Goal: Task Accomplishment & Management: Manage account settings

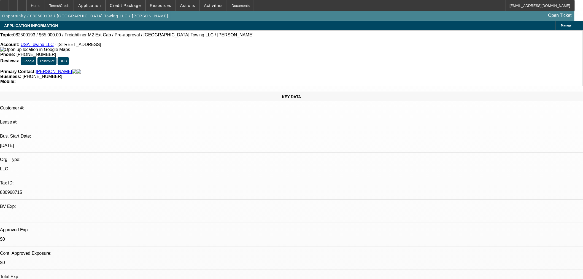
select select "0.1"
select select "2"
select select "0"
select select "6"
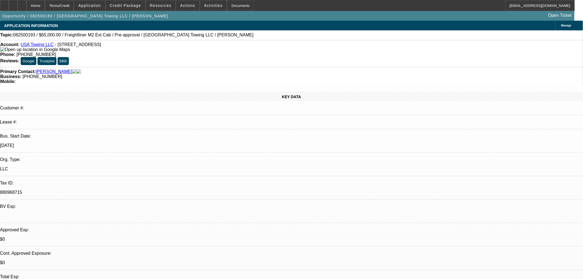
select select "0.15"
select select "0"
select select "3"
select select "0.1"
select select "4"
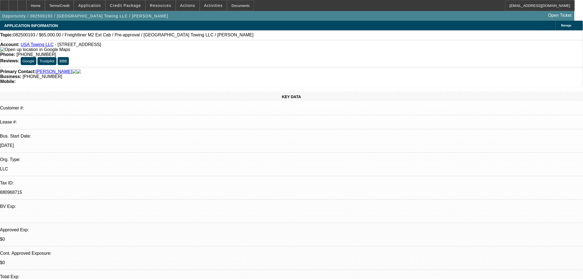
select select "0.15"
select select "0"
select select "3"
select select "0.1"
select select "4"
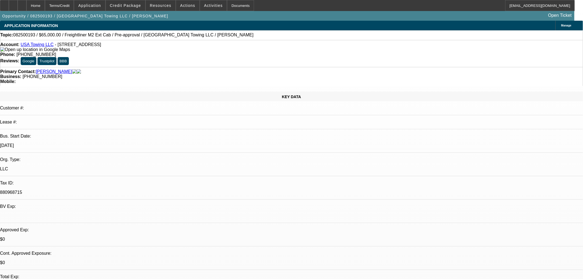
select select "0"
select select "2"
select select "0.1"
select select "4"
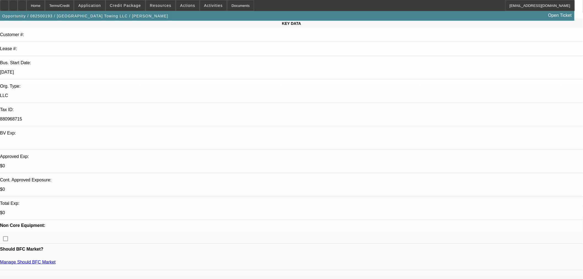
scroll to position [122, 0]
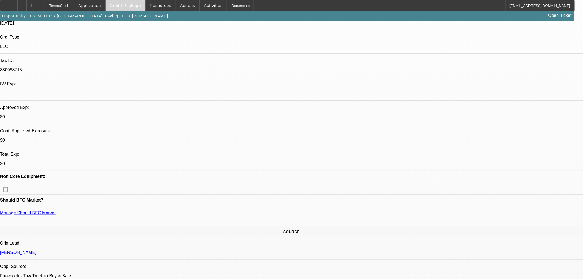
click at [139, 7] on span "Credit Package" at bounding box center [125, 5] width 31 height 4
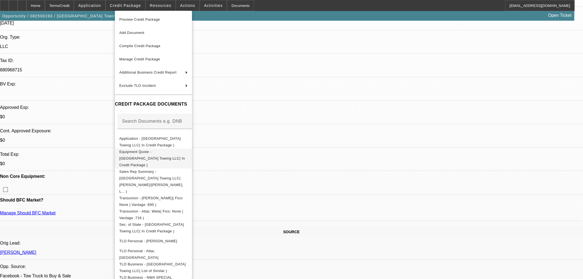
click at [140, 155] on span "Equipment Quote - USA Towing LLC( In Credit Package )" at bounding box center [153, 158] width 68 height 20
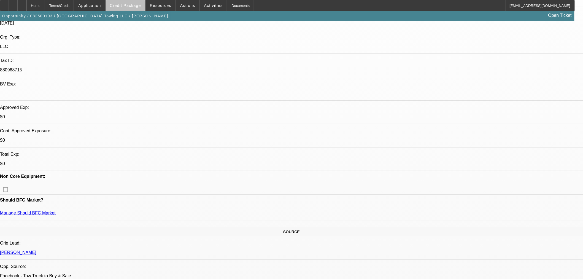
click at [136, 9] on span at bounding box center [125, 5] width 39 height 13
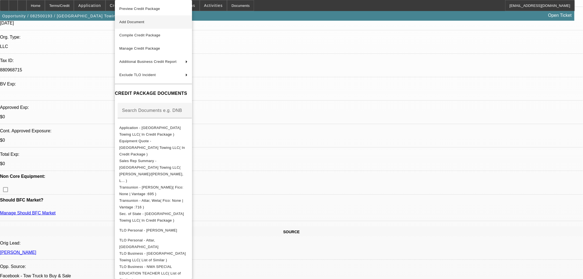
click at [136, 23] on span "Add Document" at bounding box center [131, 22] width 25 height 4
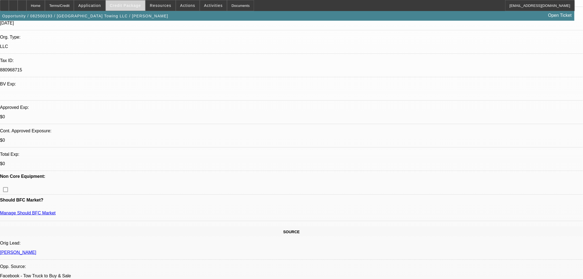
click at [132, 8] on span at bounding box center [125, 5] width 39 height 13
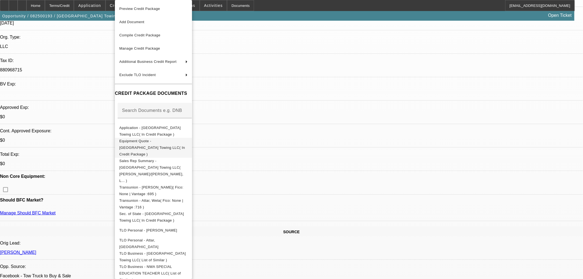
click at [144, 138] on button "Equipment Quote - USA Towing LLC( In Credit Package )" at bounding box center [153, 148] width 77 height 20
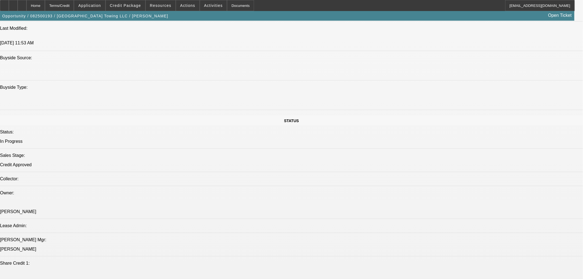
scroll to position [734, 0]
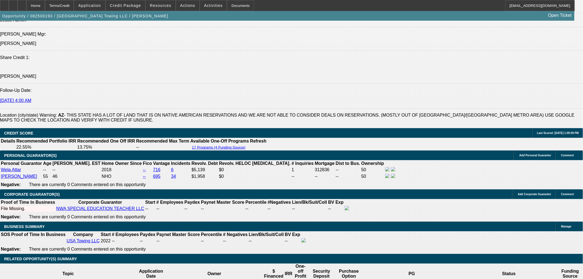
drag, startPoint x: 115, startPoint y: 127, endPoint x: 116, endPoint y: 134, distance: 6.4
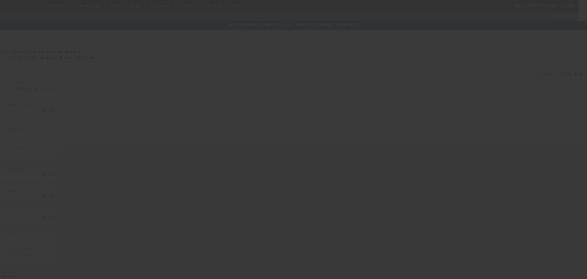
type input "$85,000.00"
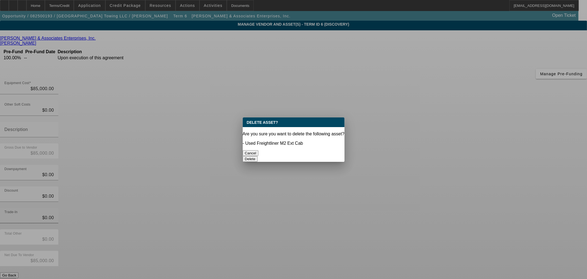
drag, startPoint x: 321, startPoint y: 148, endPoint x: 322, endPoint y: 156, distance: 7.4
click at [258, 156] on button "Delete" at bounding box center [250, 159] width 15 height 6
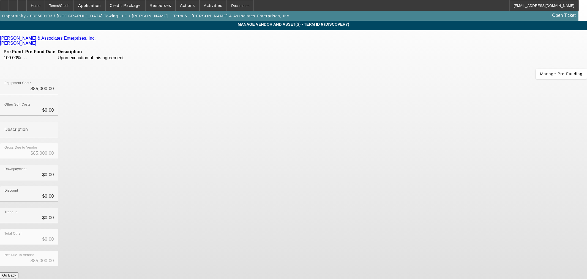
drag, startPoint x: 437, startPoint y: 228, endPoint x: 430, endPoint y: 233, distance: 8.6
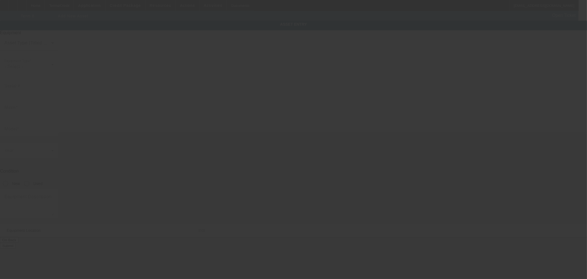
type input "[STREET_ADDRESS]"
type input "[GEOGRAPHIC_DATA]"
type input "85302"
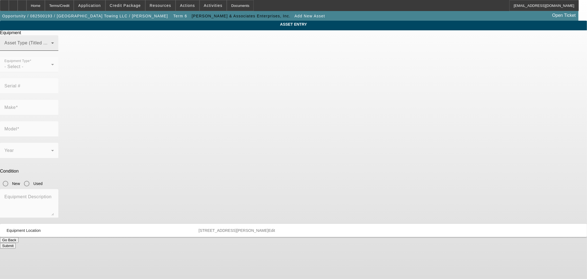
click at [51, 48] on span at bounding box center [27, 45] width 47 height 7
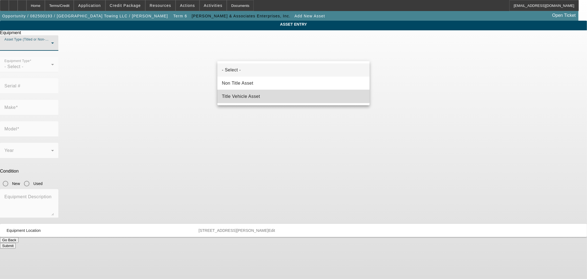
click at [246, 95] on span "Title Vehicle Asset" at bounding box center [241, 96] width 38 height 7
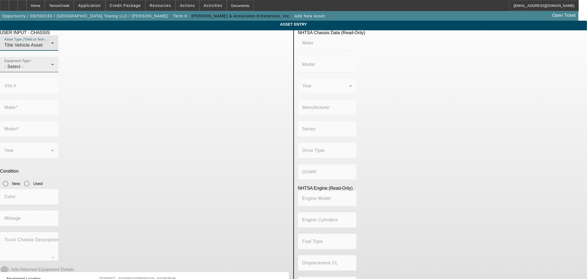
click at [51, 70] on div "- Select -" at bounding box center [27, 66] width 47 height 7
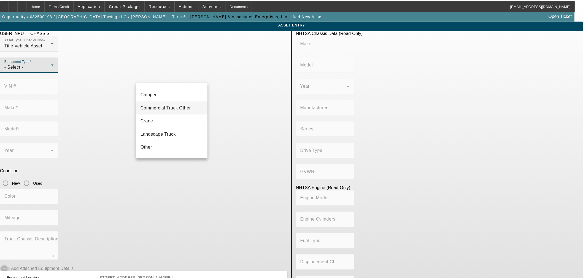
scroll to position [61, 0]
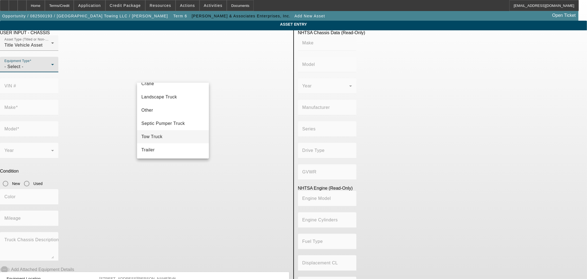
click at [161, 134] on span "Tow Truck" at bounding box center [152, 136] width 21 height 7
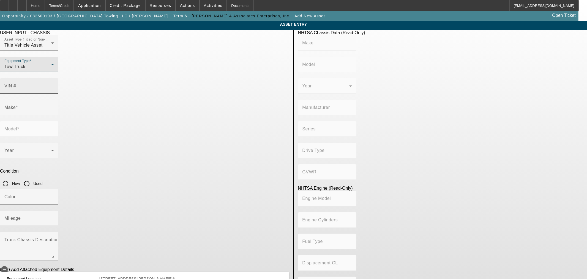
click at [16, 83] on mat-label "VIN #" at bounding box center [10, 85] width 12 height 5
click at [54, 85] on input "VIN #" at bounding box center [29, 88] width 50 height 7
type input "1hteumml3ph598301"
type input "INTERNATIONAL"
type input "MV607"
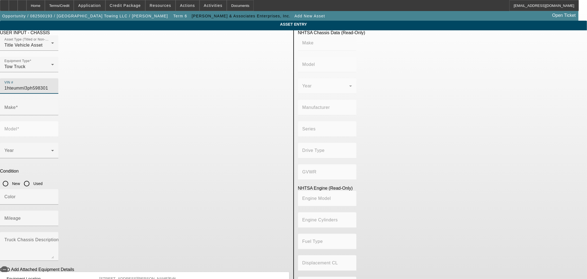
type input "INTERNATIONAL MOTORS, LLC"
type input "MV"
type input "4x2"
type input "Class 6: 19,501 - 26,000 lb (8,845 - 11,794 kg)"
type input "B 6.7"
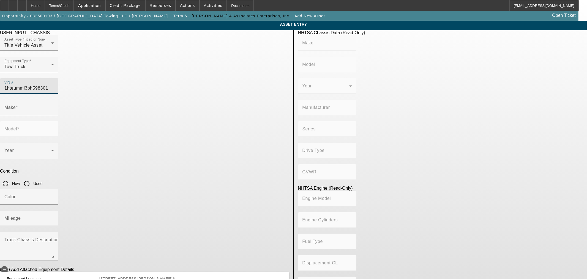
type input "Diesel"
type input "408.85908543470"
type input "6.7"
type input "INTERNATIONAL"
type input "MV607"
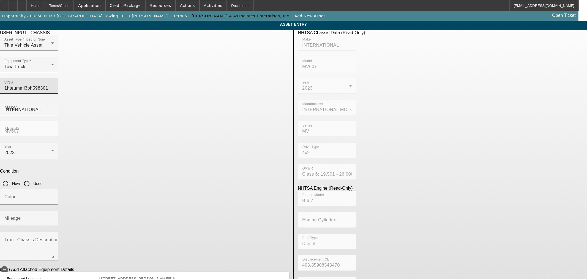
type input "[US_VEHICLE_IDENTIFICATION_NUMBER]"
click at [32, 178] on input "Used" at bounding box center [26, 183] width 11 height 11
radio input "true"
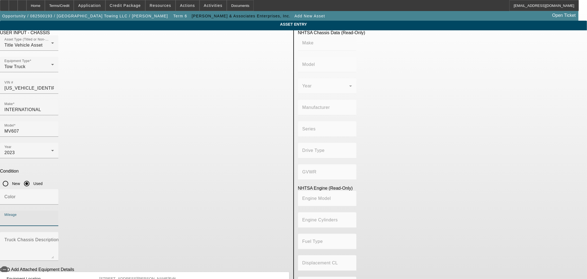
click at [54, 217] on input "Mileage" at bounding box center [29, 220] width 50 height 7
type input "INTERNATIONAL"
type input "MV607"
type input "INTERNATIONAL MOTORS, LLC"
type input "MV"
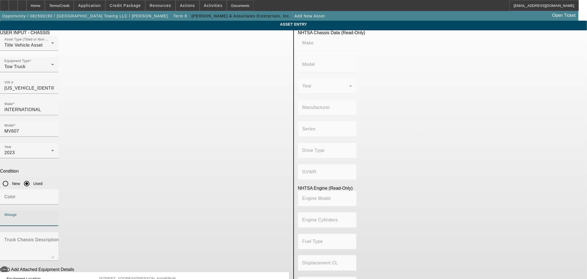
type input "4x2"
type input "Class 6: 19,501 - 26,000 lb (8,845 - 11,794 kg)"
type input "B 6.7"
type input "Diesel"
type input "408.85908543470"
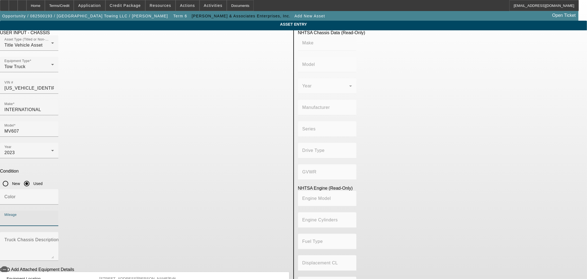
type input "6.7"
click at [131, 6] on span "Credit Package" at bounding box center [125, 5] width 31 height 4
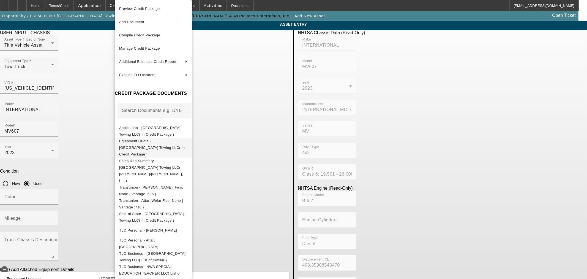
click at [185, 142] on span "Equipment Quote - [GEOGRAPHIC_DATA] Towing LLC( In Credit Package )" at bounding box center [152, 147] width 66 height 17
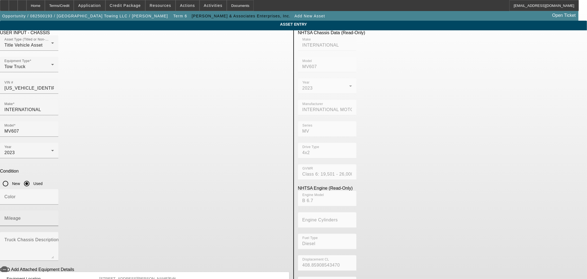
click at [21, 216] on mat-label "Mileage" at bounding box center [12, 218] width 17 height 5
click at [54, 217] on input "Mileage" at bounding box center [29, 220] width 50 height 7
type input "138479"
click at [7, 267] on icon "button" at bounding box center [4, 269] width 5 height 5
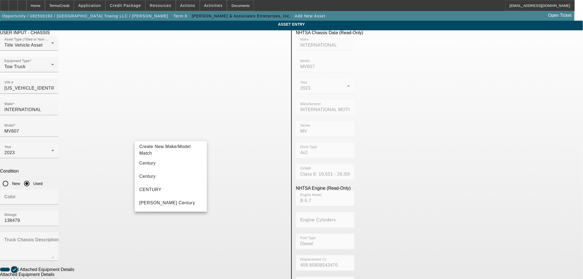
click at [176, 165] on mat-option "Century" at bounding box center [171, 162] width 72 height 13
type input "Century"
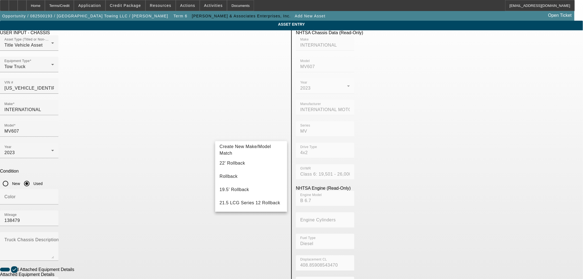
click at [43, 183] on app-asset-collateral-manage "ASSET ENTRY USER INPUT - CHASSIS Asset Type (Titled or Non-Titled) Title Vehicl…" at bounding box center [291, 235] width 583 height 428
drag, startPoint x: 235, startPoint y: 223, endPoint x: 163, endPoint y: 216, distance: 71.7
click at [259, 162] on mat-option "12 Series LCG" at bounding box center [251, 162] width 72 height 13
type input "12 Series LCG"
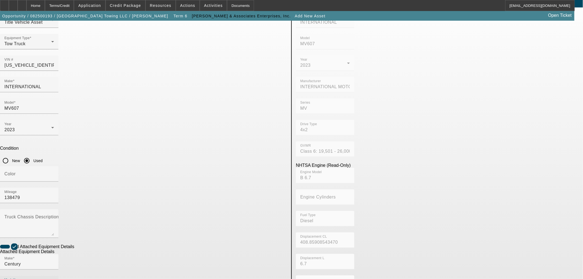
scroll to position [61, 0]
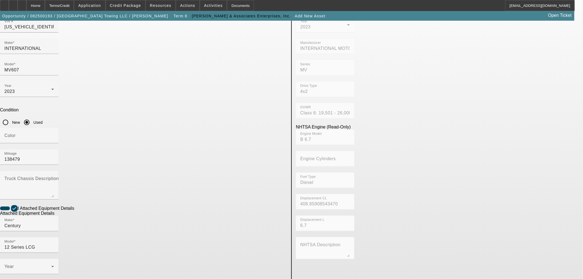
radio input "true"
click at [14, 264] on mat-label "Year" at bounding box center [8, 266] width 9 height 5
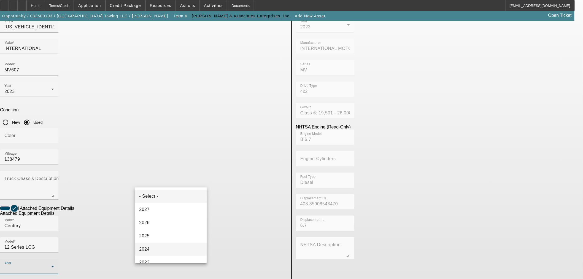
scroll to position [31, 0]
click at [148, 229] on span "2023" at bounding box center [144, 231] width 10 height 7
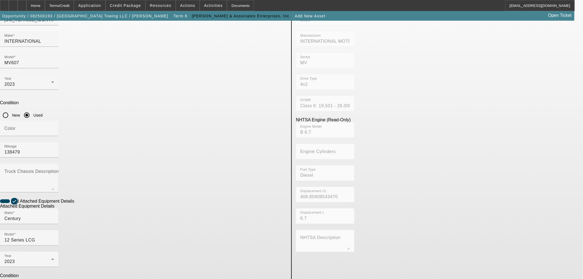
scroll to position [72, 0]
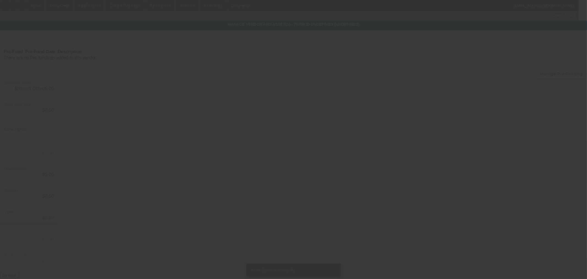
type input "$85,000.00"
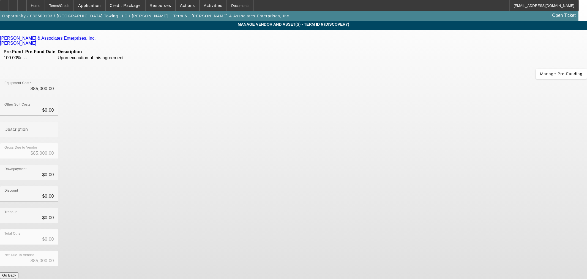
click at [50, 110] on app-vendor-asset-manage "MANAGE VENDOR AND ASSET(S) - Term ID 6 (Discovery) Remove Vendor Davis & Associ…" at bounding box center [293, 169] width 587 height 296
click at [45, 3] on div "Home" at bounding box center [35, 5] width 18 height 11
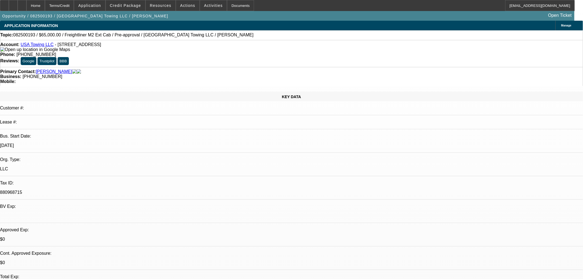
select select "0.1"
select select "2"
select select "0"
select select "6"
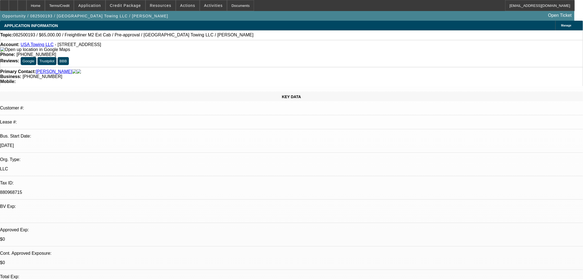
select select "0.15"
select select "0"
select select "3"
select select "0.1"
select select "4"
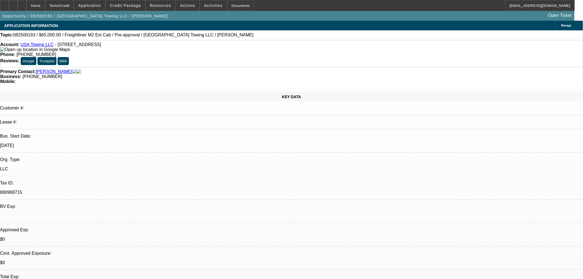
select select "0.15"
select select "0"
select select "3"
select select "0.1"
select select "4"
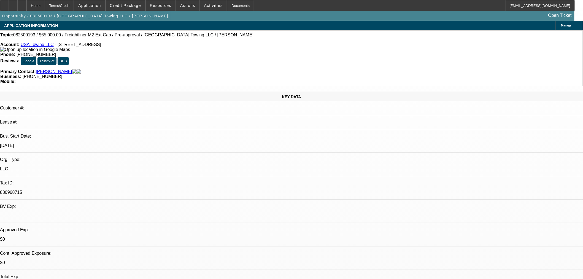
select select "0"
select select "2"
select select "0.1"
select select "4"
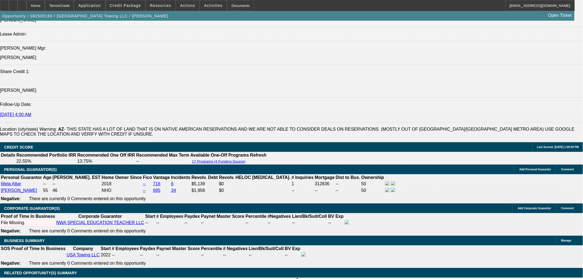
scroll to position [734, 0]
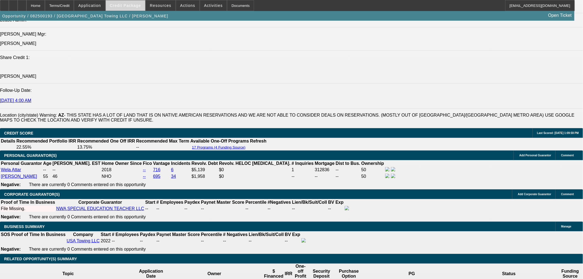
click at [134, 7] on span at bounding box center [125, 5] width 39 height 13
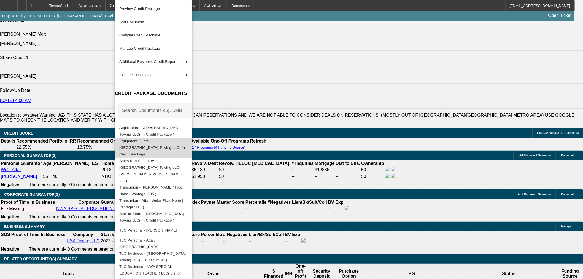
click at [134, 143] on span "Equipment Quote - USA Towing LLC( In Credit Package )" at bounding box center [152, 147] width 66 height 17
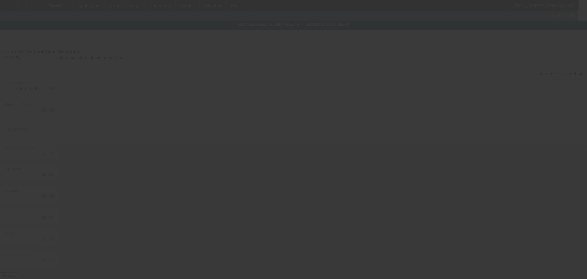
type input "$85,000.00"
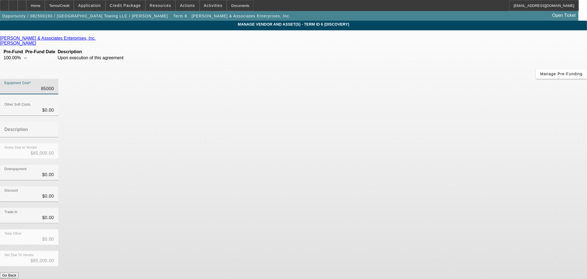
drag, startPoint x: 339, startPoint y: 48, endPoint x: 483, endPoint y: 59, distance: 144.2
click at [483, 59] on app-vendor-asset-manage "MANAGE VENDOR AND ASSET(S) - Term ID 6 (Discovery) Remove Vendor Davis & Associ…" at bounding box center [293, 169] width 587 height 296
type input "8"
type input "$8.00"
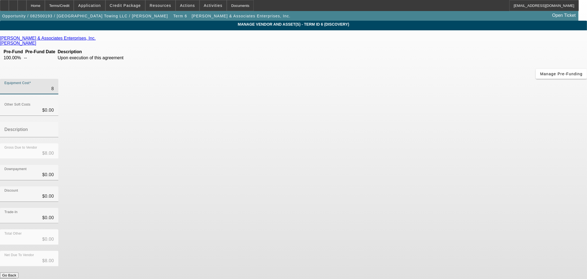
type input "88"
type input "$88.00"
type input "884"
type input "$884.00"
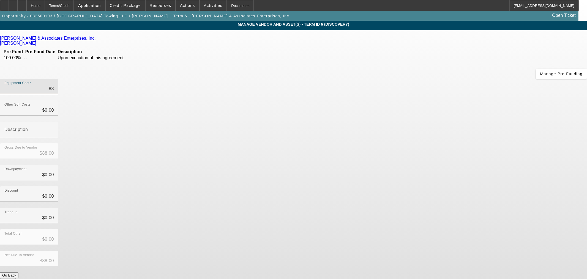
type input "$884.00"
type input "8846"
type input "$8,846.00"
type input "88460"
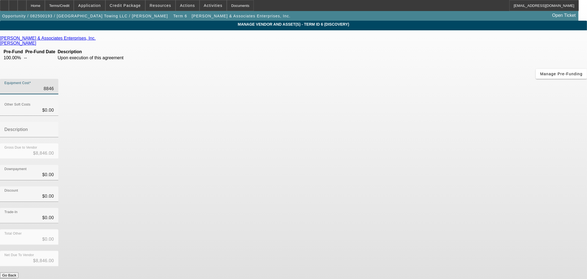
type input "$88,460.00"
drag, startPoint x: 330, startPoint y: 48, endPoint x: 537, endPoint y: 48, distance: 207.9
click at [537, 48] on app-vendor-asset-manage "MANAGE VENDOR AND ASSET(S) - Term ID 6 (Discovery) Remove Vendor Davis & Associ…" at bounding box center [293, 169] width 587 height 296
type input "8"
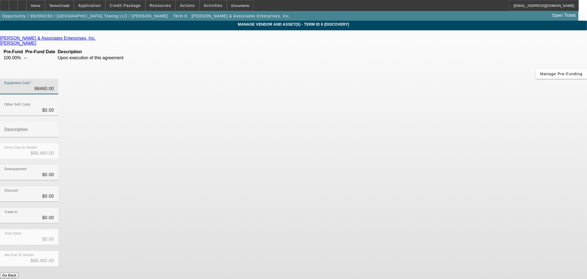
type input "$8.00"
type input "88"
type input "$88.00"
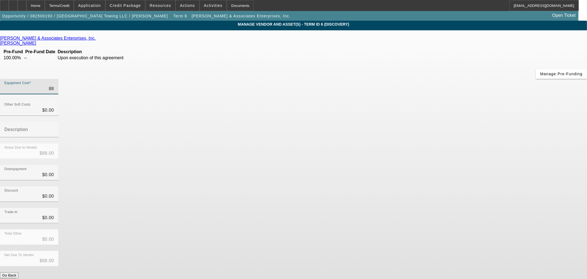
type input "884"
type input "$884.00"
type input "8846"
type input "$8,846.00"
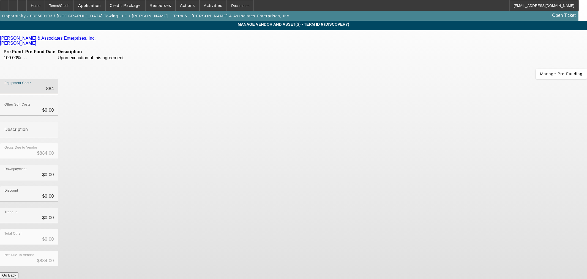
type input "$8,846.00"
type input "88460"
type input "$88,460.00"
type input "88460.7"
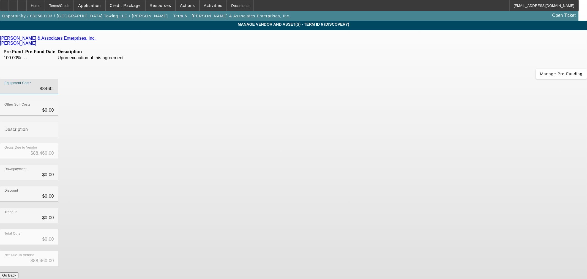
type input "$88,460.70"
type input "88460.76"
type input "$88,460.76"
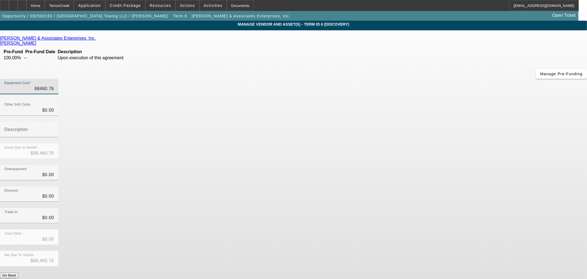
type input "$88,460.76"
click at [417, 208] on div "Trade-In $0.00" at bounding box center [293, 218] width 587 height 21
click at [16, 278] on button "Submit" at bounding box center [8, 281] width 16 height 6
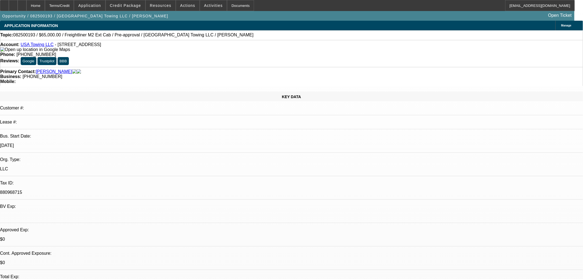
select select "0.1"
select select "2"
select select "0"
select select "6"
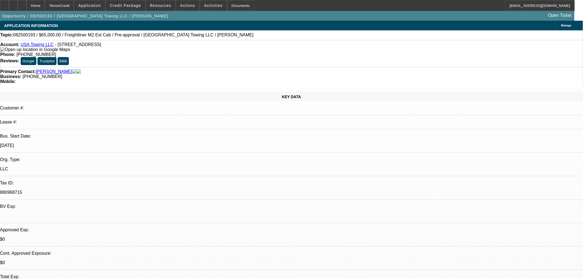
select select "0.15"
select select "0"
select select "3"
select select "0.1"
select select "4"
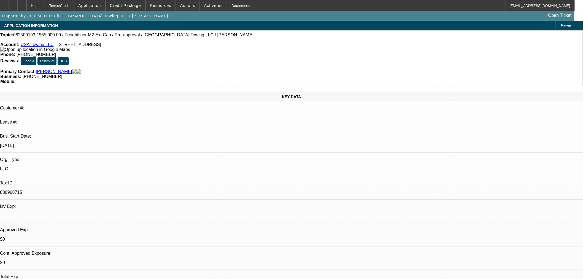
select select "0.15"
select select "0"
select select "3"
select select "0.1"
select select "4"
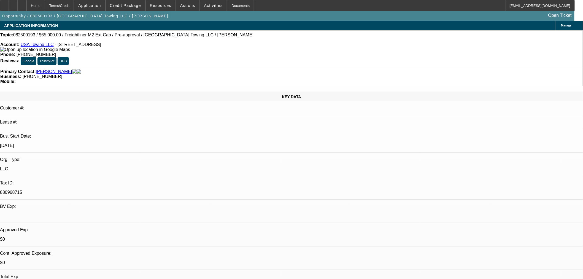
select select "0"
select select "2"
select select "0.1"
select select "4"
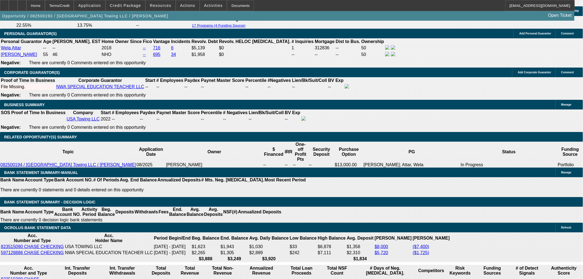
scroll to position [857, 0]
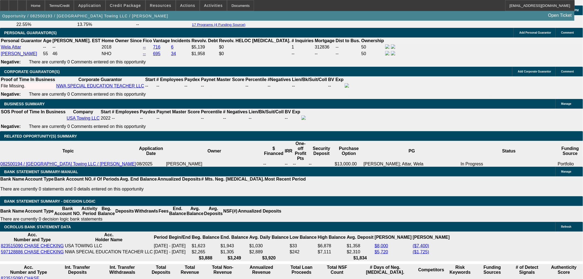
drag, startPoint x: 127, startPoint y: 119, endPoint x: 156, endPoint y: 116, distance: 29.9
drag, startPoint x: 114, startPoint y: 118, endPoint x: 158, endPoint y: 116, distance: 43.3
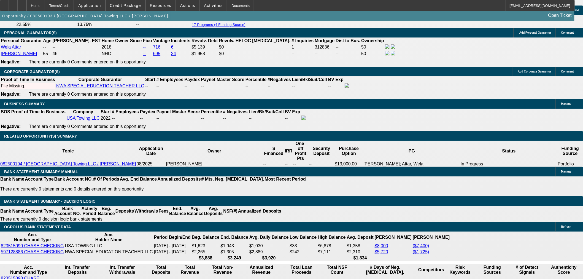
type input "6"
type input "UNKNOWN"
type input "$13,974.38"
type input "60"
type input "$27,948.76"
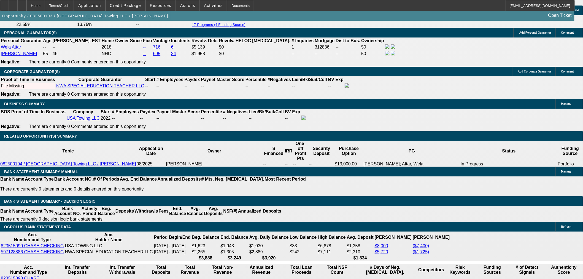
type input "$2,021.69"
type input "$4,043.38"
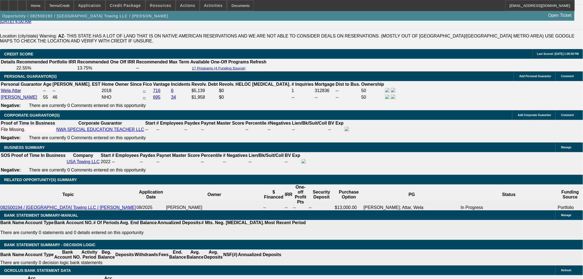
scroll to position [765, 0]
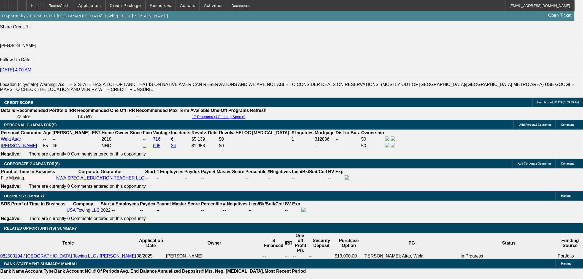
type input "60"
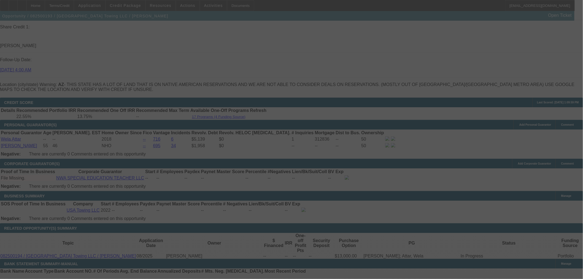
select select "0.1"
select select "2"
select select "0"
select select "6"
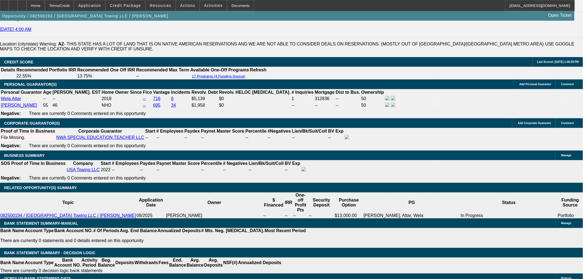
scroll to position [857, 0]
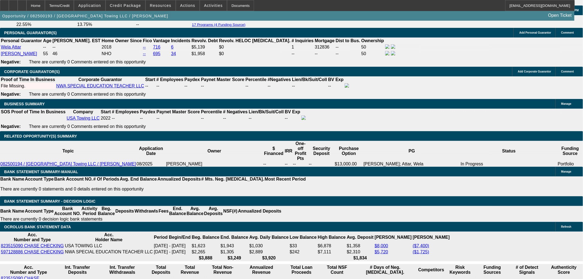
drag, startPoint x: 127, startPoint y: 118, endPoint x: 162, endPoint y: 118, distance: 34.1
type input "UNKNOWN"
type input "16"
type input "$2,721.82"
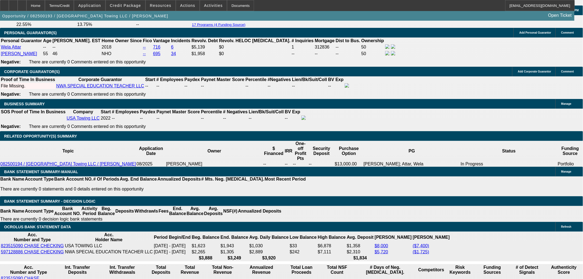
type input "$1,360.91"
type input "16."
type input "$3,872.14"
type input "$1,936.07"
type input "16.8"
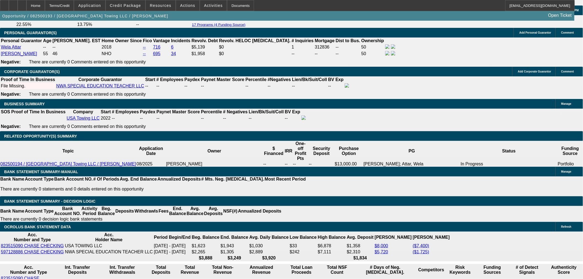
type input "$3,940.16"
type input "$1,970.08"
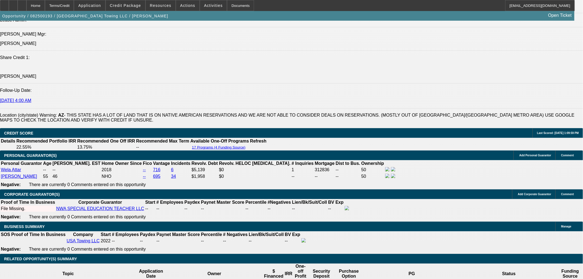
type input "16.8"
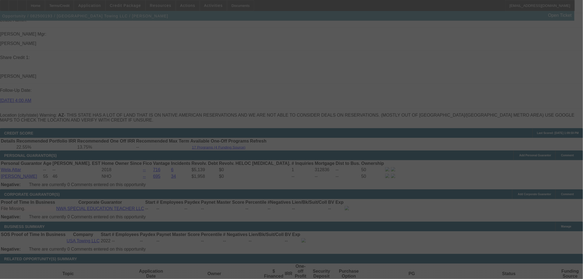
select select "0.1"
select select "2"
select select "0"
select select "6"
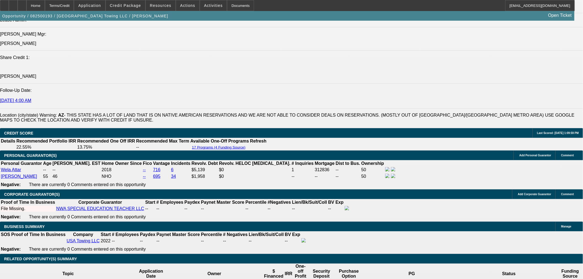
drag, startPoint x: 113, startPoint y: 241, endPoint x: 142, endPoint y: 242, distance: 28.4
type input "UNKNOWN"
type input "54"
type input "$33,195.80"
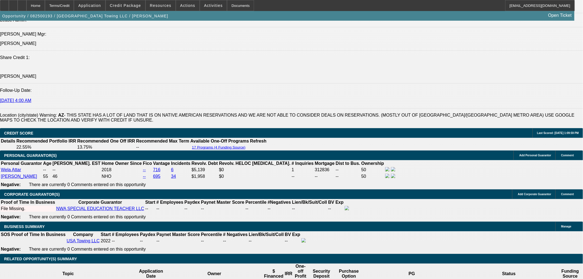
type input "$16,597.90"
type input "$4,222.06"
type input "$2,111.03"
type input "54"
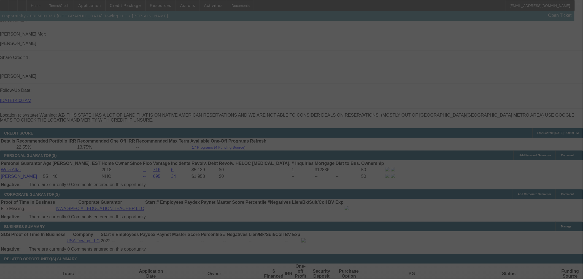
select select "0.1"
select select "2"
select select "0"
select select "6"
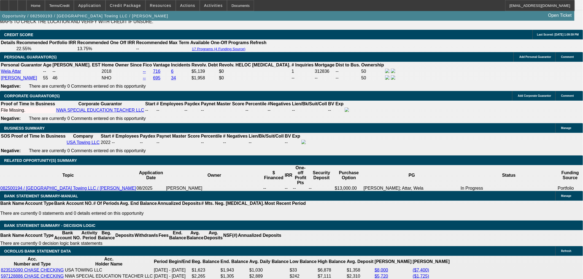
scroll to position [795, 0]
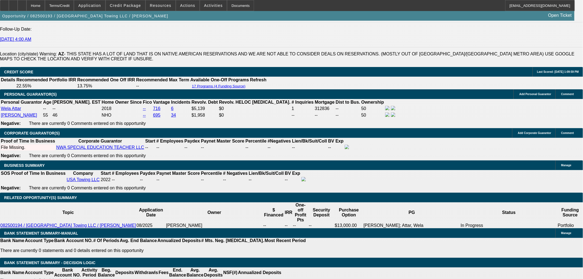
drag, startPoint x: 521, startPoint y: 73, endPoint x: 520, endPoint y: 77, distance: 3.6
drag, startPoint x: 60, startPoint y: 226, endPoint x: 66, endPoint y: 67, distance: 159.3
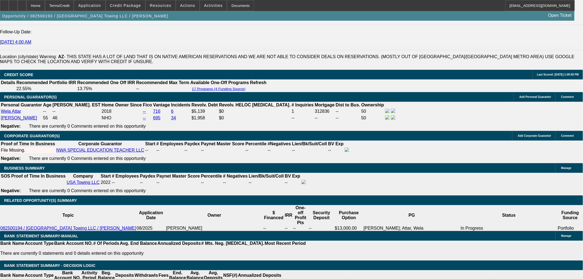
scroll to position [857, 0]
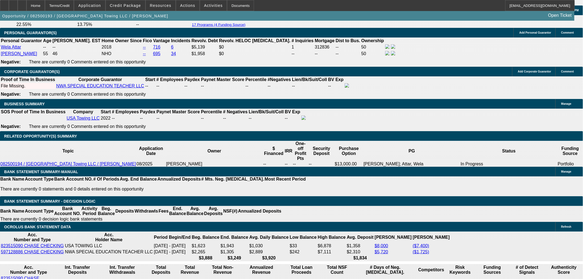
drag, startPoint x: 115, startPoint y: 118, endPoint x: 135, endPoint y: 128, distance: 22.8
type input "UNKNOWN"
type input "48"
type input "$41,210.28"
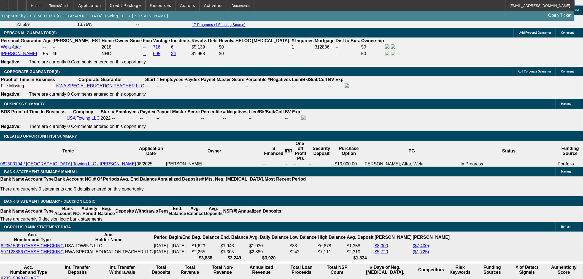
type input "$20,605.14"
type input "$4,578.12"
type input "$2,289.06"
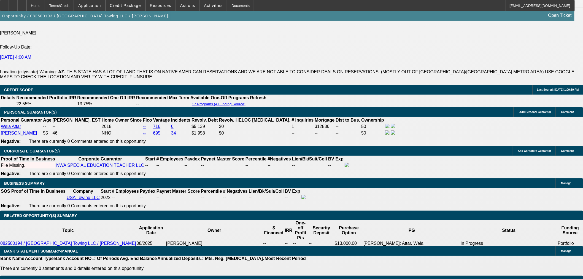
scroll to position [704, 0]
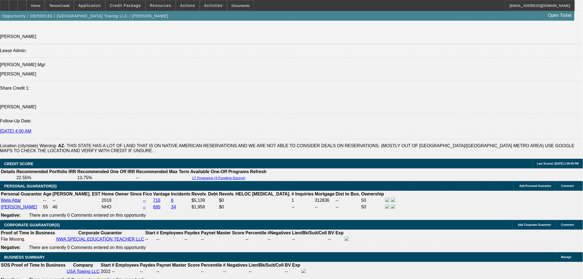
type input "48"
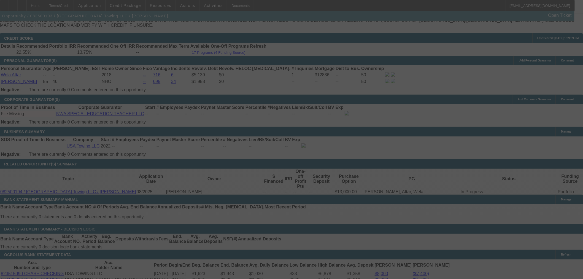
scroll to position [887, 0]
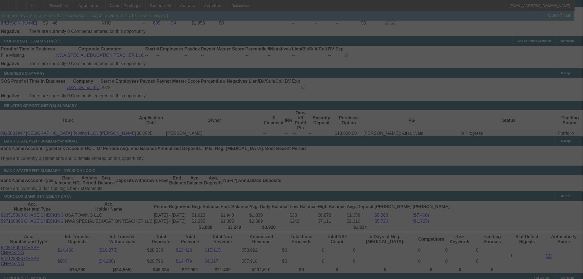
select select "0.1"
select select "2"
select select "0"
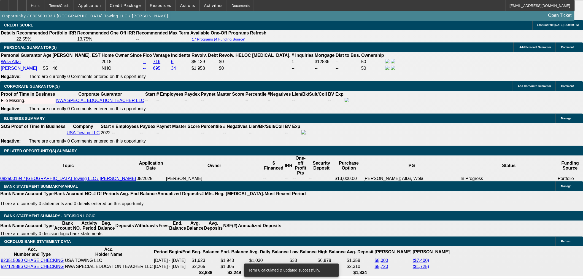
scroll to position [795, 0]
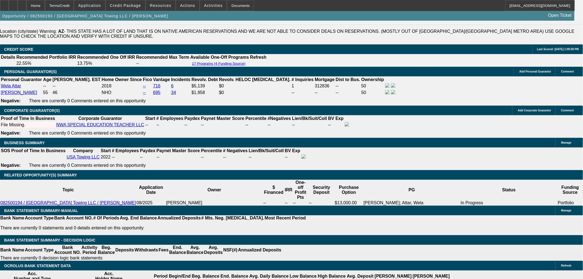
scroll to position [857, 0]
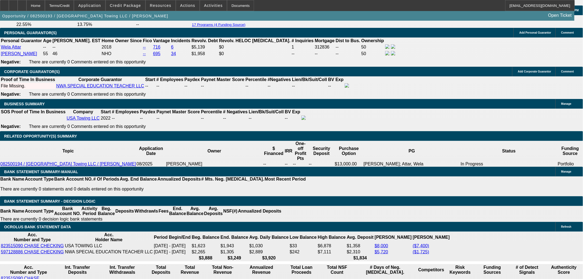
drag, startPoint x: 131, startPoint y: 120, endPoint x: 156, endPoint y: 111, distance: 26.6
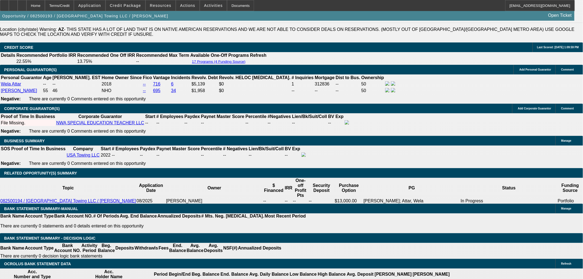
scroll to position [734, 0]
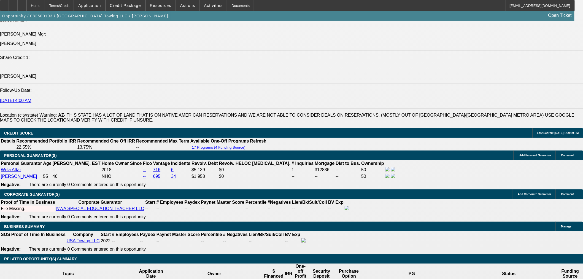
click at [137, 12] on div "Opportunity / 082500193 / USA Towing LLC / Attar, Nasir Open Ticket" at bounding box center [287, 16] width 574 height 10
click at [138, 7] on span at bounding box center [125, 5] width 39 height 13
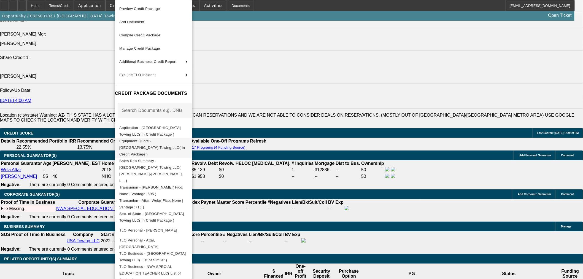
click at [185, 140] on span "Equipment Quote - USA Towing LLC( In Credit Package )" at bounding box center [152, 147] width 66 height 17
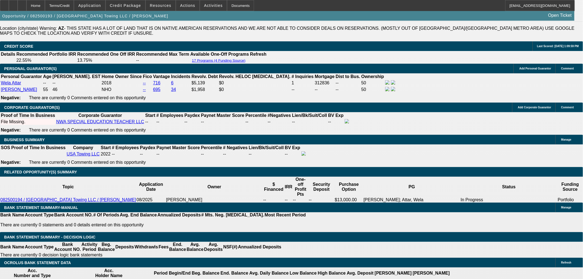
scroll to position [765, 0]
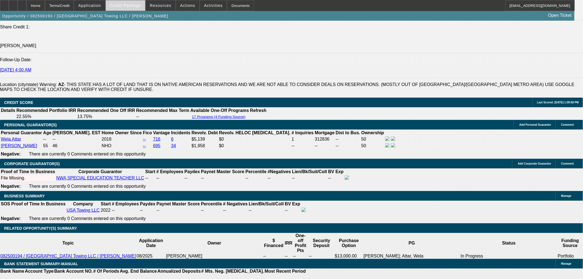
click at [141, 7] on span "Credit Package" at bounding box center [125, 5] width 31 height 4
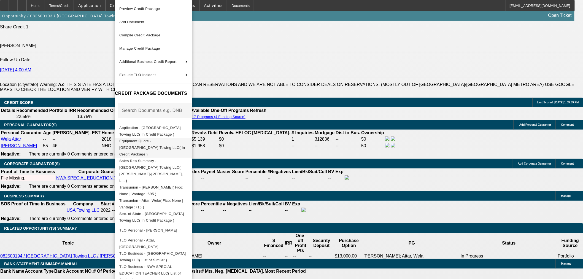
click at [146, 142] on span "Equipment Quote - USA Towing LLC( In Credit Package )" at bounding box center [152, 147] width 66 height 17
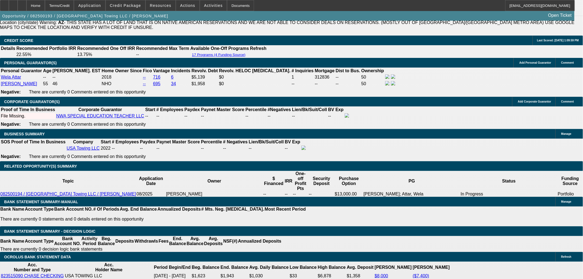
scroll to position [734, 0]
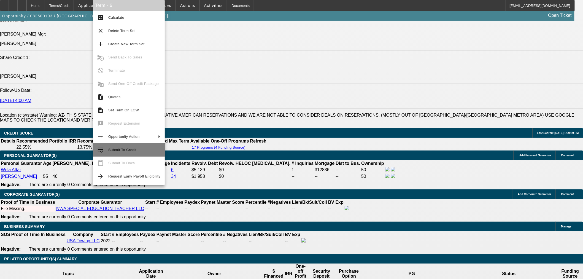
click at [129, 149] on span "Submit To Credit" at bounding box center [122, 150] width 28 height 4
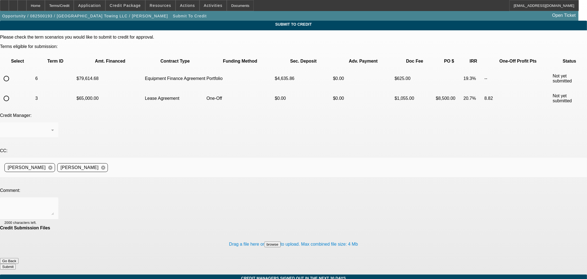
click at [12, 73] on input "radio" at bounding box center [6, 78] width 11 height 11
click at [54, 122] on div "[PERSON_NAME]" at bounding box center [29, 129] width 50 height 15
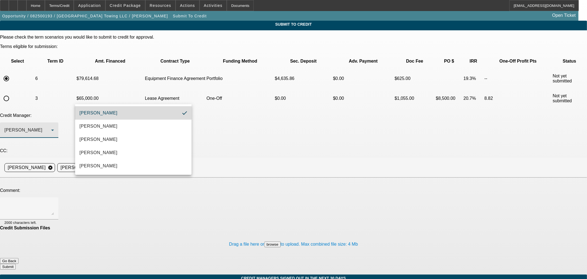
click at [130, 109] on mat-option "[PERSON_NAME]" at bounding box center [133, 112] width 116 height 13
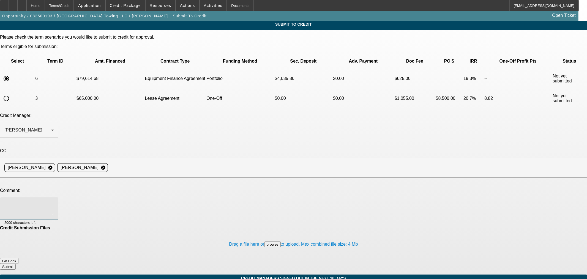
click at [54, 202] on textarea at bounding box center [29, 208] width 50 height 13
click at [54, 202] on textarea "Hi George, seeing what we can offer on the portfolio given the customer wants a…" at bounding box center [29, 208] width 50 height 13
drag, startPoint x: 217, startPoint y: 141, endPoint x: 163, endPoint y: 136, distance: 54.0
click at [54, 197] on div "Hi George, seeing what we can offer on the portfolio given the customer wants a…" at bounding box center [29, 208] width 50 height 22
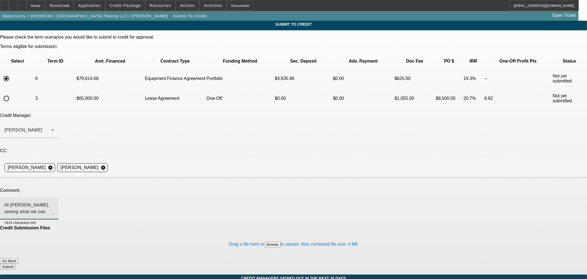
click at [16, 264] on button "Submit" at bounding box center [8, 267] width 16 height 6
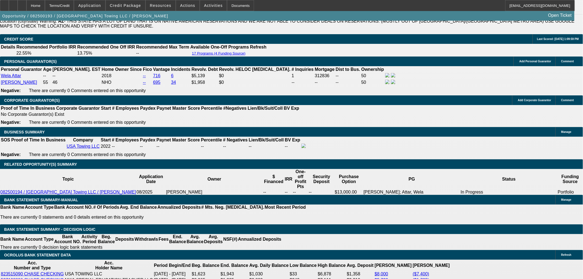
scroll to position [765, 0]
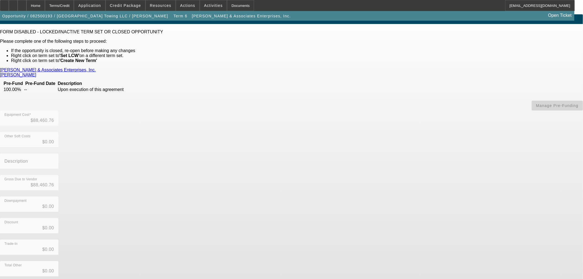
scroll to position [12, 0]
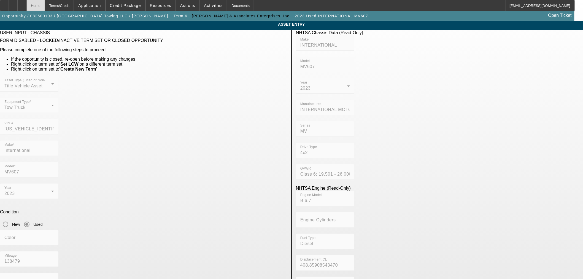
click at [45, 5] on div "Home" at bounding box center [35, 5] width 18 height 11
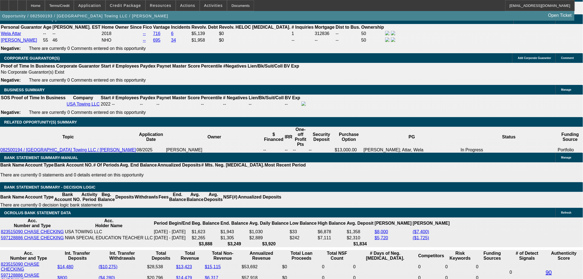
scroll to position [888, 0]
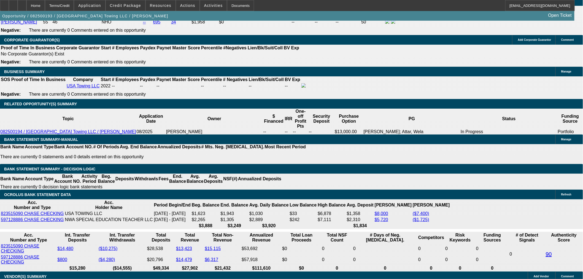
drag, startPoint x: 322, startPoint y: 97, endPoint x: 339, endPoint y: 98, distance: 16.6
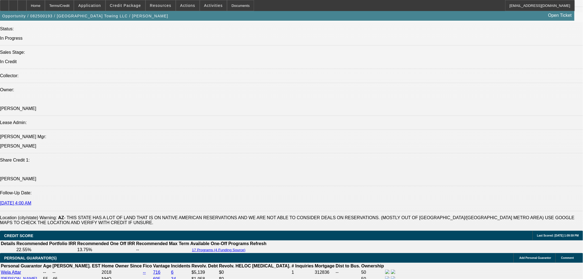
scroll to position [674, 0]
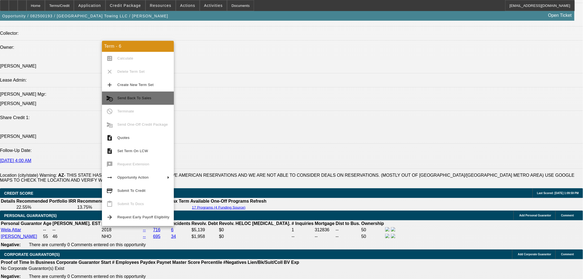
click at [140, 97] on span "Send Back To Sales" at bounding box center [134, 98] width 34 height 4
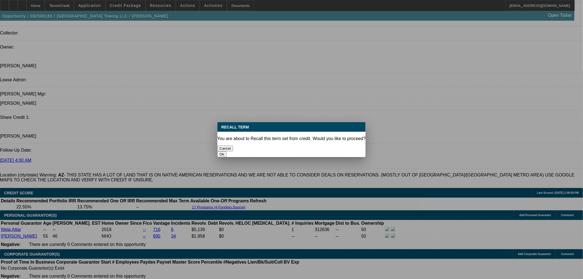
drag, startPoint x: 328, startPoint y: 148, endPoint x: 322, endPoint y: 158, distance: 11.7
click at [226, 151] on button "Ok" at bounding box center [221, 154] width 9 height 6
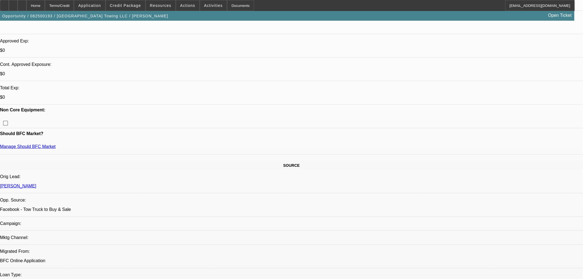
scroll to position [153, 0]
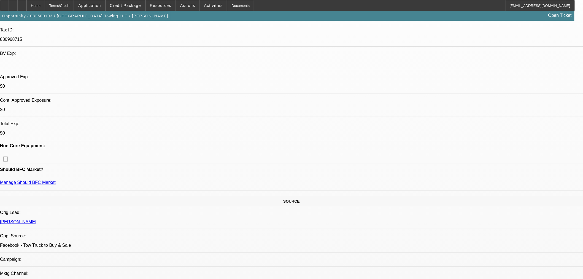
click at [26, 6] on div at bounding box center [22, 5] width 9 height 11
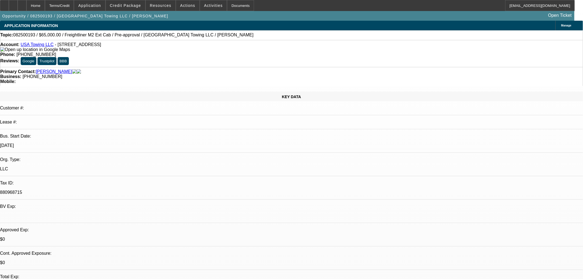
select select "0.1"
select select "2"
select select "0"
select select "6"
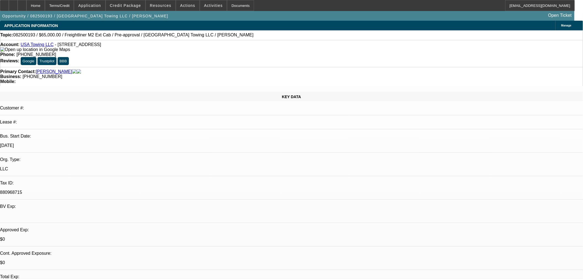
select select "0.1"
select select "2"
select select "0"
select select "6"
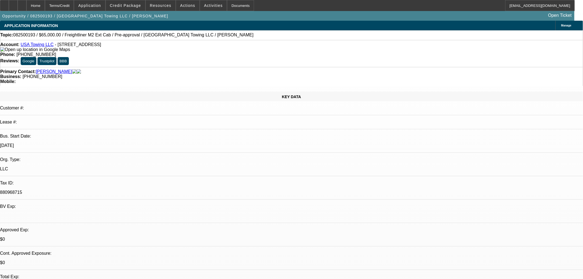
select select "0.15"
select select "0"
select select "3"
select select "0.1"
select select "4"
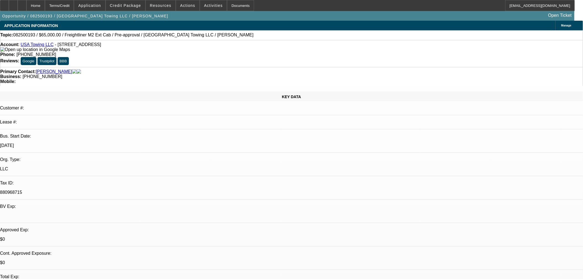
select select "0.15"
select select "0"
select select "3"
select select "0.1"
select select "4"
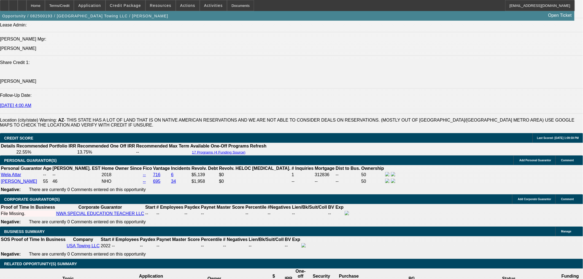
scroll to position [795, 0]
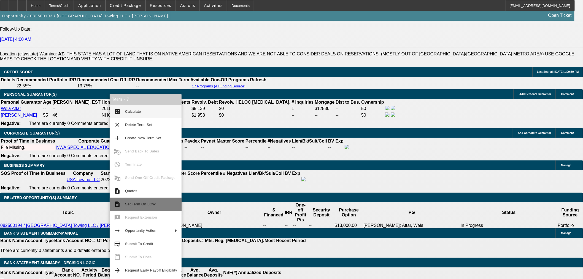
click at [142, 202] on span "Set Term On LCW" at bounding box center [140, 204] width 31 height 4
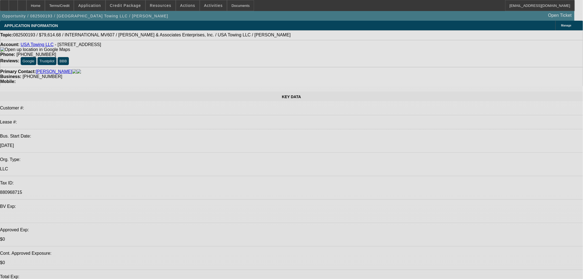
select select "0.1"
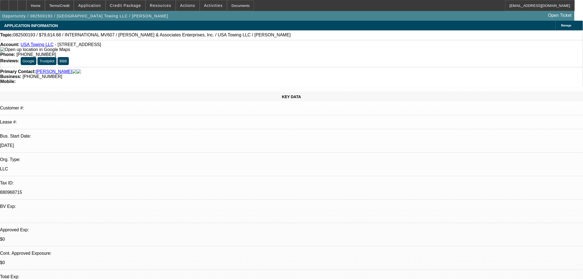
select select "2"
select select "0"
select select "6"
select select "0.1"
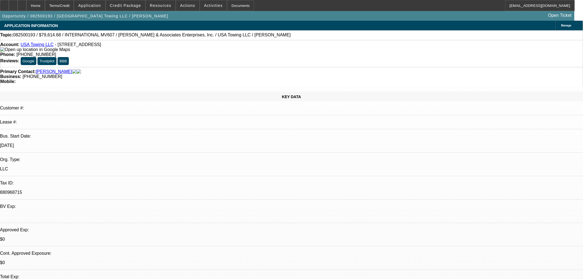
select select "2"
select select "0"
select select "6"
select select "0.15"
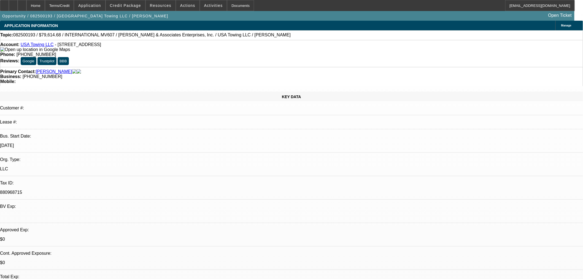
select select "0"
select select "3"
select select "0.1"
select select "4"
select select "0.15"
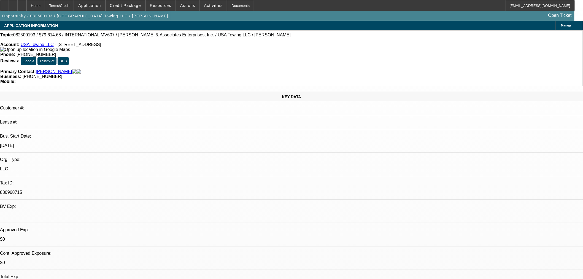
select select "0"
select select "3"
select select "0.1"
select select "4"
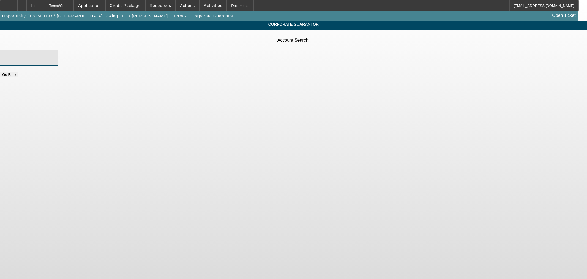
click at [54, 55] on input "Account Search" at bounding box center [29, 58] width 50 height 7
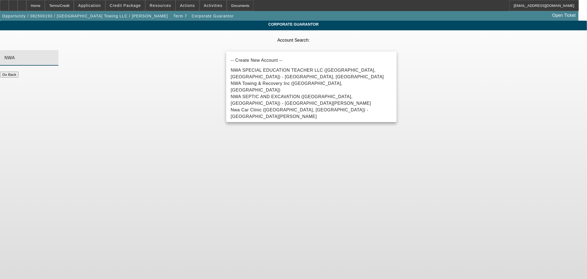
click at [256, 72] on span "NWA SPECIAL EDUCATION TEACHER LLC (Glendale, AZ) - Attar, Wela" at bounding box center [307, 73] width 153 height 11
type input "NWA SPECIAL EDUCATION TEACHER LLC (Glendale, AZ) - Attar, Wela"
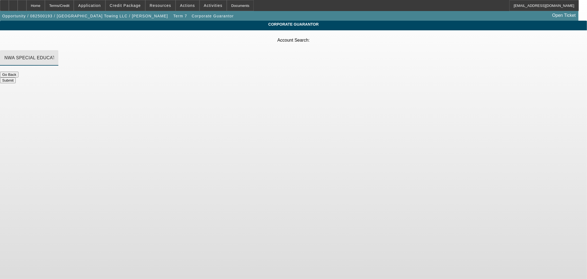
click at [16, 77] on button "Submit" at bounding box center [8, 80] width 16 height 6
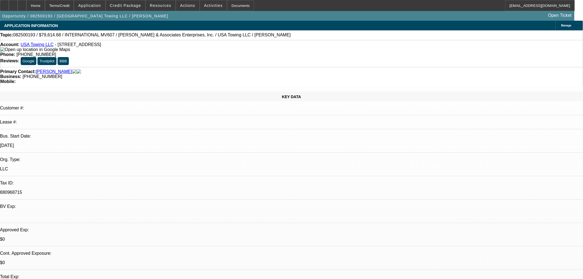
select select "0.1"
select select "2"
select select "0"
select select "6"
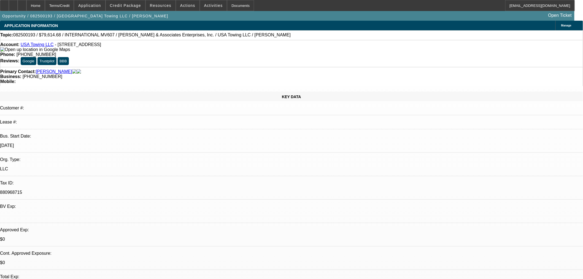
select select "0.1"
select select "2"
select select "0"
select select "6"
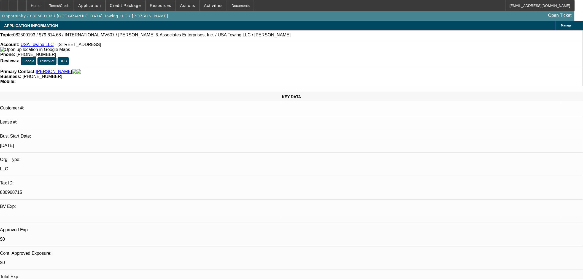
select select "0.15"
select select "0"
select select "3"
select select "0.1"
select select "4"
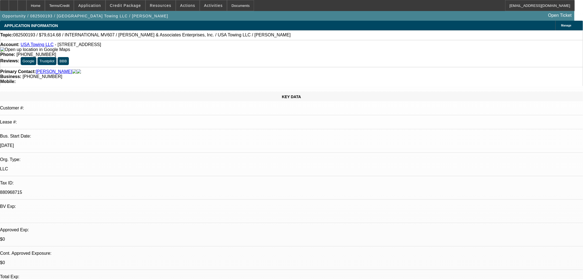
select select "0.15"
select select "0"
select select "3"
select select "0.1"
select select "4"
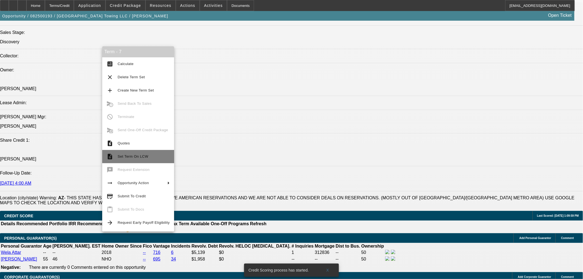
scroll to position [653, 0]
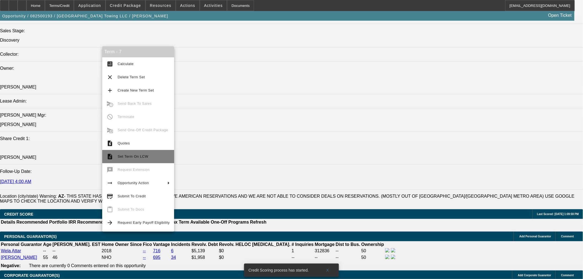
click at [123, 154] on span "Set Term On LCW" at bounding box center [144, 156] width 52 height 7
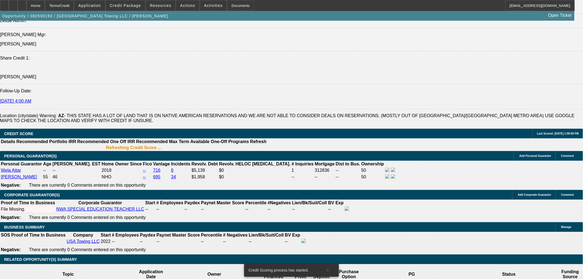
scroll to position [806, 0]
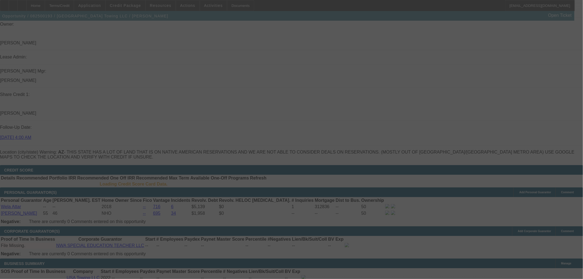
scroll to position [713, 0]
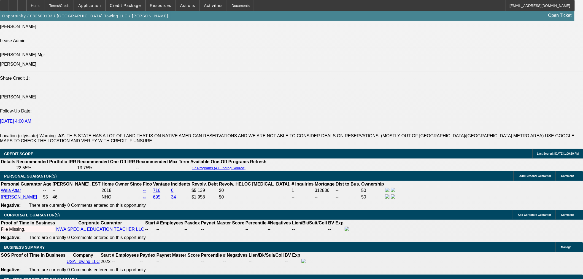
select select "0.1"
select select "2"
select select "0"
select select "6"
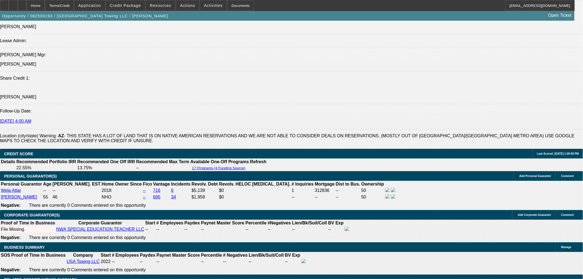
select select "0.1"
select select "2"
select select "0"
select select "6"
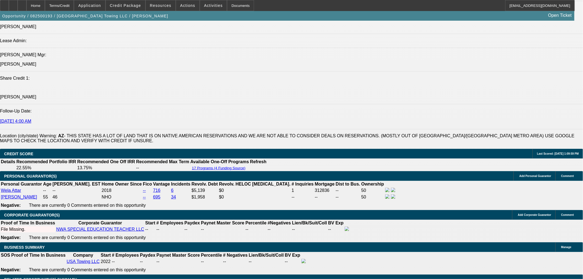
select select "0.15"
select select "0"
select select "3"
select select "0.1"
select select "4"
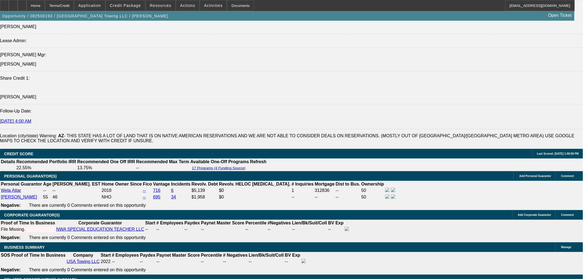
select select "0.15"
select select "0"
select select "3"
select select "0.1"
select select "4"
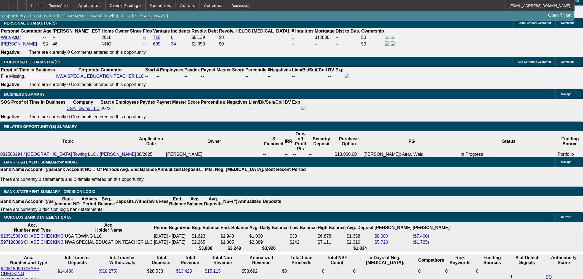
scroll to position [775, 0]
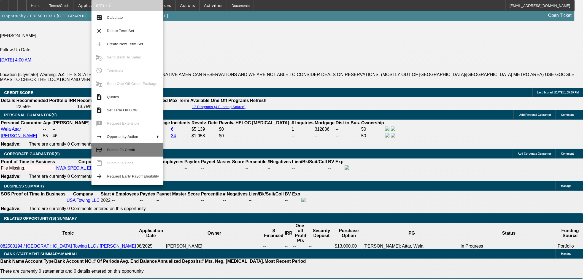
click at [127, 150] on span "Submit To Credit" at bounding box center [121, 150] width 28 height 4
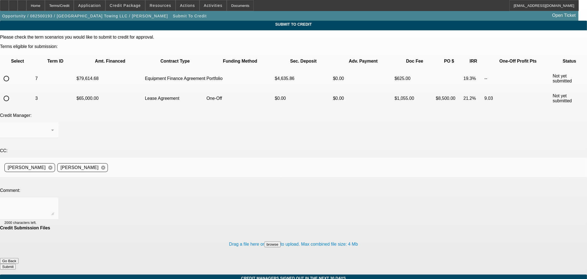
click at [12, 73] on input "radio" at bounding box center [6, 78] width 11 height 11
radio input "true"
click at [51, 127] on div "[PERSON_NAME]" at bounding box center [27, 130] width 47 height 7
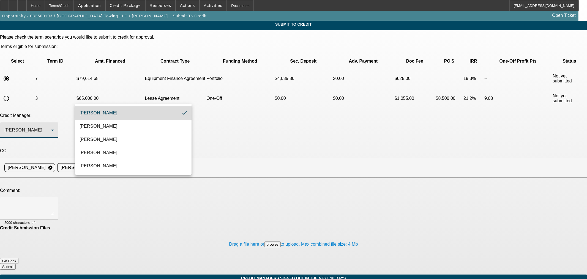
click at [115, 115] on mat-option "[PERSON_NAME]" at bounding box center [133, 112] width 116 height 13
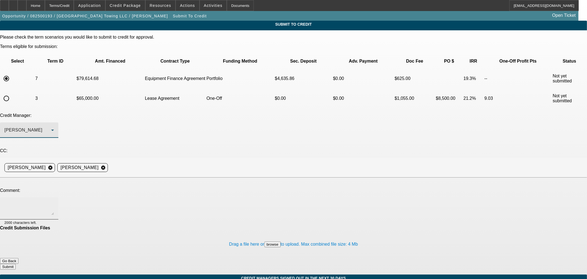
click at [54, 202] on textarea at bounding box center [29, 208] width 50 height 13
type textarea "Hi George, seeing what we can offer on the portfolio for this one. The wife's b…"
click at [16, 264] on button "Submit" at bounding box center [8, 267] width 16 height 6
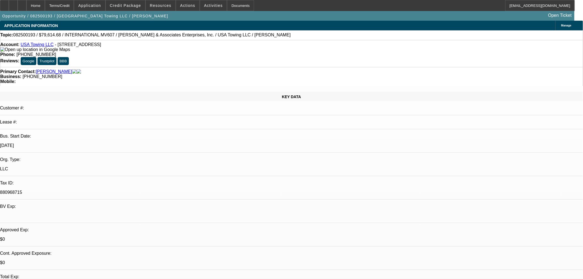
select select "0.1"
select select "2"
select select "0"
select select "6"
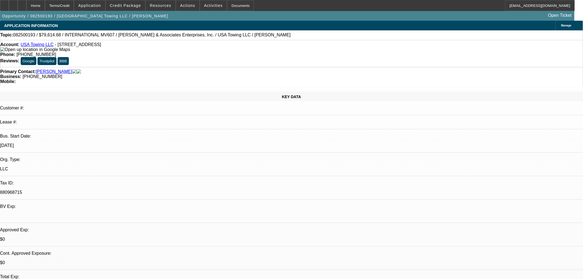
select select "0.1"
select select "2"
select select "0"
select select "6"
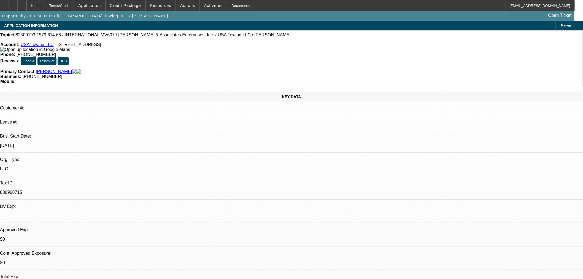
select select "0.15"
select select "0"
select select "3"
select select "0.1"
select select "4"
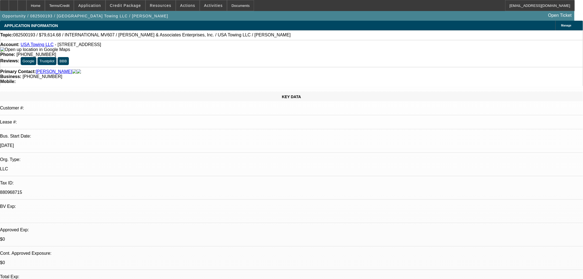
select select "0.15"
select select "0"
select select "3"
select select "0.1"
select select "4"
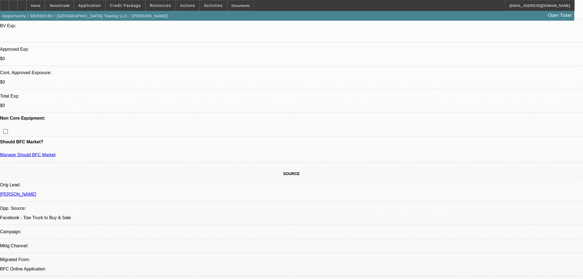
scroll to position [92, 0]
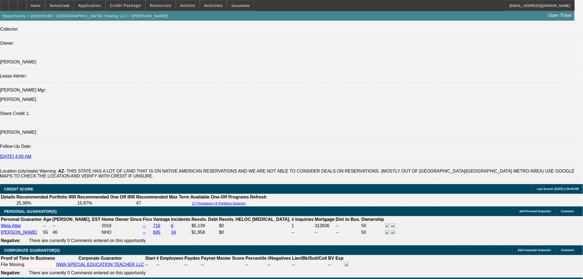
scroll to position [765, 0]
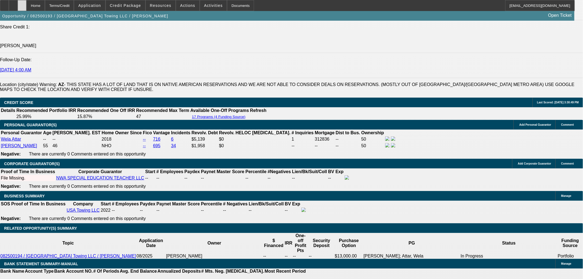
click at [26, 9] on div at bounding box center [22, 5] width 9 height 11
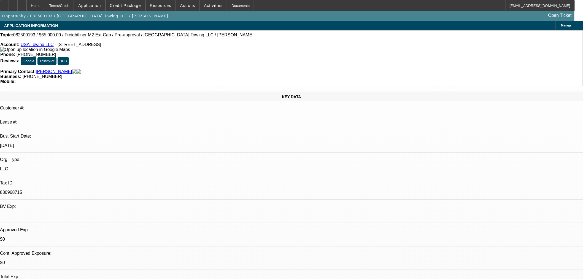
select select "0.1"
select select "2"
select select "0"
select select "6"
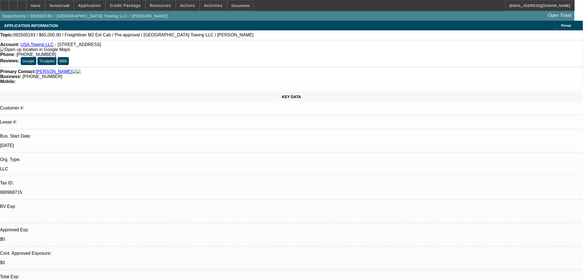
select select "0.1"
select select "2"
select select "0"
select select "6"
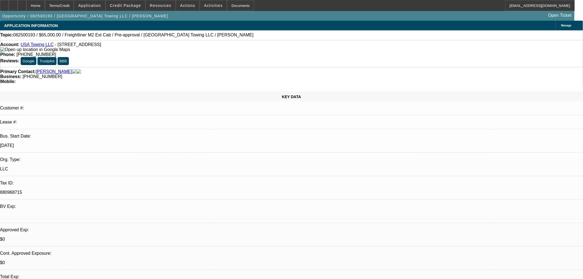
select select "0.15"
select select "0"
select select "3"
select select "0.1"
select select "4"
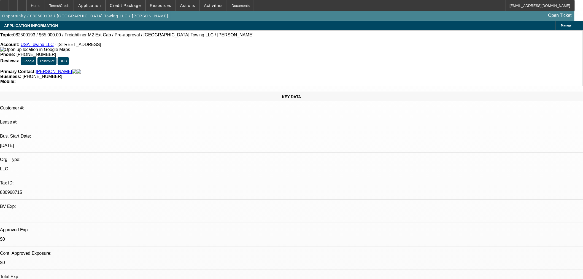
select select "0.15"
select select "0"
select select "3"
select select "0.1"
select select "4"
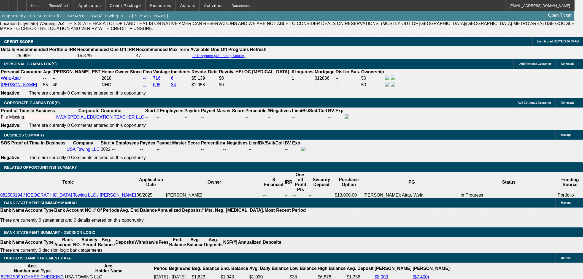
scroll to position [734, 0]
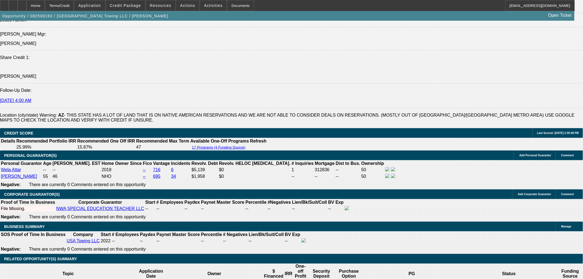
select select "0"
select select "2"
select select "0.1"
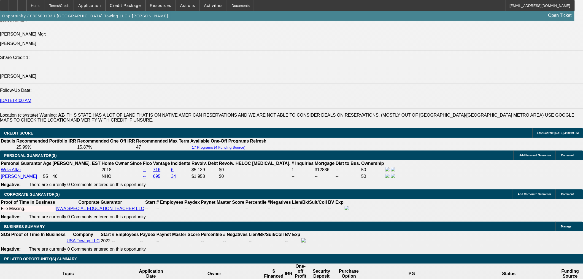
select select "4"
select select "0"
select select "3"
select select "0.1"
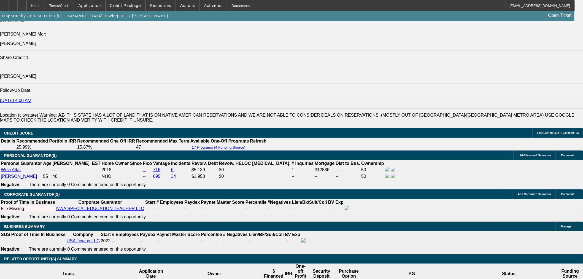
select select "4"
select select "0"
select select "3"
select select "0.1"
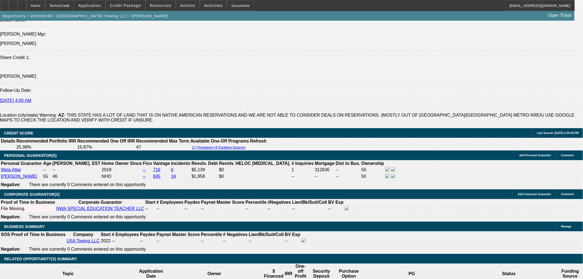
select select "4"
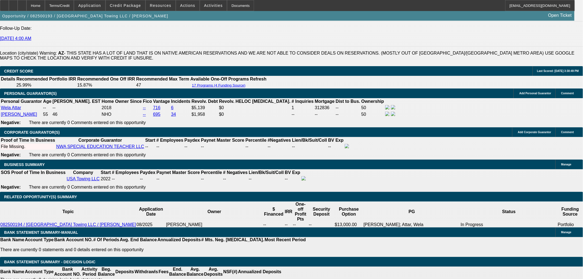
scroll to position [795, 0]
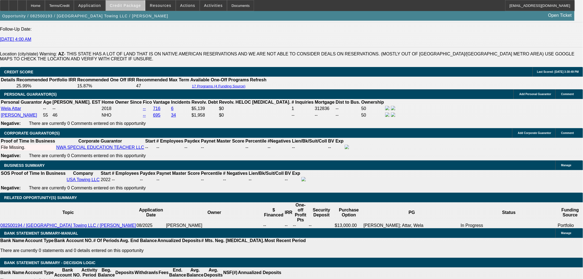
click at [134, 7] on span "Credit Package" at bounding box center [125, 5] width 31 height 4
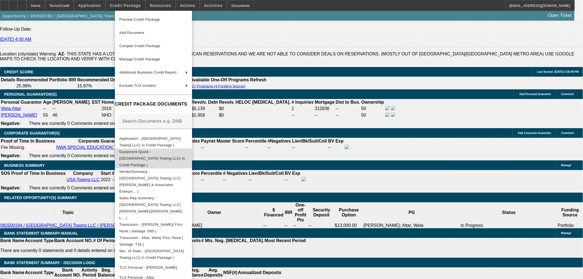
click at [143, 154] on span "Equipment Quote - USA Towing LLC( In Credit Package )" at bounding box center [152, 157] width 66 height 17
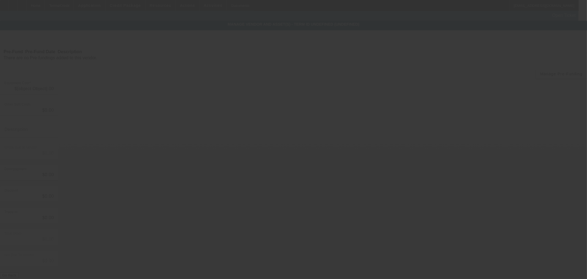
type input "$85,000.00"
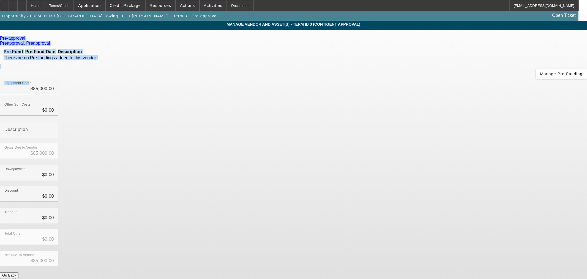
drag, startPoint x: 365, startPoint y: 47, endPoint x: 470, endPoint y: 48, distance: 104.6
click at [470, 48] on app-vendor-asset-manage "MANAGE VENDOR AND ASSET(S) - Term ID 3 (Contigent Approval) Remove Vendor Pre-a…" at bounding box center [293, 169] width 587 height 296
click at [54, 85] on input "85000" at bounding box center [29, 88] width 50 height 7
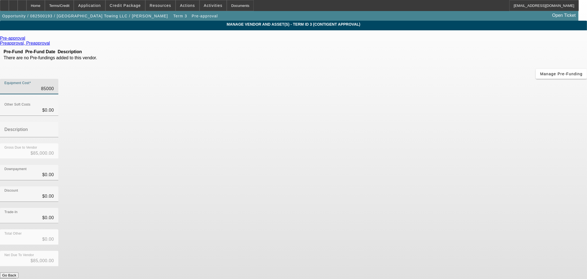
drag, startPoint x: 336, startPoint y: 47, endPoint x: 480, endPoint y: 48, distance: 143.2
click at [480, 48] on app-vendor-asset-manage "MANAGE VENDOR AND ASSET(S) - Term ID 3 (Contigent Approval) Remove Vendor Pre-a…" at bounding box center [293, 169] width 587 height 296
type input "8"
type input "$8.00"
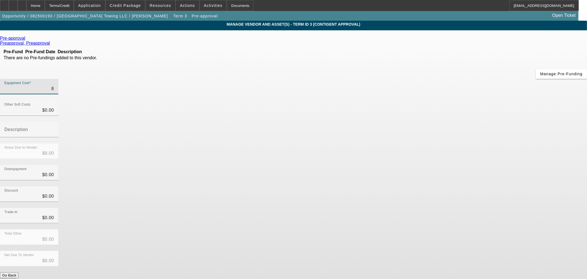
type input "88"
type input "$88.00"
type input "884"
type input "$884.00"
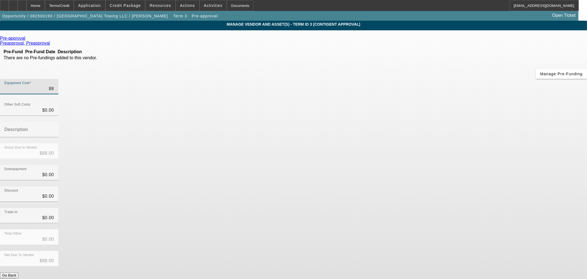
type input "$884.00"
type input "8846"
type input "$8,846.00"
type input "88460"
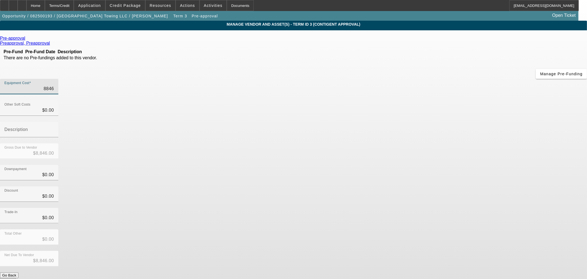
type input "$88,460.00"
click at [433, 229] on div "Total Other $0.00" at bounding box center [293, 239] width 587 height 21
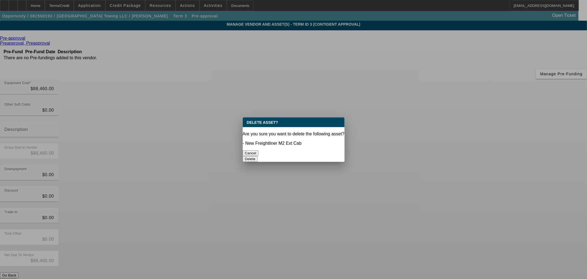
click at [258, 156] on button "Delete" at bounding box center [250, 159] width 15 height 6
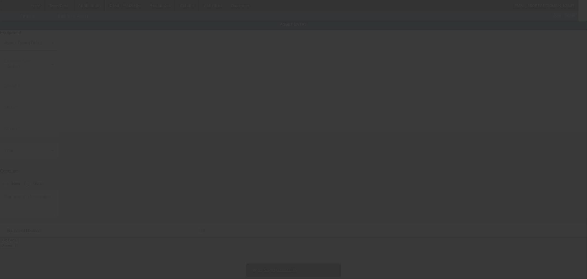
type input "10358 N 58th Dr"
type input "Glendale"
type input "85302"
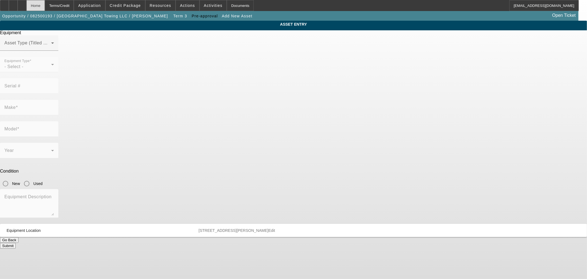
click at [45, 5] on div "Home" at bounding box center [35, 5] width 18 height 11
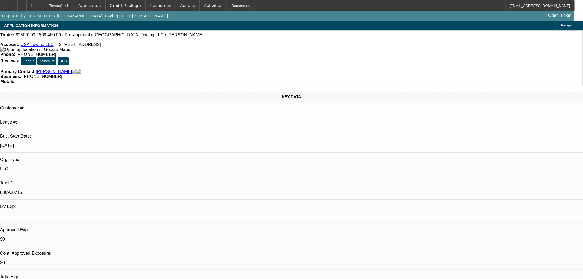
select select "0.1"
select select "2"
select select "0"
select select "6"
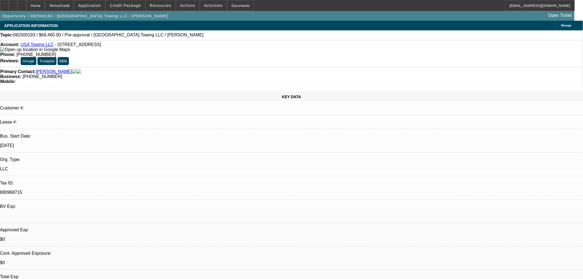
select select "0.1"
select select "2"
select select "0"
select select "6"
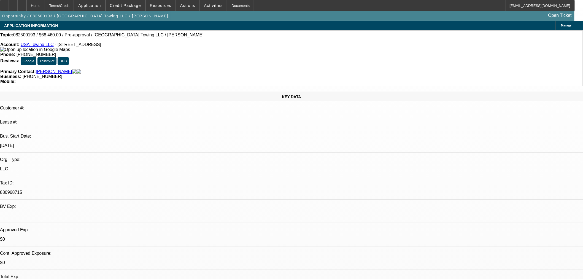
select select "0.15"
select select "0"
select select "3"
select select "0.1"
select select "4"
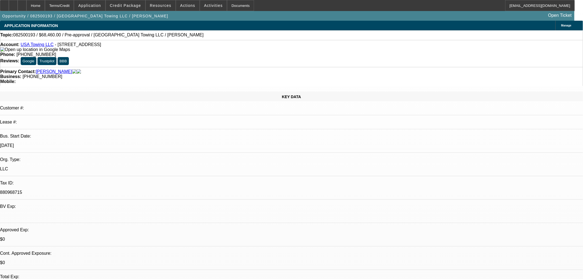
select select "0.15"
select select "0"
select select "3"
select select "0.1"
select select "4"
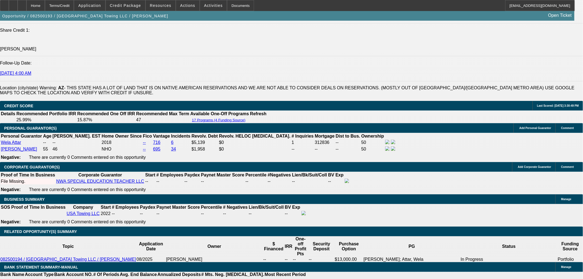
scroll to position [765, 0]
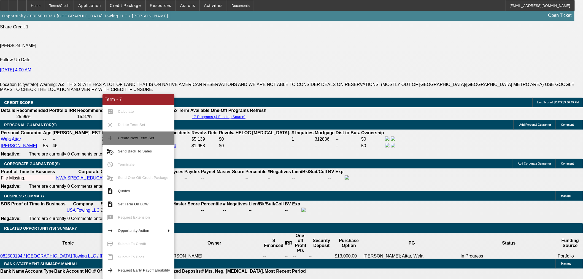
click at [120, 139] on span "Create New Term Set" at bounding box center [136, 138] width 36 height 4
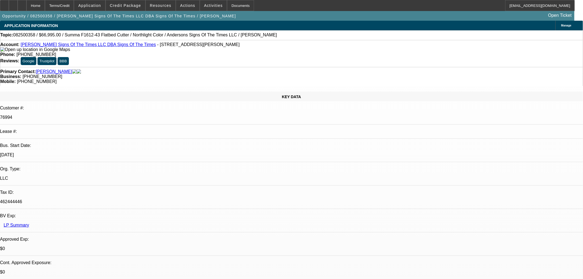
select select "0"
select select "6"
select select "0"
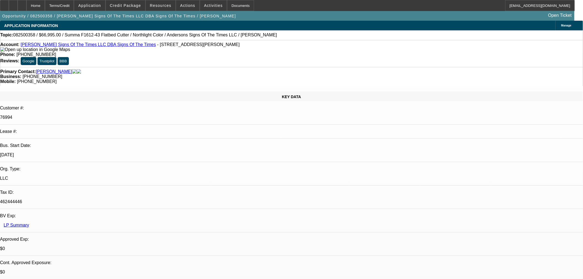
select select "0"
select select "6"
select select "0"
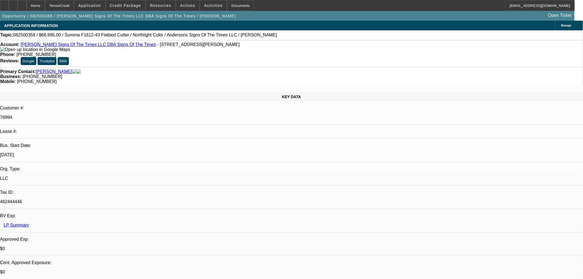
select select "0"
select select "6"
select select "0"
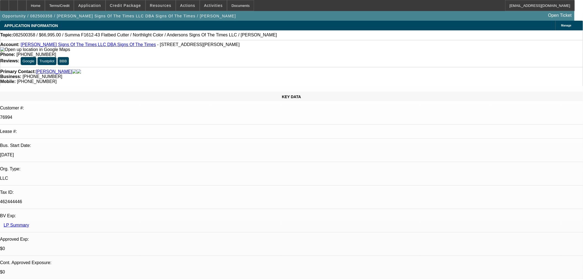
select select "6"
click at [182, 4] on span "Actions" at bounding box center [187, 5] width 15 height 4
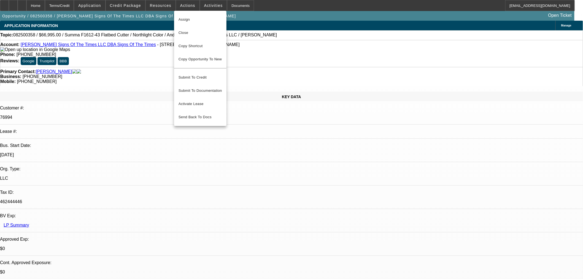
drag, startPoint x: 183, startPoint y: 31, endPoint x: 253, endPoint y: 142, distance: 130.9
click at [184, 30] on span "Close" at bounding box center [200, 32] width 44 height 7
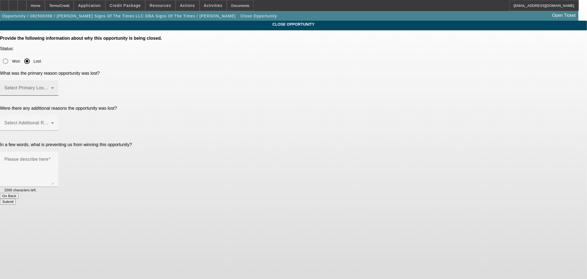
click at [51, 87] on span at bounding box center [27, 90] width 47 height 7
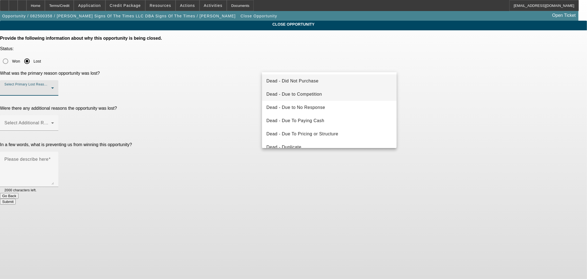
click at [331, 91] on mat-option "Dead - Due to Competition" at bounding box center [329, 94] width 135 height 13
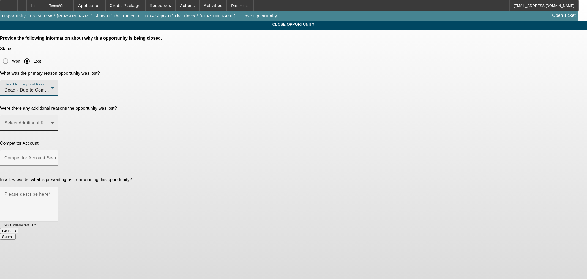
click at [51, 122] on span at bounding box center [27, 125] width 47 height 7
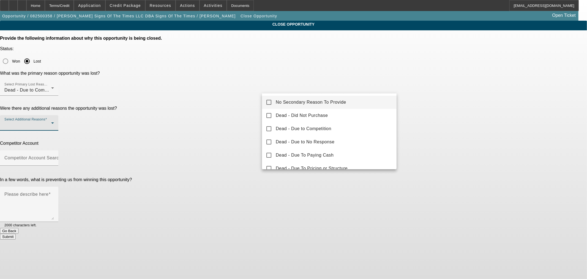
click at [296, 101] on span "No Secondary Reason To Provide" at bounding box center [311, 102] width 70 height 7
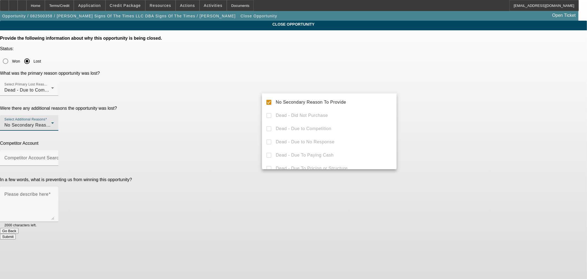
click at [227, 109] on div at bounding box center [293, 139] width 587 height 279
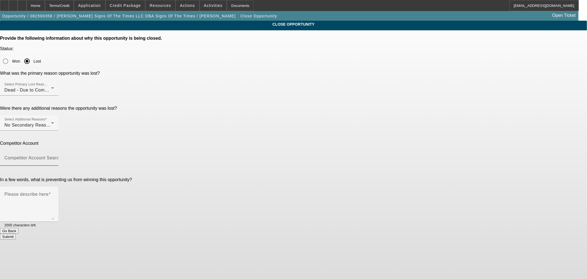
click at [61, 155] on mat-label "Competitor Account Search" at bounding box center [32, 157] width 57 height 5
click at [54, 157] on input "Competitor Account Search" at bounding box center [29, 160] width 50 height 7
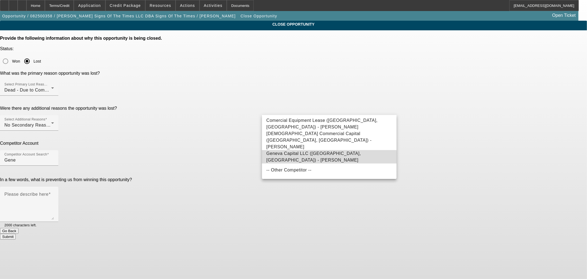
click at [291, 152] on span "Geneva Capital LLC (Alexandria, MN) - Watkins, Mark" at bounding box center [330, 156] width 126 height 13
type input "Geneva Capital LLC (Alexandria, MN) - Watkins, Mark"
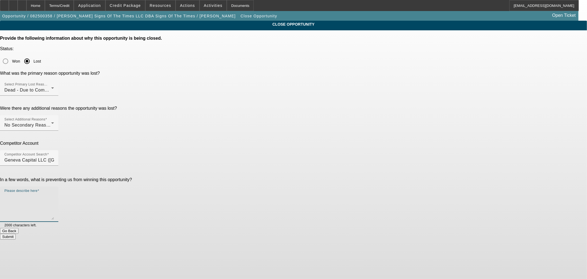
click at [54, 193] on textarea "Please describe here" at bounding box center [29, 206] width 50 height 26
type textarea "8.9% no money down at Geneva. Tax liens have been paid and weren't an issue."
click at [16, 233] on button "Submit" at bounding box center [8, 236] width 16 height 6
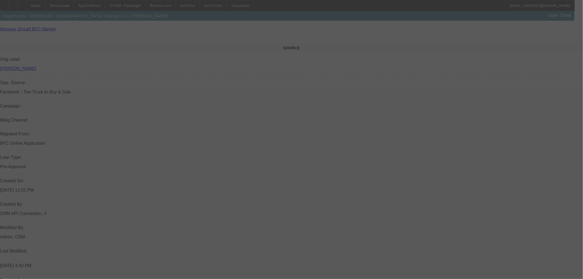
scroll to position [303, 0]
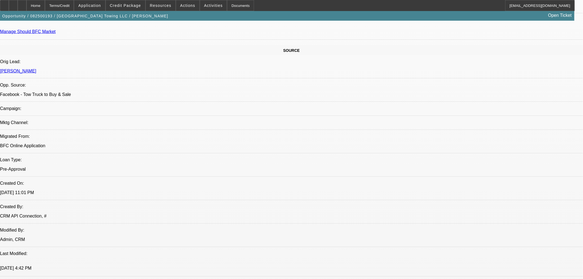
select select "0.1"
select select "2"
select select "0"
select select "6"
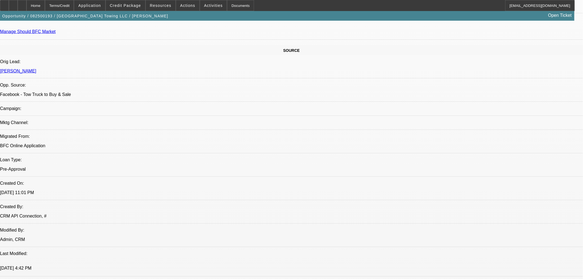
select select "0.1"
select select "2"
select select "0"
select select "6"
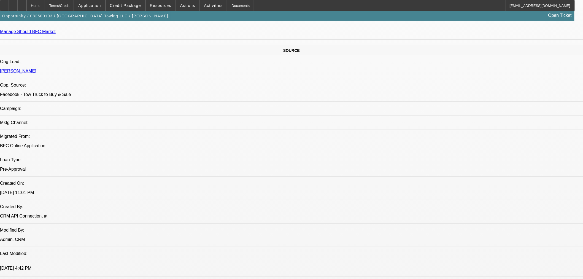
select select "0.1"
select select "2"
select select "0"
select select "6"
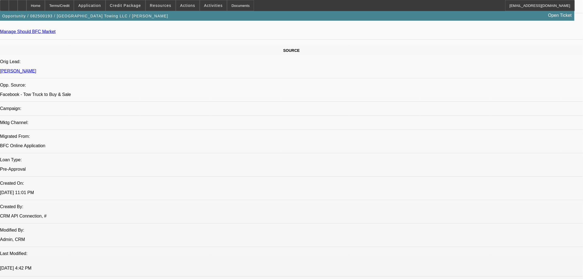
select select "0.15"
select select "0"
select select "3"
select select "0.1"
select select "4"
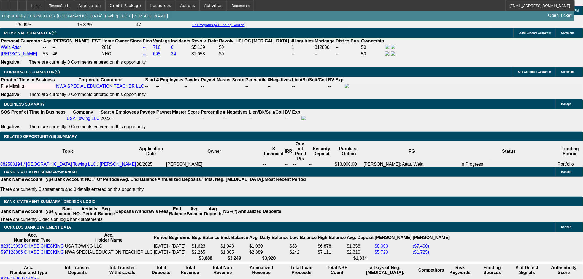
scroll to position [762, 0]
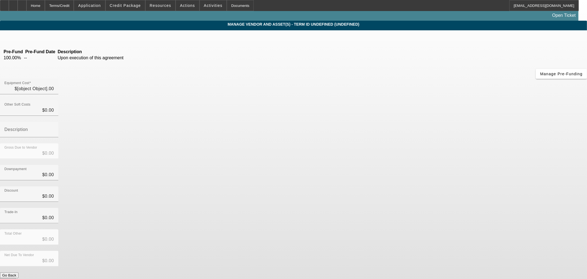
type input "$88,460.76"
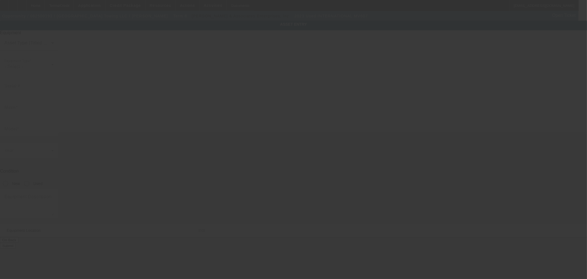
type input "[US_VEHICLE_IDENTIFICATION_NUMBER]"
type input "International"
type input "MV607"
radio input "true"
type input "[STREET_ADDRESS]"
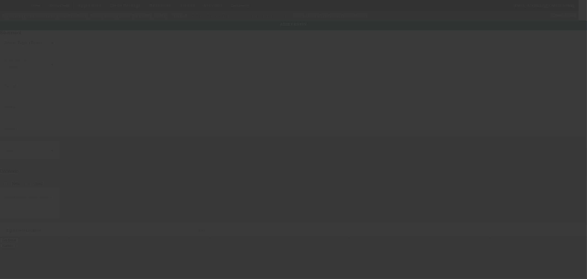
type input "[GEOGRAPHIC_DATA]"
type input "85302"
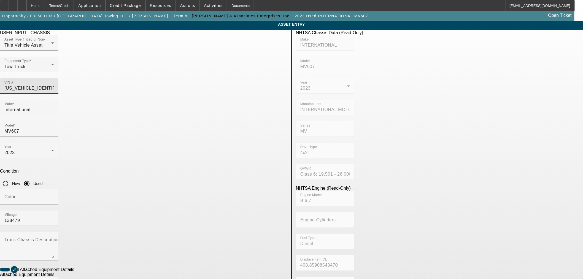
click at [54, 85] on input "[US_VEHICLE_IDENTIFICATION_NUMBER]" at bounding box center [29, 88] width 50 height 7
click at [45, 4] on div "Home" at bounding box center [35, 5] width 18 height 11
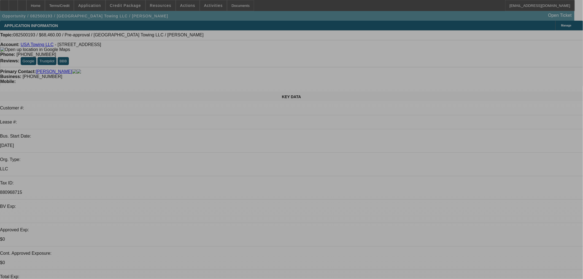
select select "0.1"
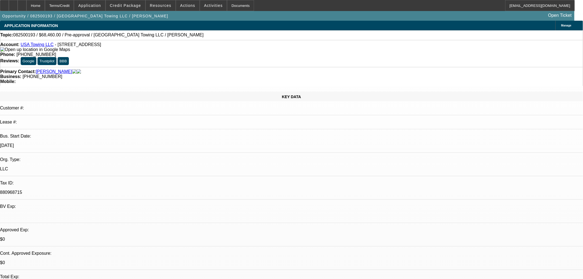
select select "2"
select select "0"
select select "6"
select select "0.1"
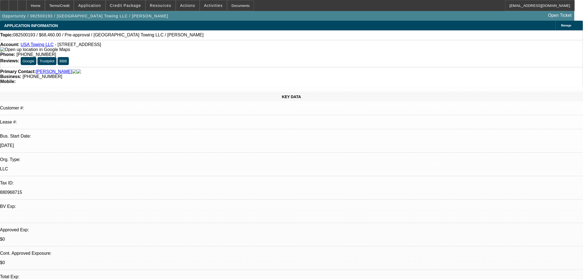
select select "2"
select select "0"
select select "6"
select select "0.1"
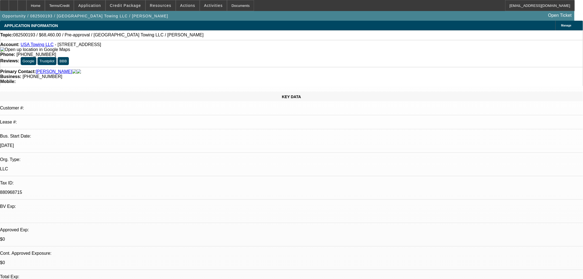
select select "2"
select select "0"
select select "6"
select select "0.15"
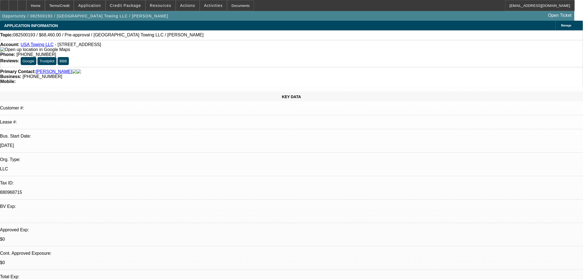
select select "0"
select select "3"
select select "0.1"
select select "4"
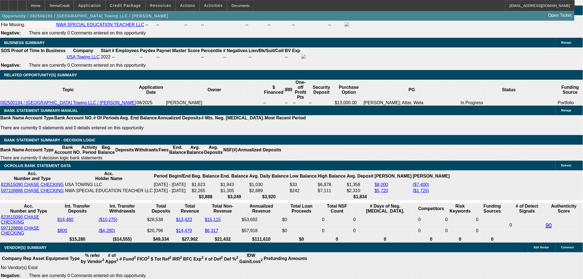
scroll to position [765, 0]
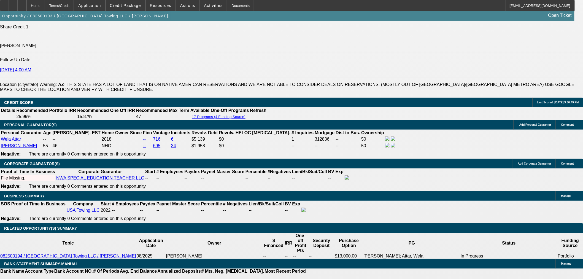
select select "0.15"
select select "0"
select select "3"
select select "0.1"
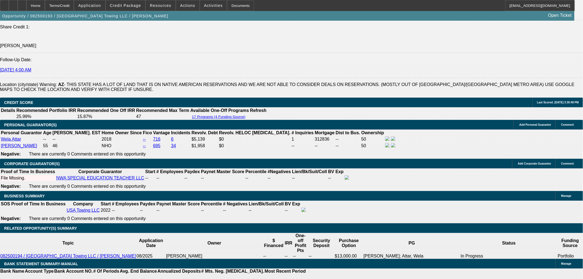
select select "4"
select select "0"
select select "2"
select select "0.1"
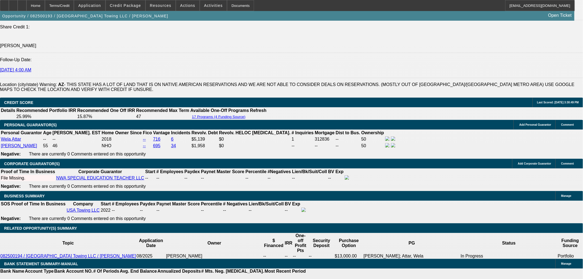
select select "4"
select select "0"
select select "3"
select select "0.1"
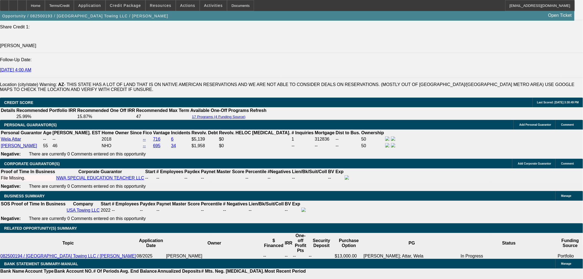
select select "4"
select select "0"
select select "3"
select select "0.1"
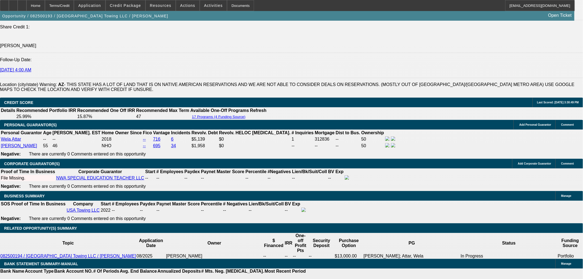
select select "4"
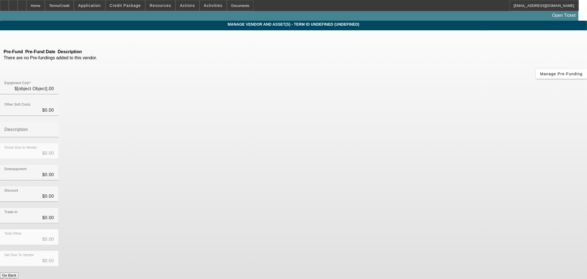
type input "$88,460.00"
click at [27, 38] on icon at bounding box center [27, 38] width 0 height 5
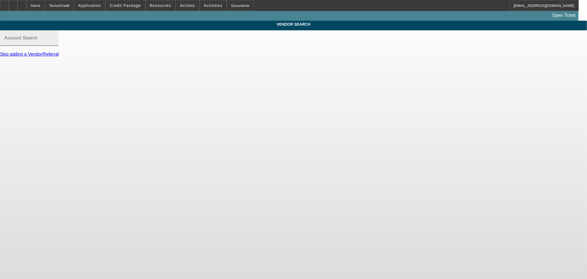
click at [54, 39] on div "Account Search" at bounding box center [29, 37] width 50 height 15
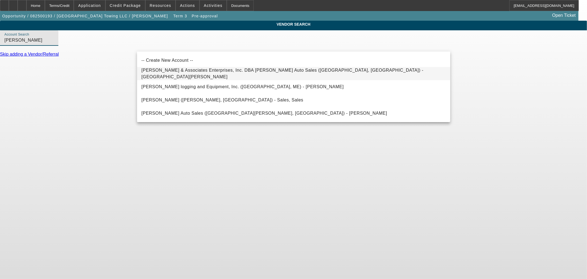
click at [219, 74] on span "Davis & Associates Enterprises, Inc. DBA Davis Auto Sales (North Chesterfield, …" at bounding box center [283, 73] width 282 height 11
type input "Davis & Associates Enterprises, Inc. DBA Davis Auto Sales (North Chesterfield, …"
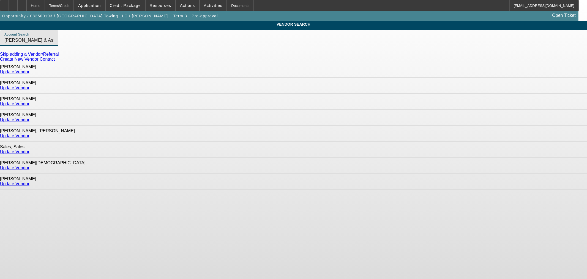
click at [29, 181] on link "Update Vendor" at bounding box center [14, 183] width 29 height 5
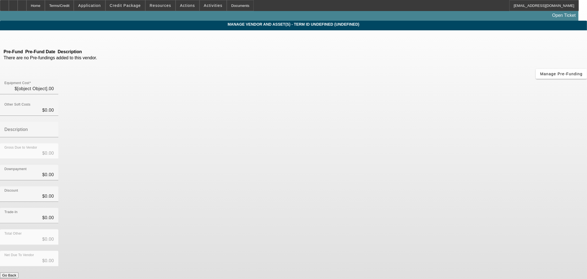
type input "$88,460.00"
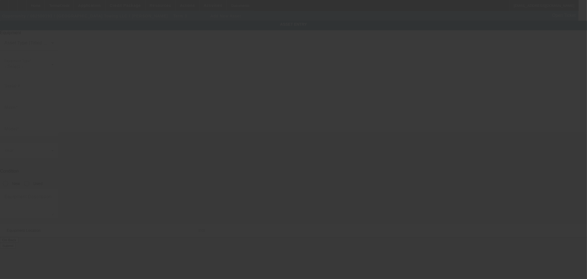
type input "[STREET_ADDRESS]"
type input "[GEOGRAPHIC_DATA]"
type input "85302"
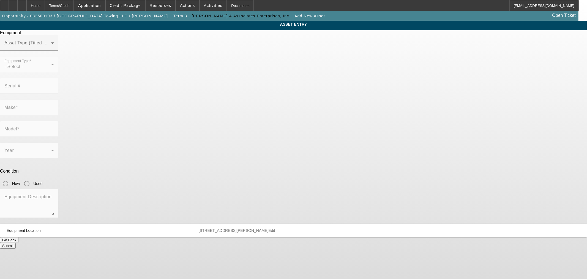
click at [58, 75] on mat-form-field "Equipment Type - Select -" at bounding box center [29, 67] width 58 height 21
click at [51, 48] on span at bounding box center [27, 45] width 47 height 7
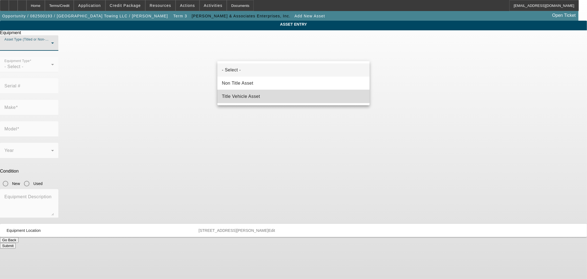
click at [254, 94] on span "Title Vehicle Asset" at bounding box center [241, 96] width 38 height 7
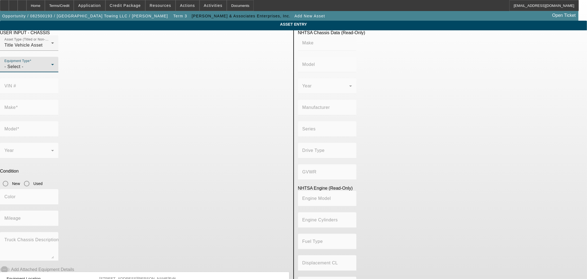
click at [23, 69] on span "- Select -" at bounding box center [13, 66] width 19 height 5
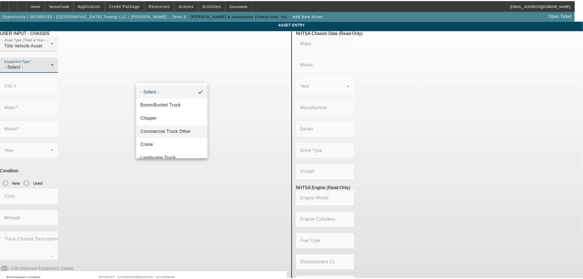
scroll to position [61, 0]
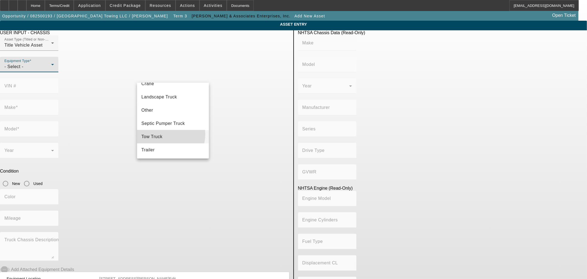
click at [165, 134] on mat-option "Tow Truck" at bounding box center [173, 136] width 72 height 13
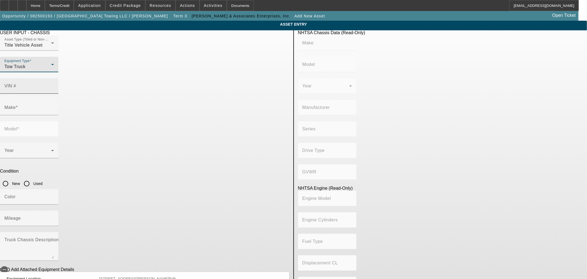
click at [54, 85] on input "VIN #" at bounding box center [29, 88] width 50 height 7
paste input "[US_VEHICLE_IDENTIFICATION_NUMBER]"
type input "[US_VEHICLE_IDENTIFICATION_NUMBER]"
type input "INTERNATIONAL"
type input "MV607"
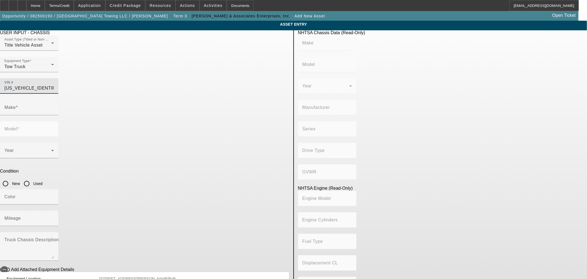
type input "INTERNATIONAL MOTORS, LLC"
type input "MV"
type input "4x2"
type input "Class 6: 19,501 - 26,000 lb (8,845 - 11,794 kg)"
type input "B 6.7"
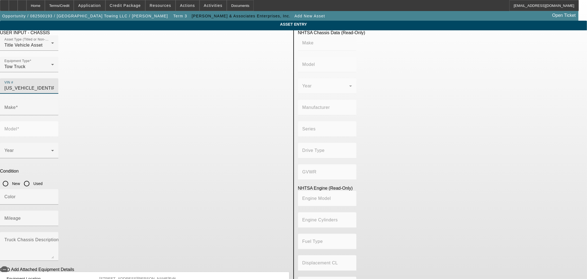
type input "Diesel"
type input "408.85908543470"
type input "6.7"
type input "[US_VEHICLE_IDENTIFICATION_NUMBER]"
drag, startPoint x: 241, startPoint y: 120, endPoint x: 237, endPoint y: 128, distance: 9.6
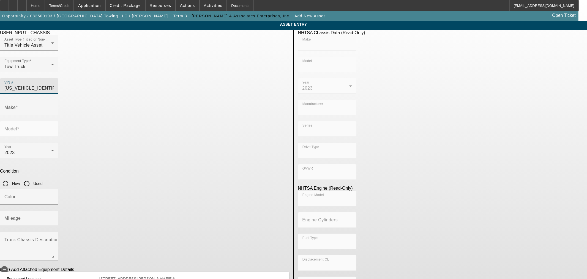
click at [32, 178] on input "Used" at bounding box center [26, 183] width 11 height 11
radio input "true"
type input "INTERNATIONAL"
type input "MV607"
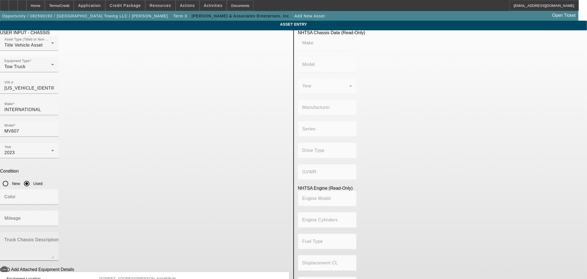
type input "INTERNATIONAL"
type input "MV607"
type input "INTERNATIONAL MOTORS, LLC"
type input "MV"
type input "4x2"
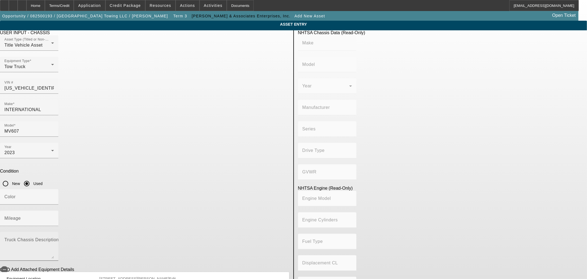
type input "Class 6: 19,501 - 26,000 lb (8,845 - 11,794 kg)"
type input "B 6.7"
type input "Diesel"
type input "408.85908543470"
type input "6.7"
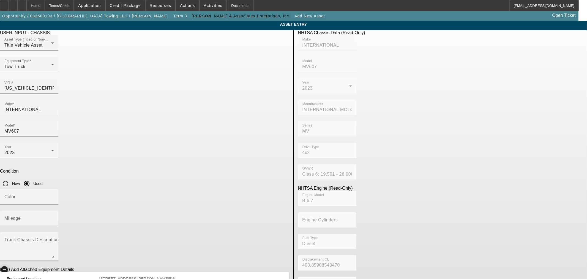
click at [7, 267] on icon "button" at bounding box center [4, 269] width 5 height 5
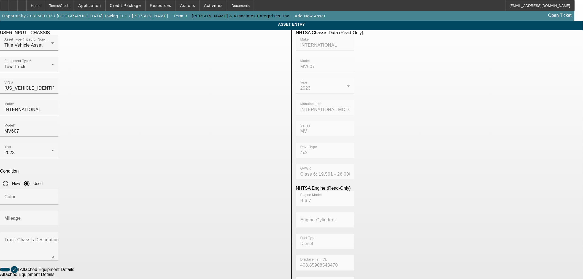
click at [16, 278] on mat-label "Make" at bounding box center [9, 284] width 11 height 5
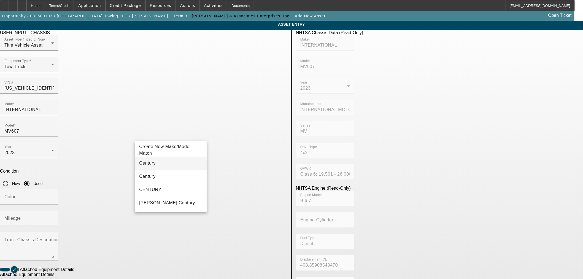
type input "Century"
click at [173, 165] on mat-option "Century" at bounding box center [171, 162] width 72 height 13
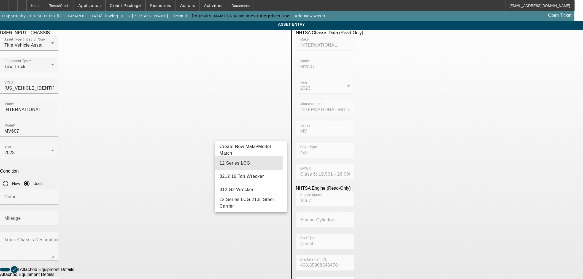
click at [242, 163] on span "12 Series LCG" at bounding box center [234, 163] width 31 height 5
type input "12 Series LCG"
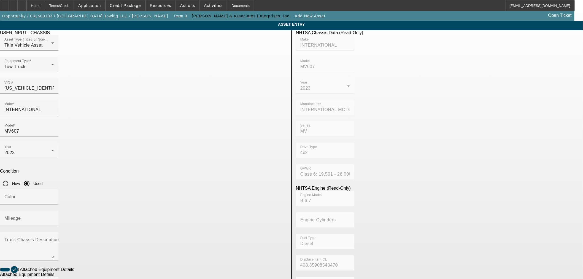
radio input "true"
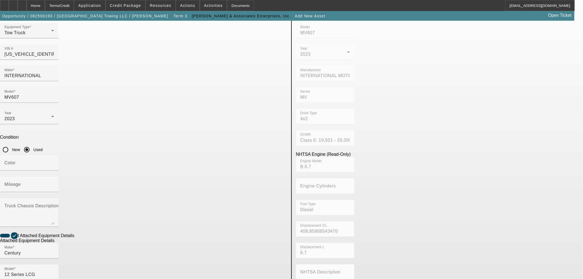
scroll to position [72, 0]
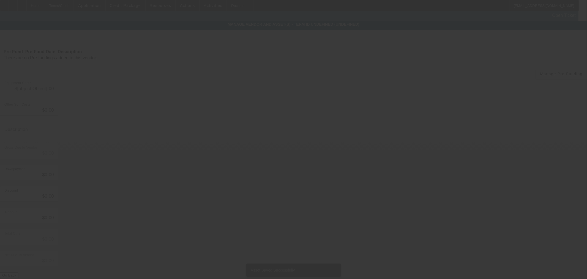
type input "$88,460.00"
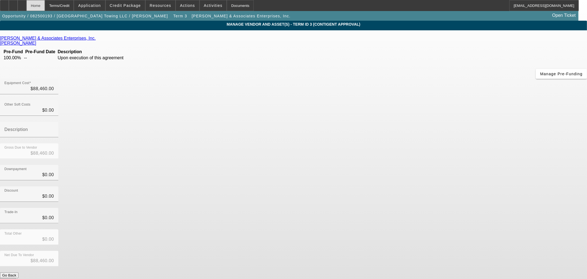
click at [45, 7] on div "Home" at bounding box center [35, 5] width 18 height 11
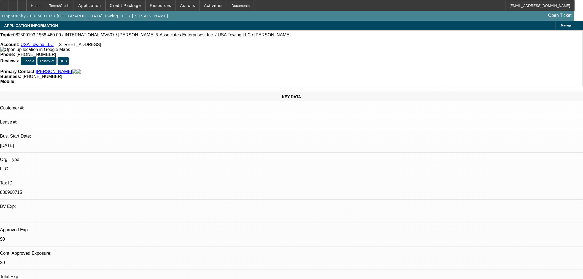
select select "0.1"
select select "2"
select select "0"
select select "6"
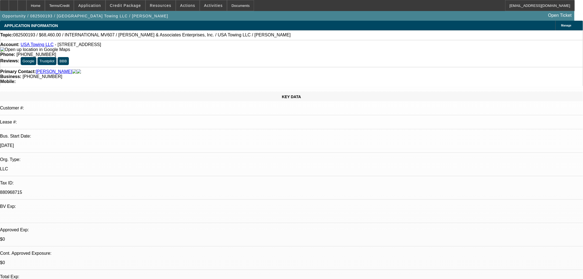
select select "0.1"
select select "2"
select select "0"
select select "6"
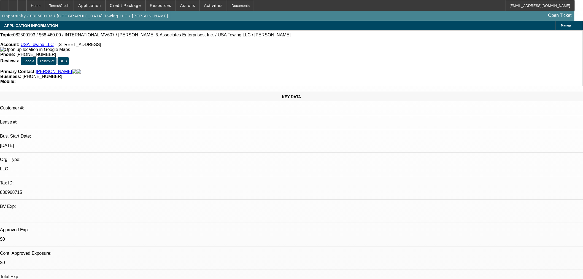
select select "0.1"
select select "2"
select select "0"
select select "6"
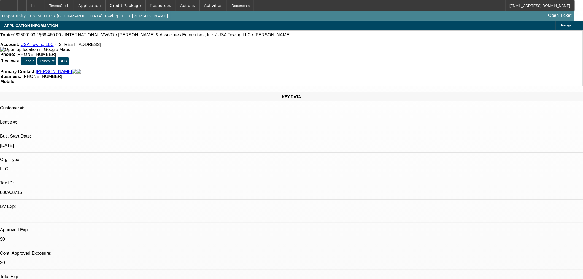
select select "0.15"
select select "0"
select select "3"
select select "0.1"
select select "4"
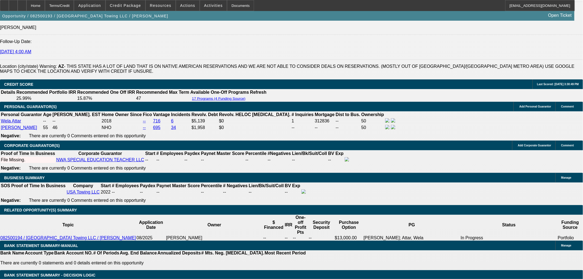
scroll to position [765, 0]
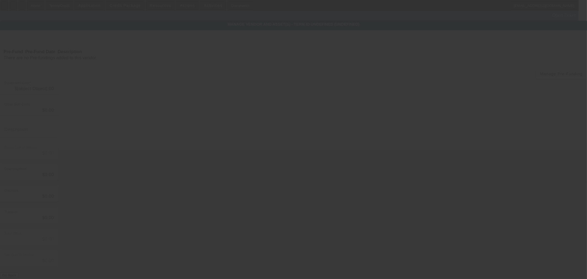
type input "$88,460.76"
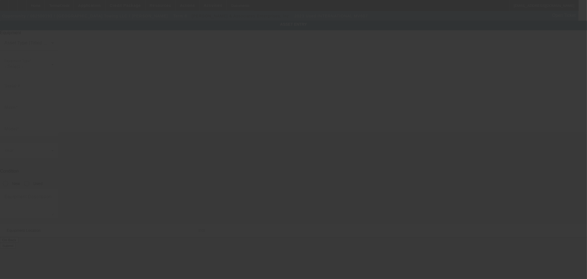
type input "[US_VEHICLE_IDENTIFICATION_NUMBER]"
type input "International"
type input "MV607"
radio input "true"
type input "[STREET_ADDRESS]"
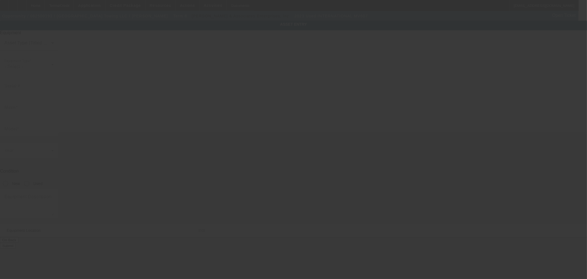
type input "[GEOGRAPHIC_DATA]"
type input "85302"
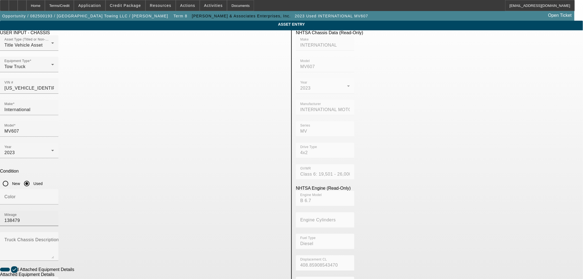
drag, startPoint x: 237, startPoint y: 144, endPoint x: 218, endPoint y: 140, distance: 19.5
click at [58, 210] on div "Mileage 138479" at bounding box center [29, 217] width 58 height 15
drag, startPoint x: 232, startPoint y: 140, endPoint x: 213, endPoint y: 142, distance: 19.1
click at [213, 210] on div "Mileage 138479" at bounding box center [143, 220] width 287 height 21
click at [45, 7] on div "Home" at bounding box center [35, 5] width 18 height 11
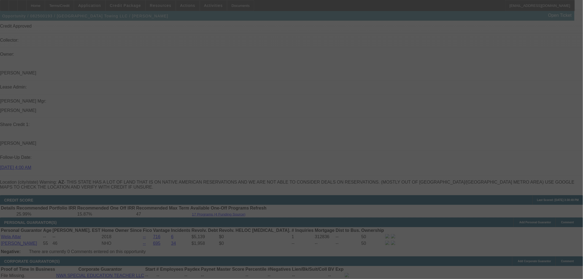
scroll to position [732, 0]
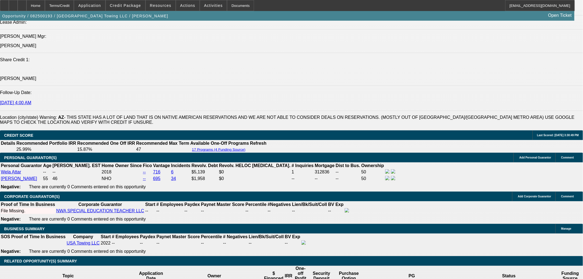
select select "0.1"
select select "2"
select select "0"
select select "6"
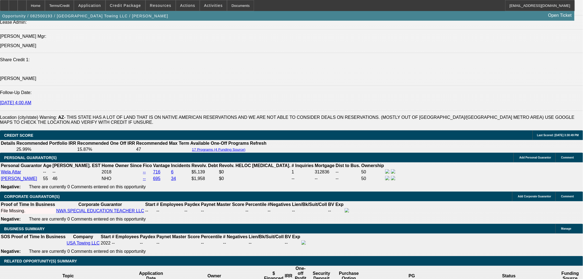
select select "0.1"
select select "2"
select select "0"
select select "6"
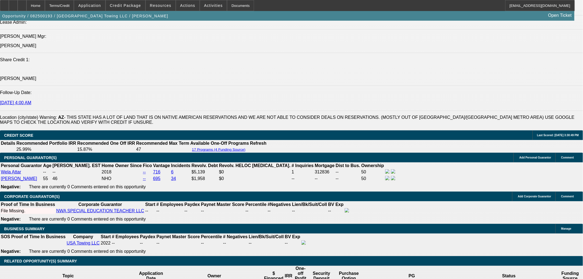
select select "0.1"
select select "2"
select select "0"
select select "6"
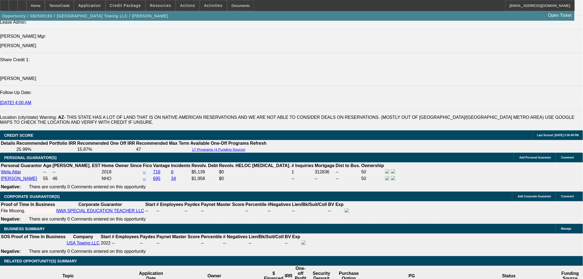
select select "0.15"
select select "0"
select select "3"
select select "0.1"
select select "4"
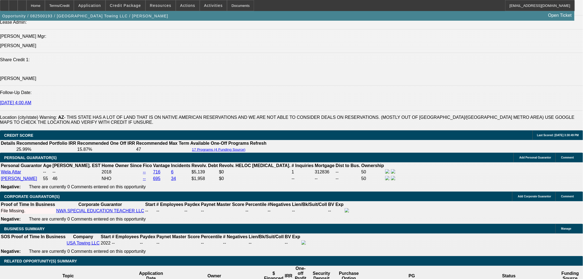
select select "0.15"
select select "0"
select select "3"
select select "0.1"
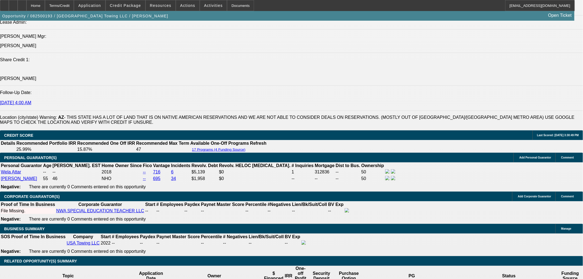
select select "4"
select select "0"
select select "2"
select select "0.1"
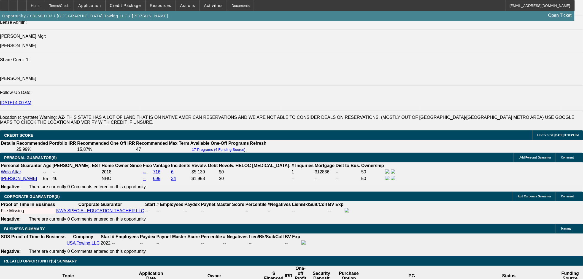
select select "4"
select select "0"
select select "3"
select select "0.1"
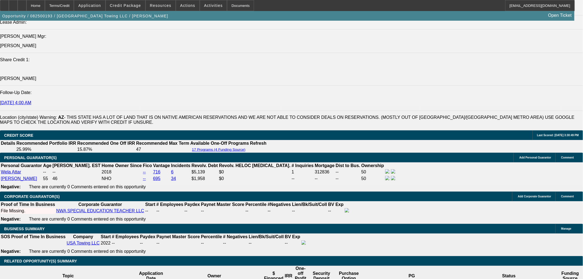
select select "4"
select select "0"
select select "3"
select select "0.1"
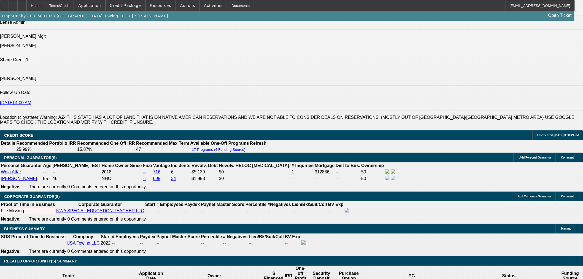
select select "4"
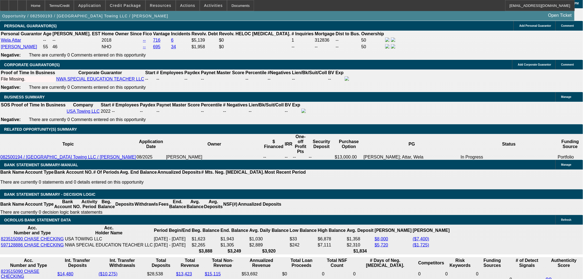
scroll to position [824, 0]
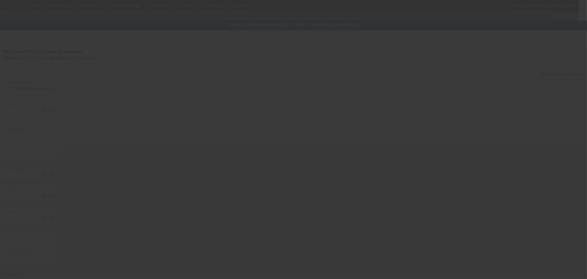
type input "$88,460.00"
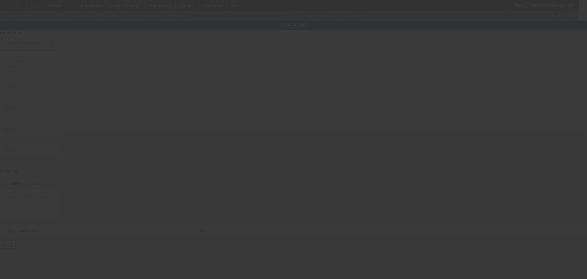
type input "1HTEUMML3PH598301"
type input "International"
type input "MV607"
radio input "true"
type input "10358 N 58th Dr"
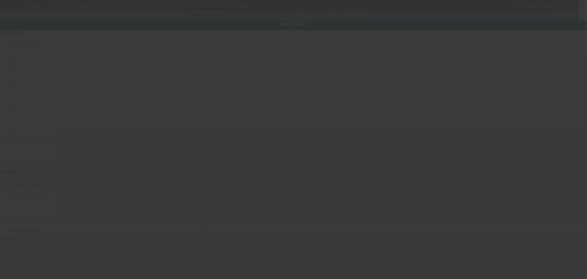
type input "Glendale"
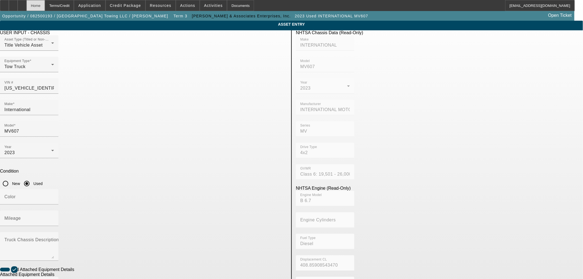
click at [45, 6] on div "Home" at bounding box center [35, 5] width 18 height 11
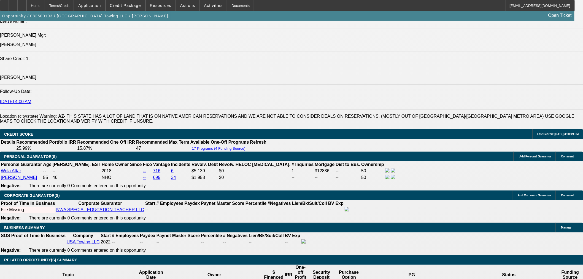
scroll to position [734, 0]
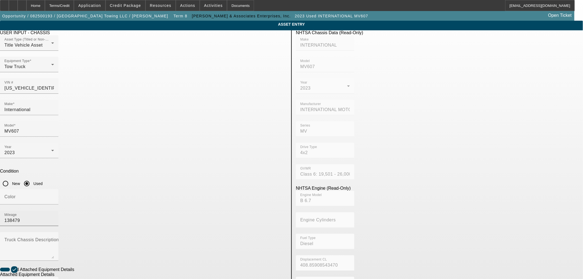
click at [54, 217] on input "138479" at bounding box center [29, 220] width 50 height 7
click at [45, 6] on div "Home" at bounding box center [35, 5] width 18 height 11
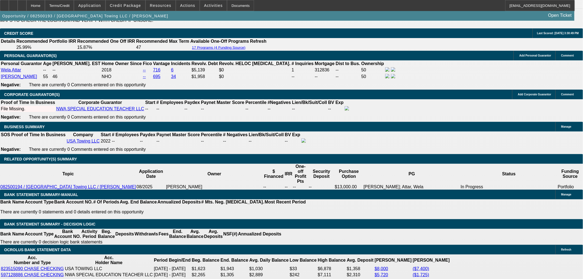
scroll to position [704, 0]
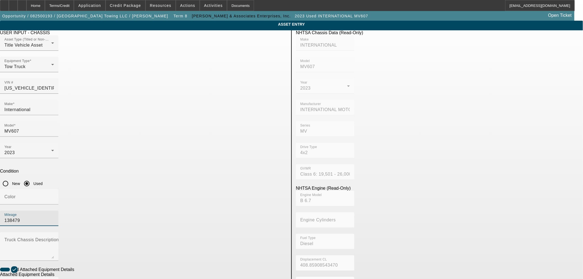
click at [54, 217] on input "138479" at bounding box center [29, 220] width 50 height 7
drag, startPoint x: 48, startPoint y: 4, endPoint x: 50, endPoint y: 26, distance: 22.1
click at [45, 4] on div "Home" at bounding box center [35, 5] width 18 height 11
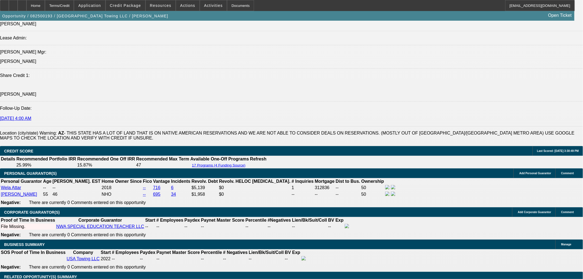
scroll to position [795, 0]
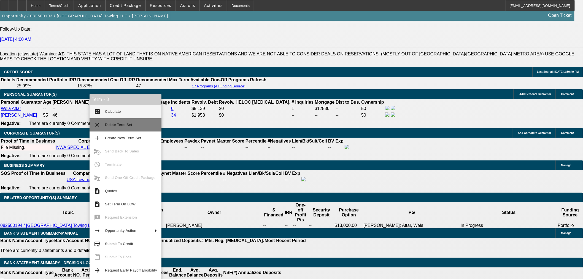
click at [116, 124] on span "Delete Term Set" at bounding box center [118, 125] width 27 height 4
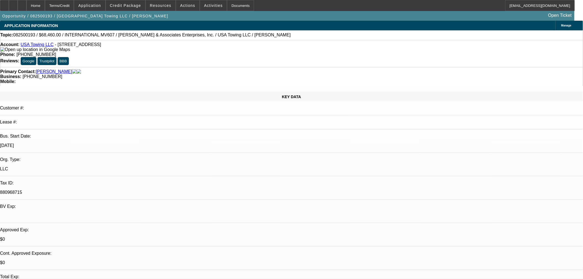
select select "0.1"
select select "2"
select select "0"
select select "6"
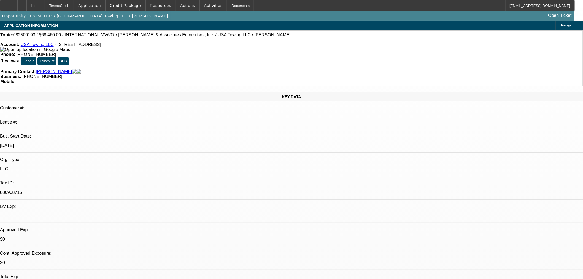
select select "0.1"
select select "2"
select select "0"
select select "6"
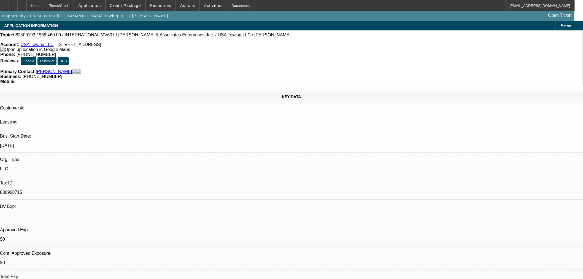
select select "0.15"
select select "0"
select select "3"
select select "0.1"
select select "4"
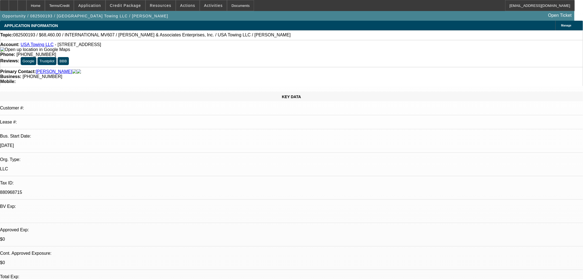
select select "0.15"
select select "0"
select select "3"
select select "0.1"
select select "4"
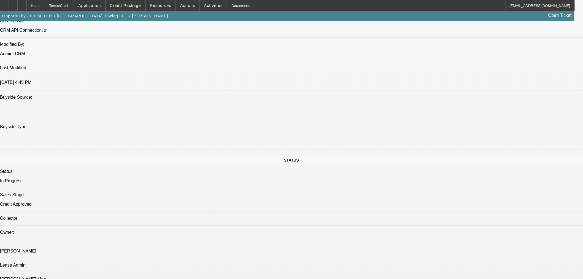
scroll to position [673, 0]
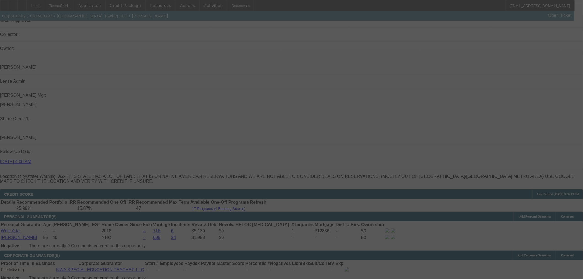
scroll to position [826, 0]
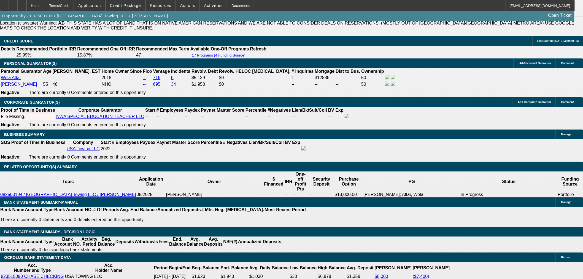
select select "0"
select select "2"
select select "0.1"
select select "4"
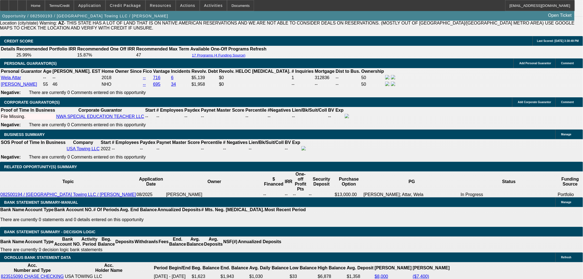
select select "0"
select select "3"
select select "0.1"
select select "4"
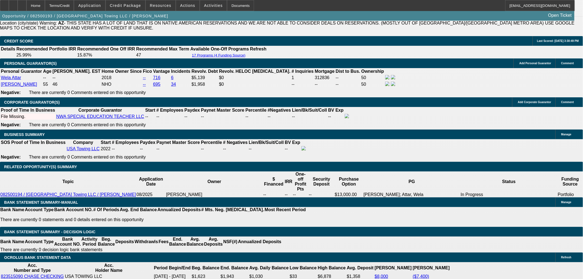
select select "0"
select select "3"
select select "0.1"
select select "4"
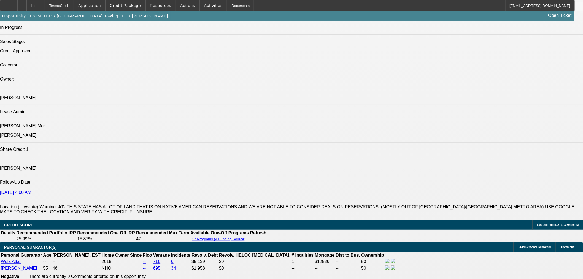
scroll to position [795, 0]
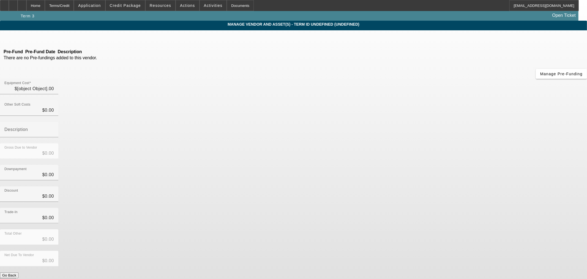
type input "$88,460.00"
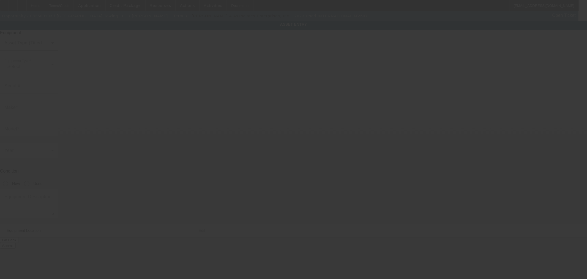
type input "[US_VEHICLE_IDENTIFICATION_NUMBER]"
type input "International"
type input "MV607"
radio input "true"
type input "[STREET_ADDRESS]"
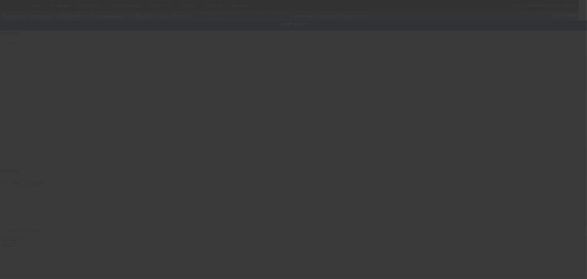
type input "[GEOGRAPHIC_DATA]"
type input "85302"
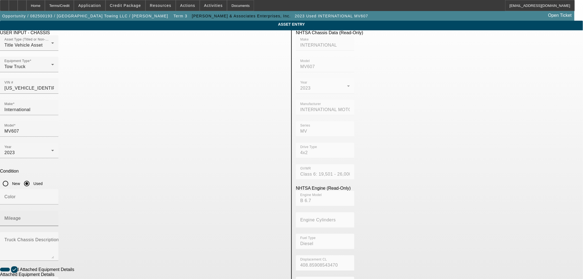
click at [54, 210] on div "Mileage" at bounding box center [29, 217] width 50 height 15
paste input "138479"
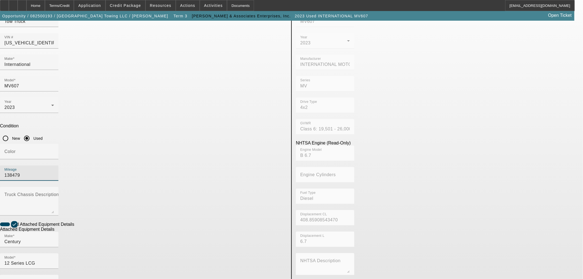
scroll to position [72, 0]
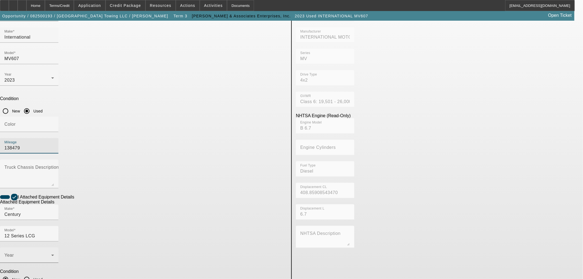
type input "138479"
click at [51, 254] on span at bounding box center [27, 257] width 47 height 7
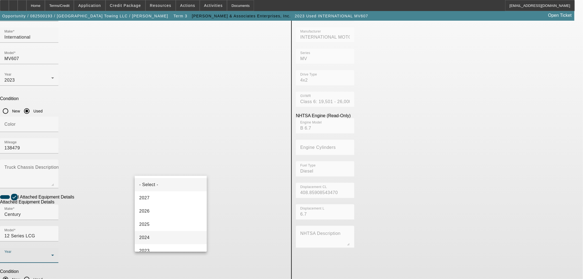
scroll to position [31, 0]
click at [153, 219] on mat-option "2023" at bounding box center [171, 219] width 72 height 13
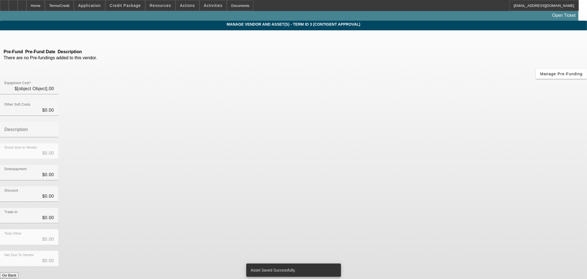
type input "$88,460.00"
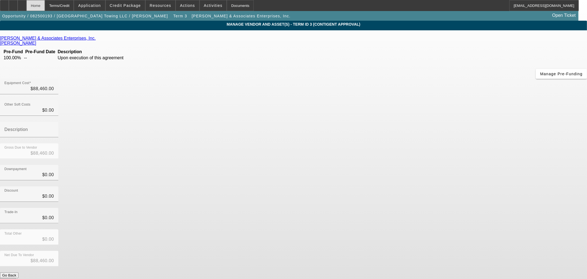
click at [45, 6] on div "Home" at bounding box center [35, 5] width 18 height 11
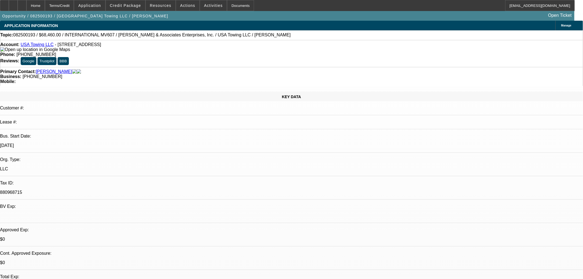
select select "0.1"
select select "2"
select select "0"
select select "6"
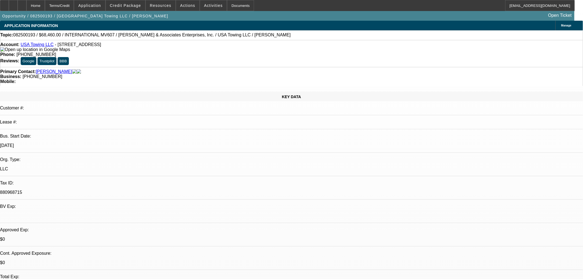
select select "0.1"
select select "2"
select select "0"
select select "6"
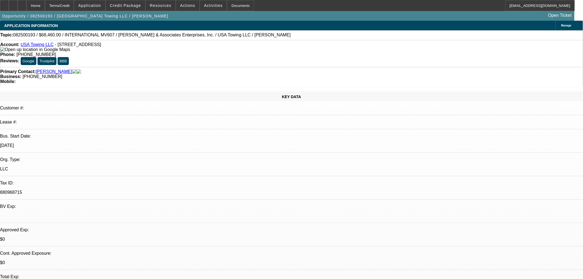
select select "0.15"
select select "0"
select select "3"
select select "0.1"
select select "4"
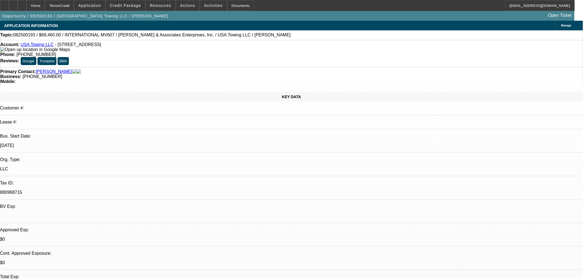
select select "0.15"
select select "0"
select select "3"
select select "0.1"
select select "4"
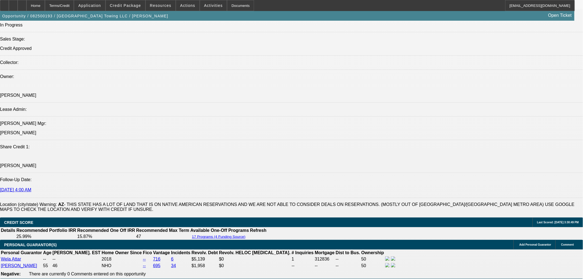
scroll to position [765, 0]
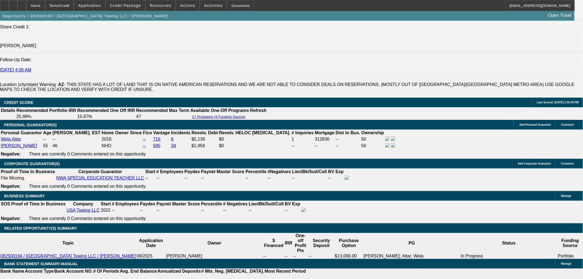
select select "0"
select select "2"
select select "0.1"
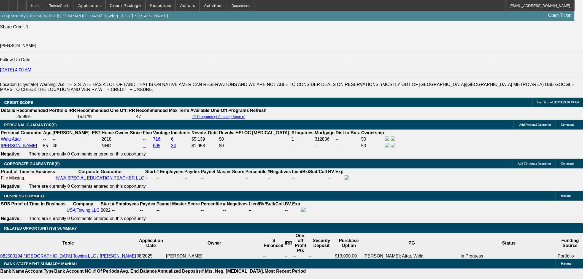
select select "4"
select select "0"
select select "3"
select select "0.1"
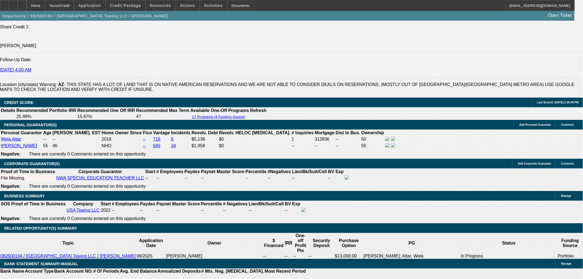
select select "4"
select select "0"
select select "3"
select select "0.1"
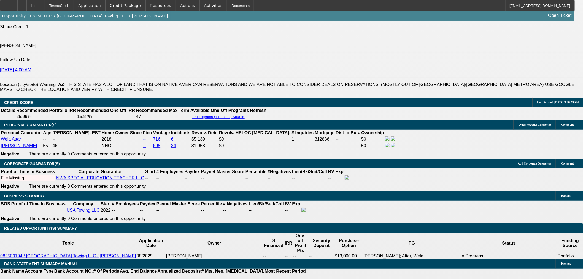
select select "4"
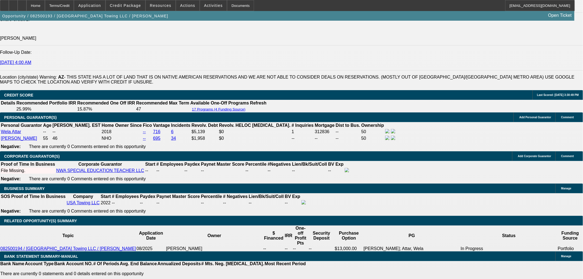
scroll to position [826, 0]
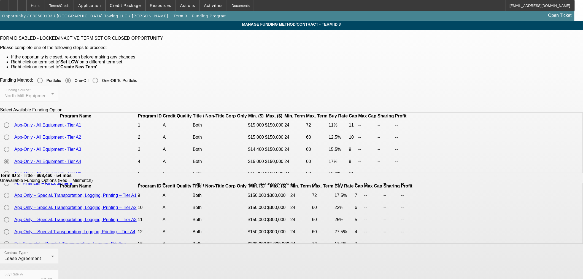
scroll to position [61, 0]
click at [51, 258] on div "Lease Agreement" at bounding box center [27, 258] width 47 height 7
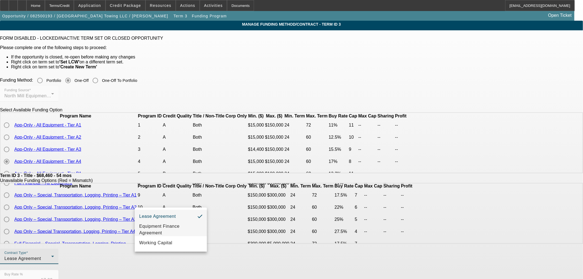
click at [164, 224] on span "Equipment Finance Agreement" at bounding box center [170, 229] width 63 height 13
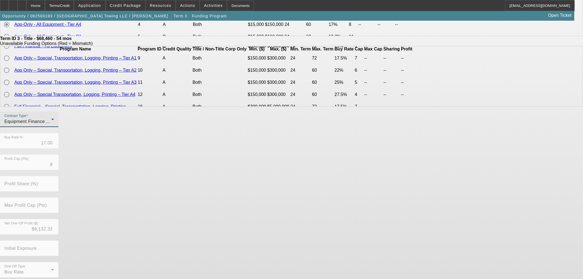
scroll to position [0, 0]
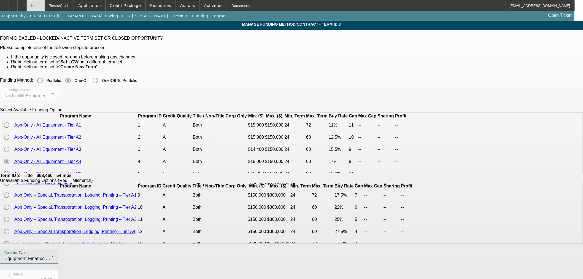
click at [45, 4] on div "Home" at bounding box center [35, 5] width 18 height 11
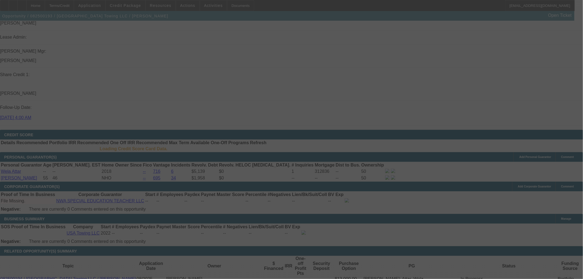
scroll to position [688, 0]
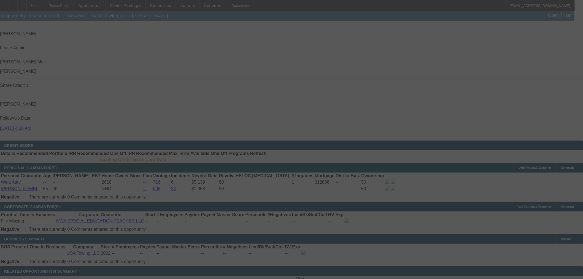
select select "0.1"
select select "2"
select select "0"
select select "6"
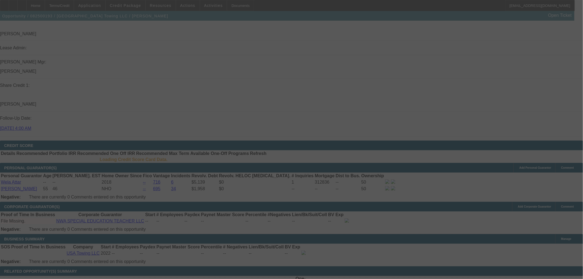
select select "0.1"
select select "2"
select select "0"
select select "6"
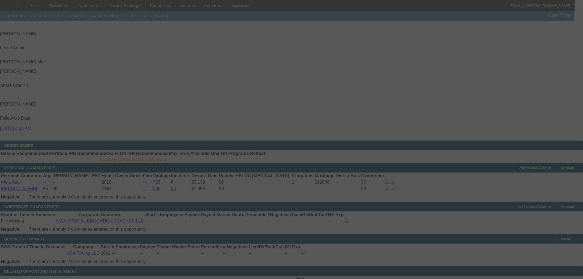
select select "0.15"
select select "0"
select select "3"
select select "0.1"
select select "4"
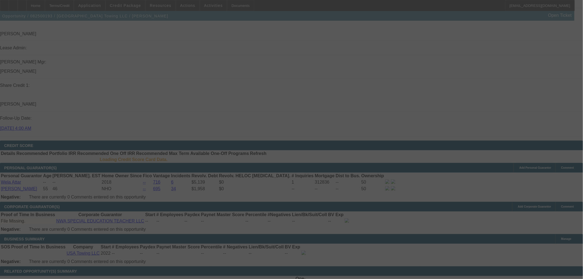
select select "0.15"
select select "0"
select select "3"
select select "0.1"
select select "4"
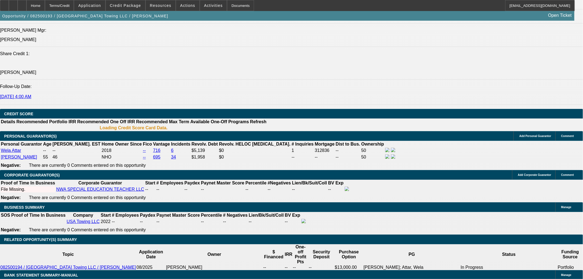
scroll to position [767, 0]
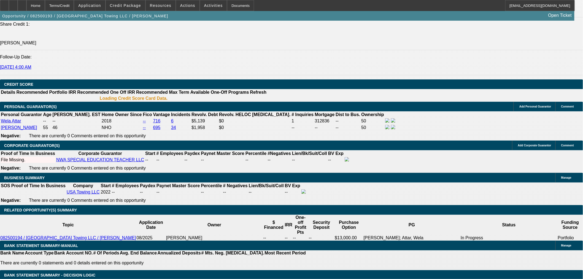
select select "0"
select select "2"
select select "0.1"
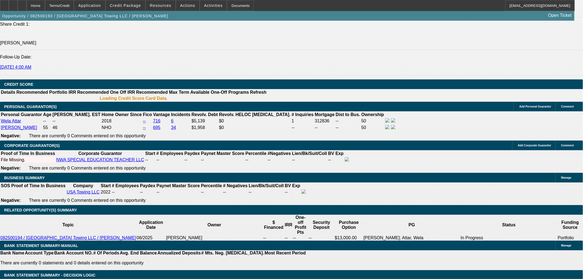
select select "4"
select select "0"
select select "3"
select select "0.1"
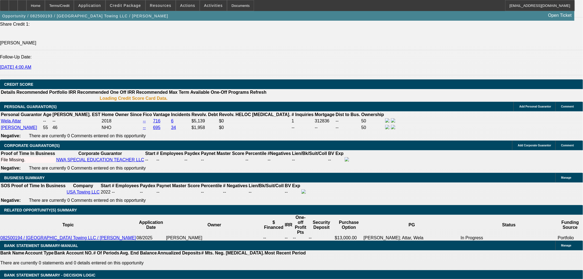
select select "4"
select select "0"
select select "3"
select select "0.1"
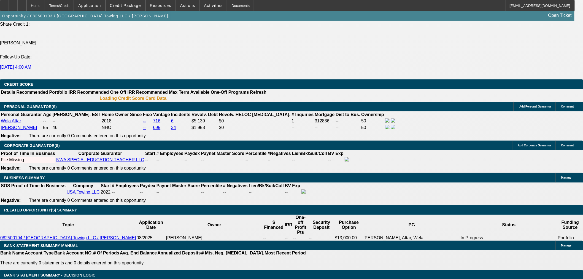
select select "4"
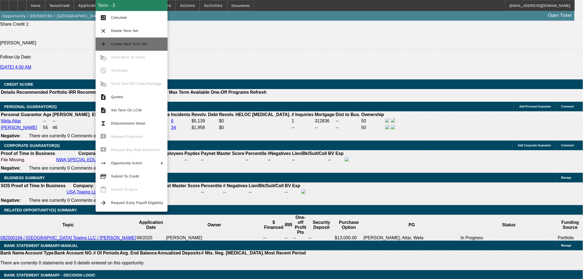
click at [142, 39] on button "add Create New Term Set" at bounding box center [132, 43] width 72 height 13
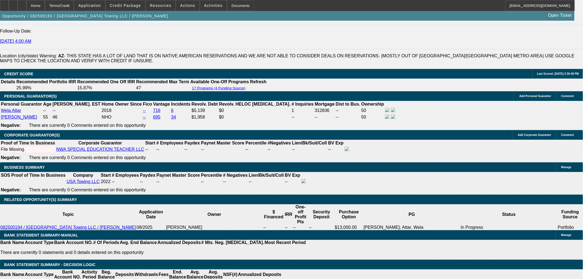
select select "0"
select select "2"
select select "0.1"
select select "4"
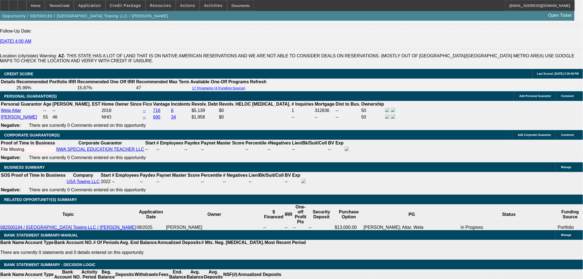
select select "0.1"
select select "2"
select select "0"
select select "6"
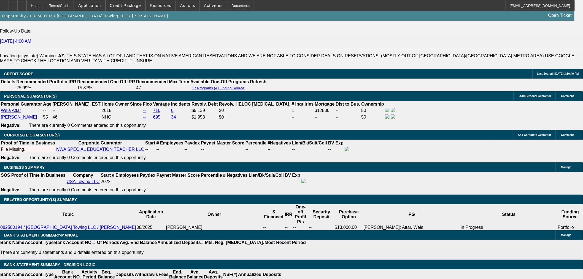
select select "0.1"
select select "2"
select select "0"
select select "6"
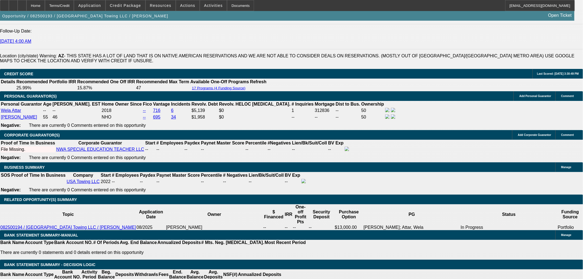
select select "0.15"
select select "0"
select select "3"
select select "0.1"
select select "4"
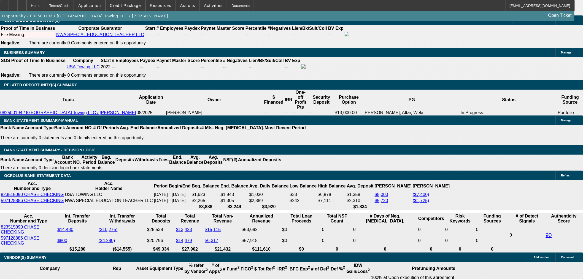
scroll to position [854, 0]
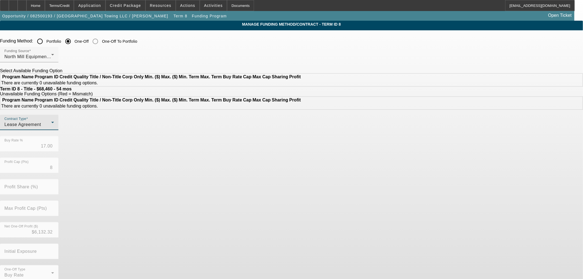
click at [51, 128] on div "Lease Agreement" at bounding box center [27, 124] width 47 height 7
click at [173, 163] on span "Equipment Finance Agreement" at bounding box center [170, 166] width 63 height 13
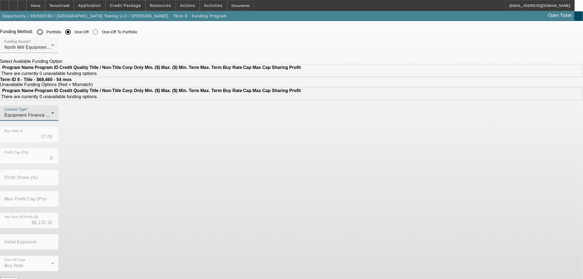
scroll to position [15, 0]
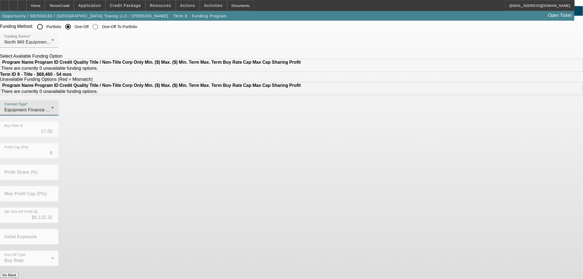
click at [16, 278] on button "Submit" at bounding box center [8, 281] width 16 height 6
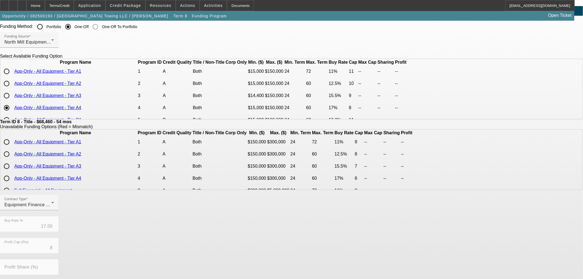
scroll to position [0, 0]
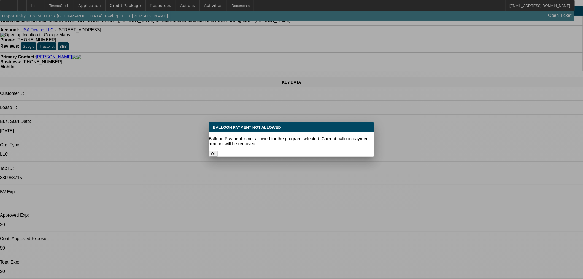
select select "0"
select select "2"
select select "0"
select select "6"
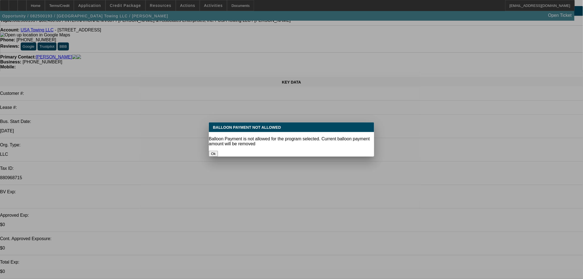
select select "0.1"
select select "2"
select select "0"
select select "6"
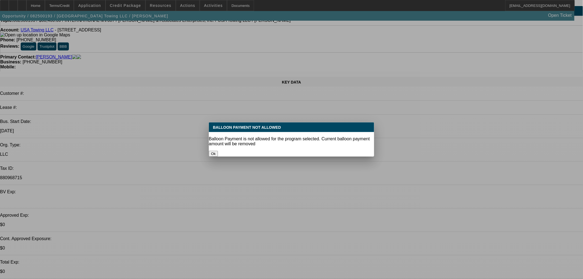
select select "0.1"
select select "2"
select select "0"
select select "6"
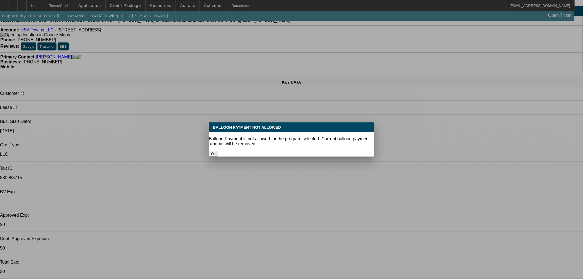
select select "0.15"
select select "0"
select select "3"
select select "0.1"
select select "4"
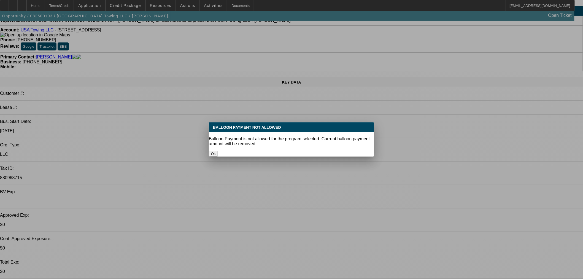
click at [218, 151] on button "Ok" at bounding box center [213, 154] width 9 height 6
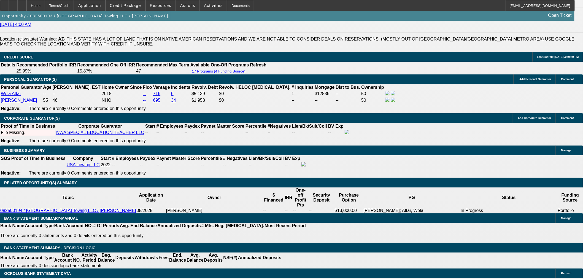
scroll to position [902, 0]
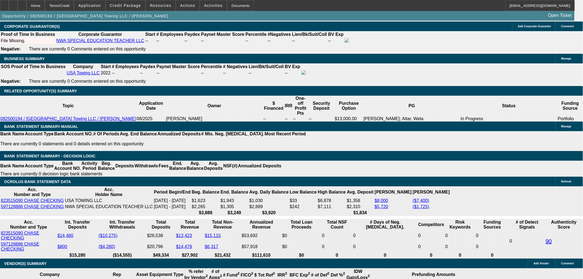
drag, startPoint x: 124, startPoint y: 96, endPoint x: 149, endPoint y: 95, distance: 24.8
type input "UNKNOWN"
type input "1"
type input "$1,297.04"
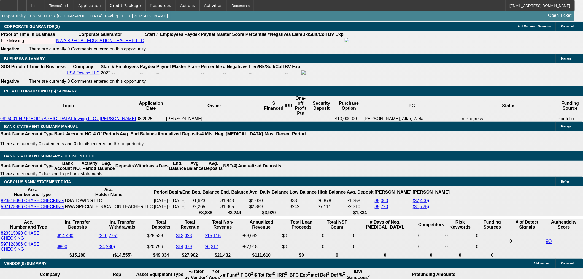
type input "19."
type input "$1,895.49"
type input "19.8"
type input "$1,925.13"
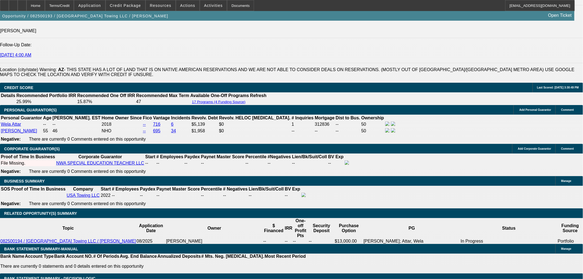
type input "19.8"
drag, startPoint x: 107, startPoint y: 174, endPoint x: 140, endPoint y: 172, distance: 32.6
type input "$20,000.00"
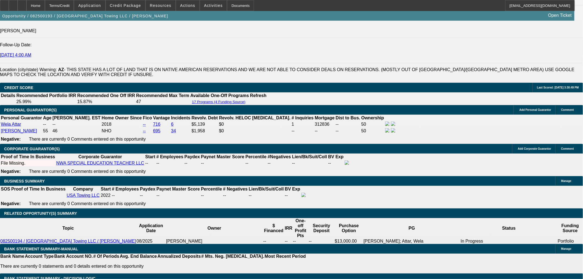
select select "0.1"
type input "$8,846.00"
type input "$2,238.78"
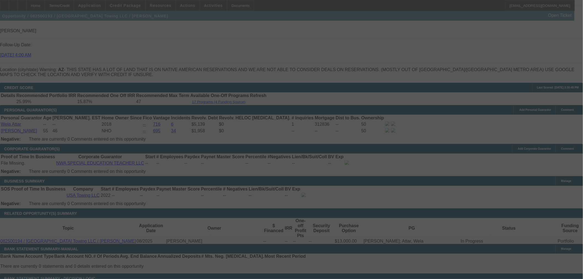
select select "0.1"
select select "0"
select select "2"
select select "0"
select select "6"
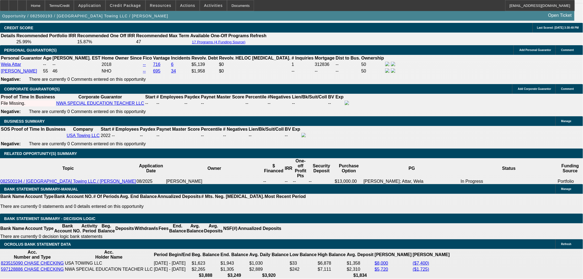
scroll to position [749, 0]
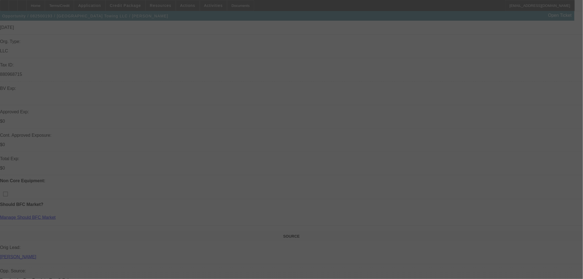
scroll to position [45, 0]
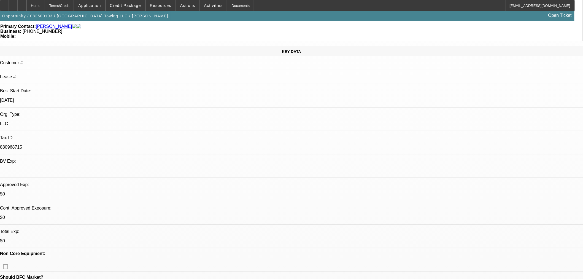
select select "0.15"
select select "0"
select select "3"
select select "0.1"
select select "4"
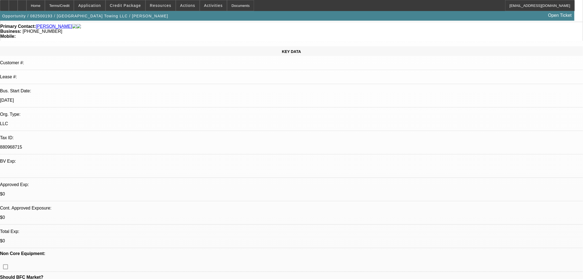
select select "0"
select select "2"
select select "0.1"
select select "4"
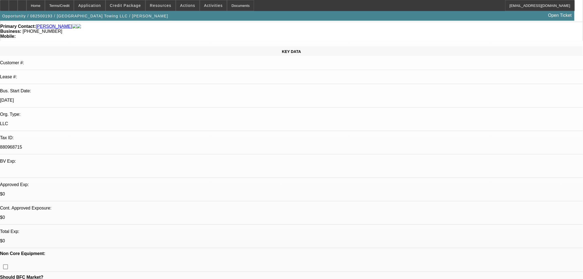
select select "0"
select select "3"
select select "0.1"
select select "4"
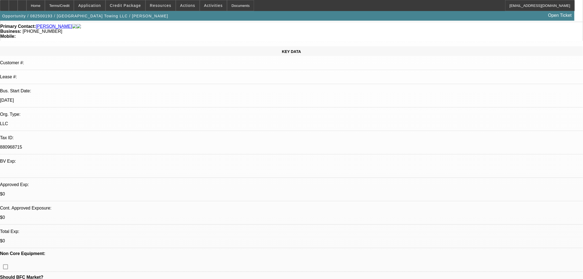
select select "0"
select select "3"
select select "0.1"
select select "4"
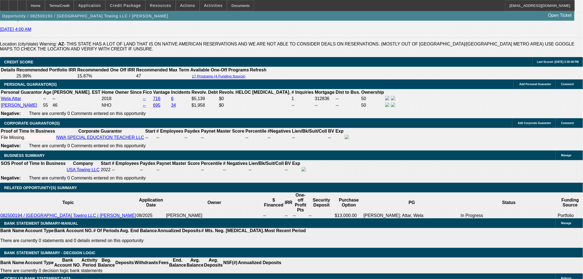
scroll to position [841, 0]
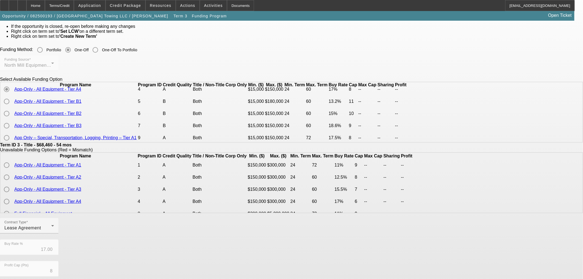
scroll to position [31, 0]
click at [45, 3] on div "Home" at bounding box center [35, 5] width 18 height 11
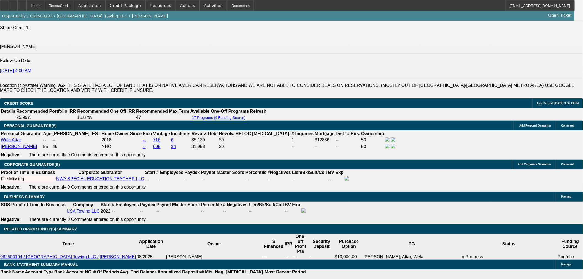
select select "0.1"
select select "0"
select select "2"
select select "0"
select select "6"
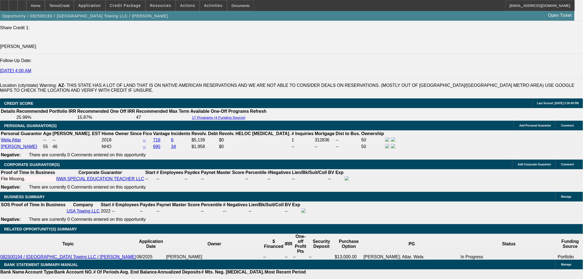
select select "0.1"
select select "2"
select select "0"
select select "6"
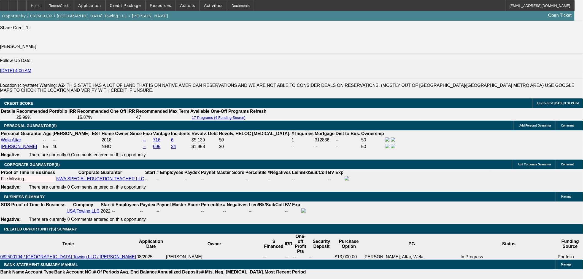
select select "0.1"
select select "2"
select select "0"
select select "6"
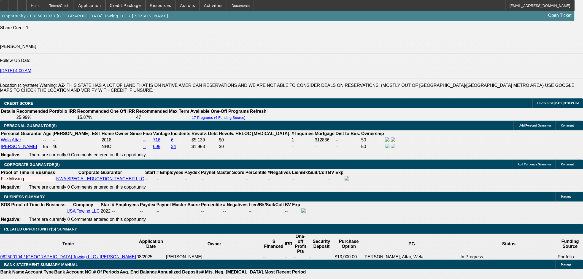
select select "0.15"
select select "0"
select select "3"
select select "0.1"
select select "4"
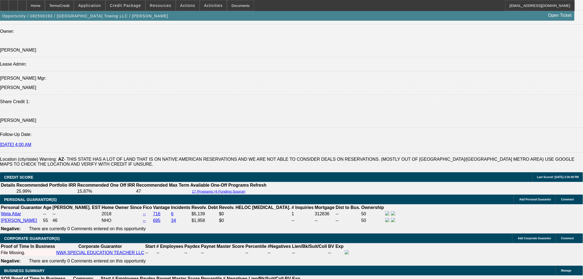
scroll to position [794, 0]
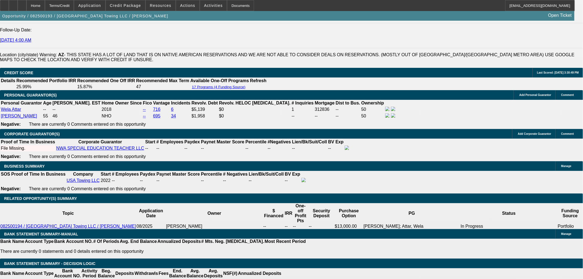
select select "0.15"
select select "0"
select select "3"
select select "0.1"
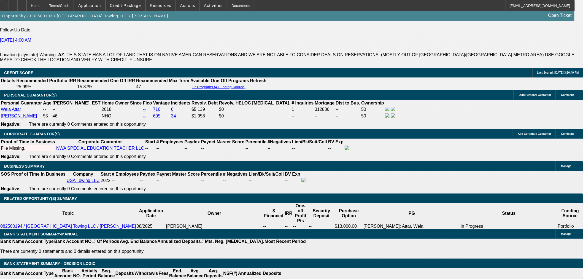
select select "4"
select select "0"
select select "2"
select select "0.1"
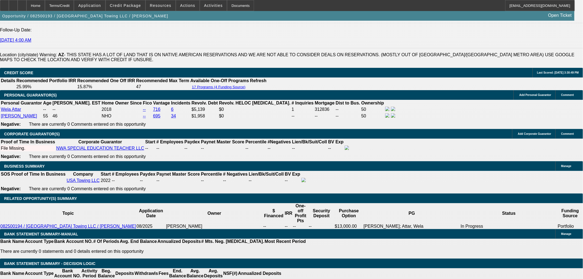
select select "4"
select select "0"
select select "3"
select select "0.1"
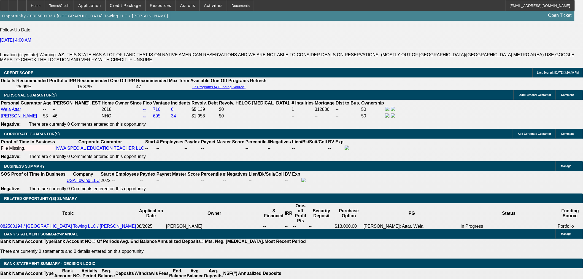
select select "4"
select select "0"
select select "3"
select select "0.1"
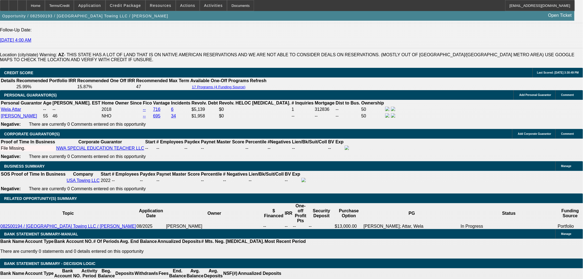
select select "4"
select select "0.1"
select select "0"
select select "2"
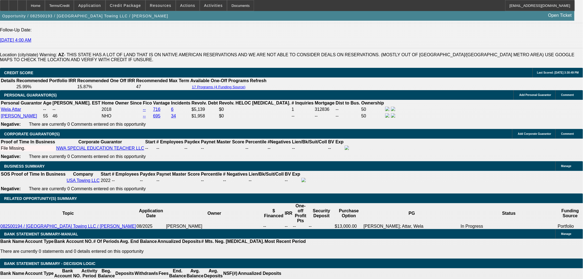
select select "0"
select select "6"
select select "0.1"
select select "2"
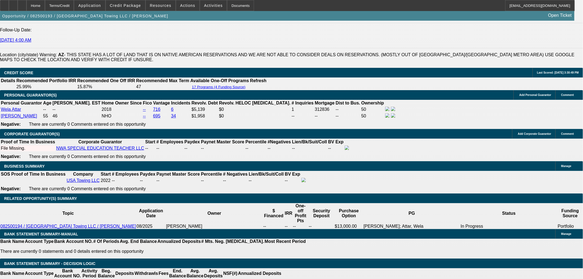
select select "0"
select select "6"
select select "0.1"
select select "2"
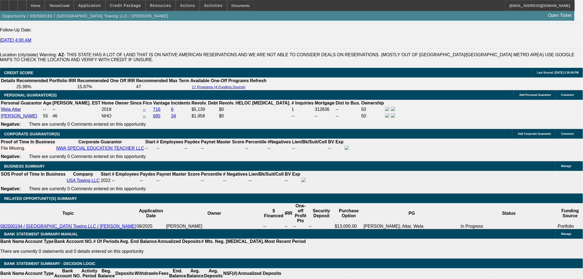
select select "0"
select select "6"
select select "0.15"
select select "0"
select select "3"
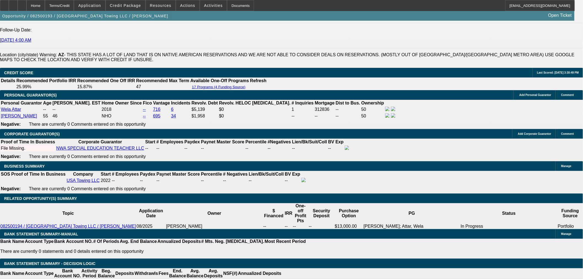
select select "0.1"
select select "4"
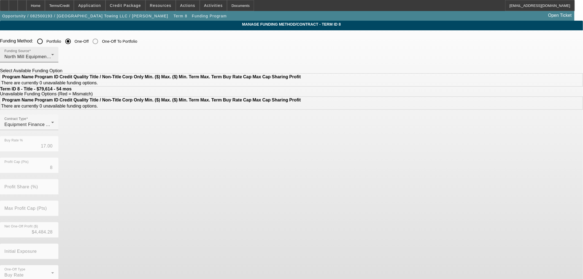
click at [51, 59] on div "North Mill Equipment Finance LLC" at bounding box center [27, 56] width 47 height 7
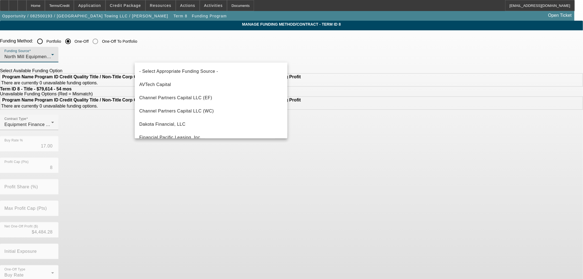
scroll to position [112, 0]
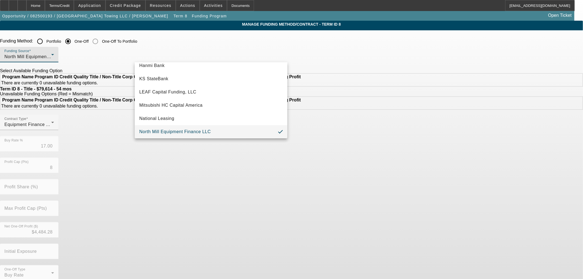
click at [89, 136] on div at bounding box center [291, 139] width 583 height 279
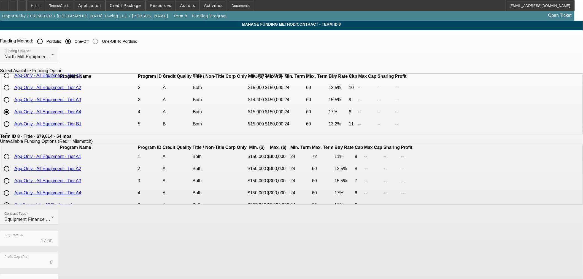
scroll to position [0, 0]
click at [12, 116] on input "radio" at bounding box center [6, 110] width 11 height 11
radio input "true"
type input "15.50"
type input "9"
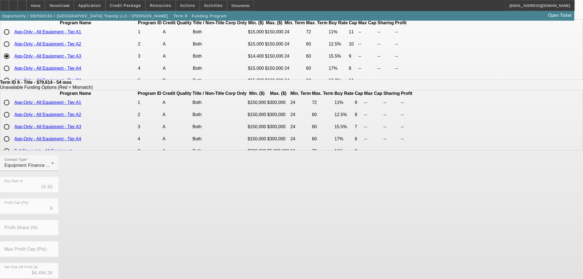
scroll to position [98, 0]
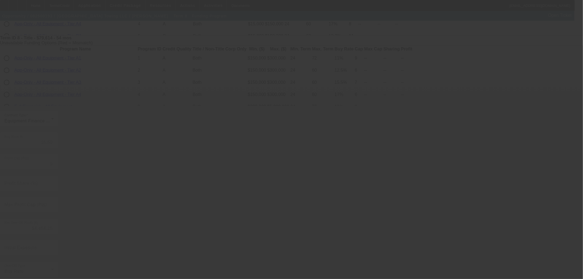
type input "17.00"
type input "8"
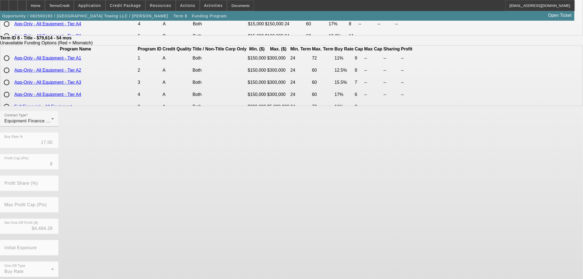
scroll to position [0, 0]
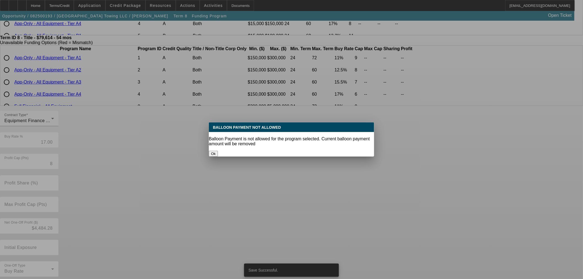
drag, startPoint x: 268, startPoint y: 147, endPoint x: 258, endPoint y: 155, distance: 12.8
click at [218, 151] on button "Ok" at bounding box center [213, 154] width 9 height 6
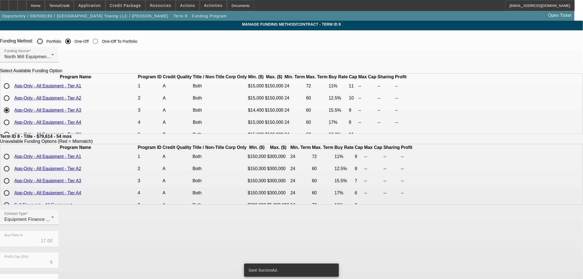
scroll to position [98, 0]
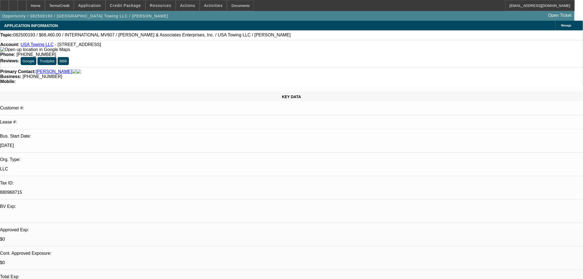
select select "0.1"
select select "0"
select select "2"
select select "0"
select select "6"
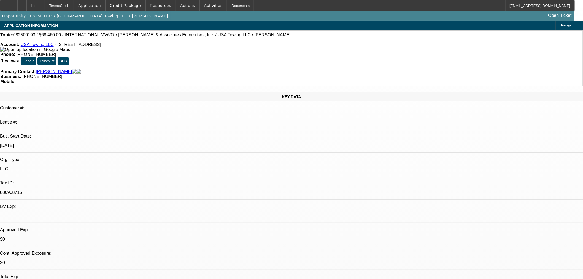
select select "0.1"
select select "2"
select select "0"
select select "6"
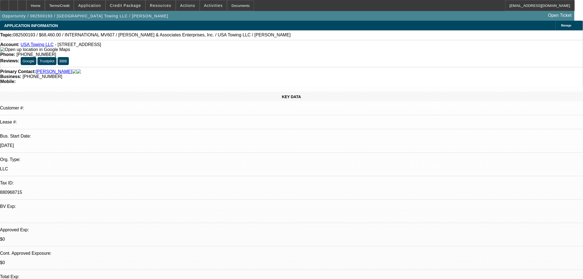
select select "0.1"
select select "2"
select select "0"
select select "6"
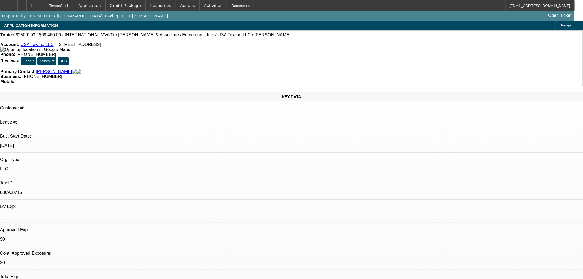
select select "0.15"
select select "0"
select select "3"
select select "0.1"
select select "4"
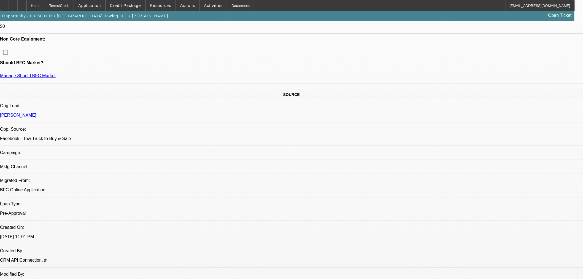
scroll to position [245, 0]
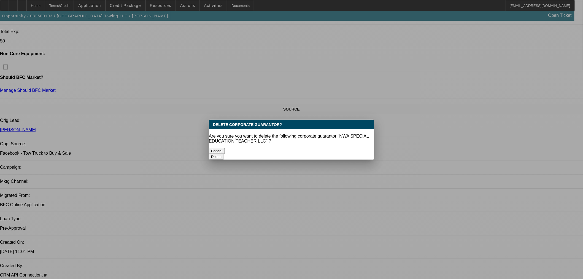
click at [224, 154] on button "Delete" at bounding box center [216, 157] width 15 height 6
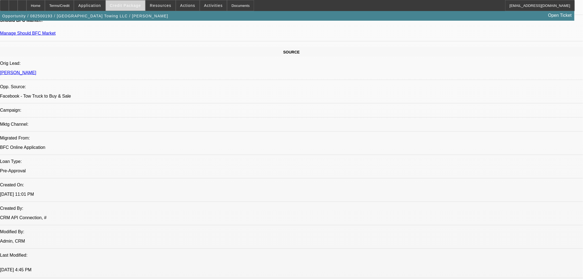
scroll to position [214, 0]
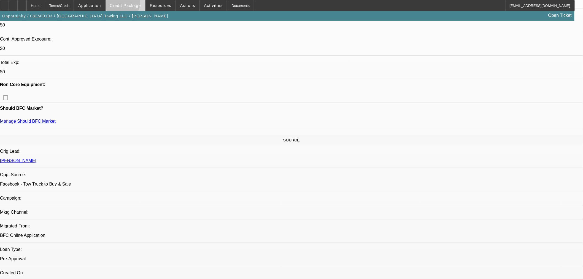
click at [132, 4] on span "Credit Package" at bounding box center [125, 5] width 31 height 4
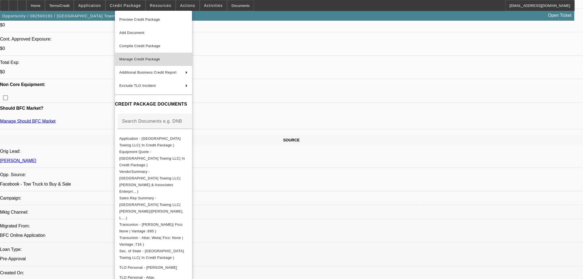
click at [154, 56] on span "Manage Credit Package" at bounding box center [153, 59] width 68 height 7
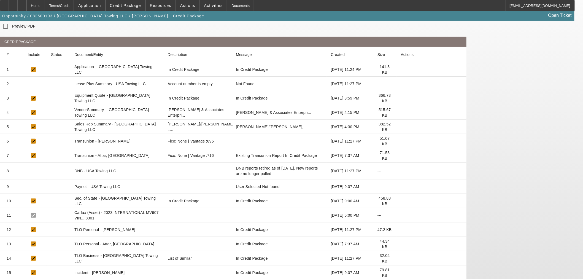
scroll to position [118, 0]
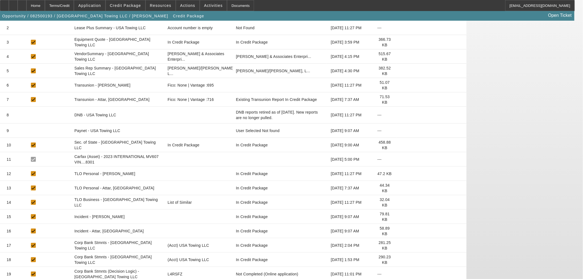
click at [401, 259] on icon at bounding box center [401, 259] width 0 height 0
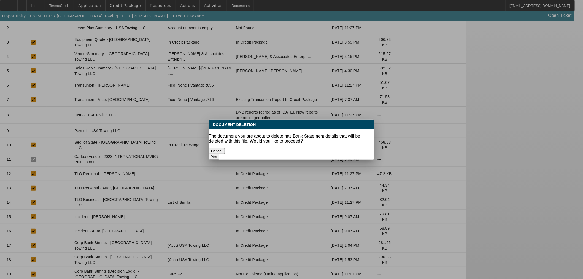
click at [219, 154] on button "Yes" at bounding box center [214, 157] width 10 height 6
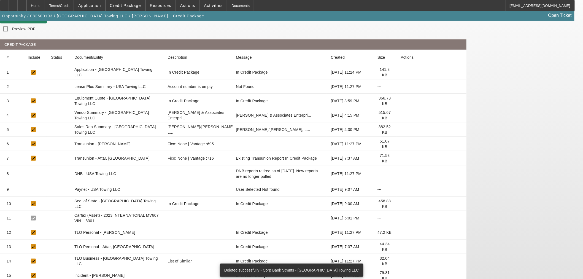
scroll to position [104, 0]
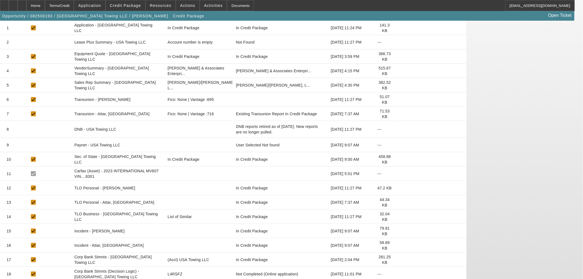
click at [401, 259] on icon at bounding box center [401, 259] width 0 height 0
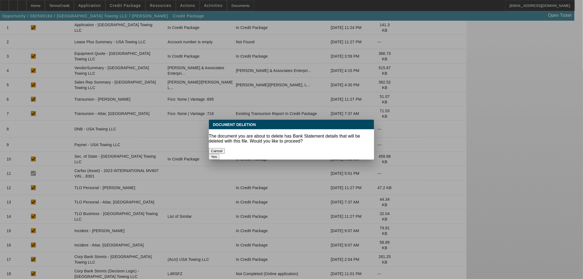
click at [359, 154] on div "Yes" at bounding box center [291, 157] width 165 height 6
click at [219, 154] on button "Yes" at bounding box center [214, 157] width 10 height 6
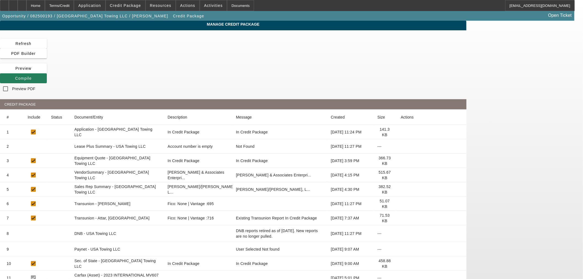
click at [47, 72] on span at bounding box center [23, 78] width 47 height 13
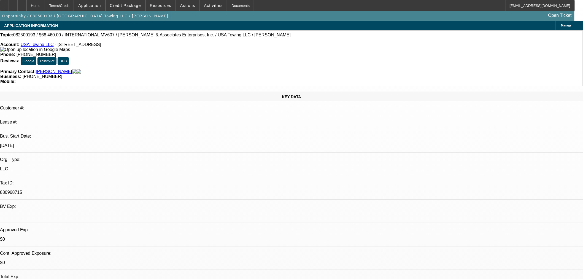
select select "0.1"
select select "0"
select select "2"
select select "0"
select select "6"
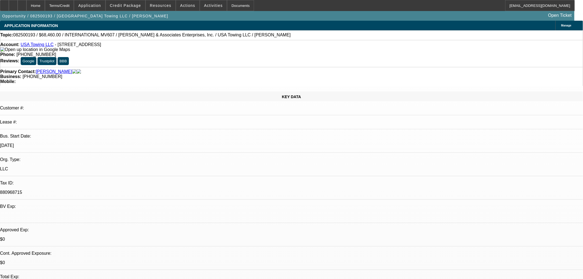
select select "0.1"
select select "2"
select select "0"
select select "6"
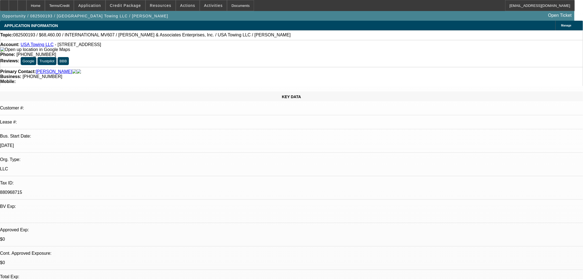
select select "0.1"
select select "2"
select select "0"
select select "6"
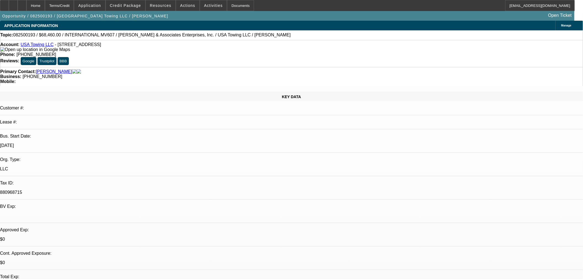
select select "0.15"
select select "0"
select select "3"
select select "0.1"
select select "4"
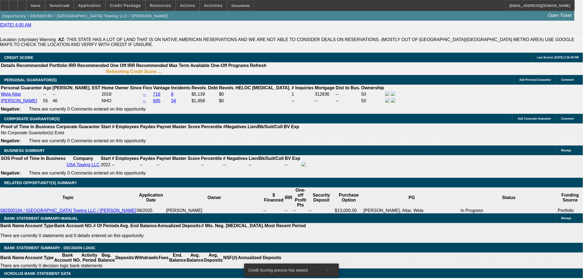
scroll to position [745, 0]
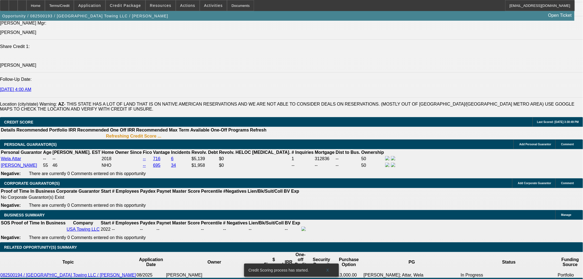
drag, startPoint x: 126, startPoint y: 169, endPoint x: 198, endPoint y: 158, distance: 73.3
type input "1"
type input "UNKNOWN"
type input "18"
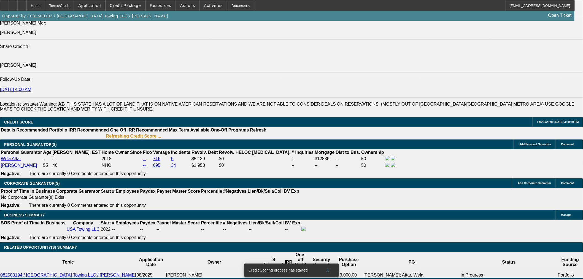
type input "$2,161.63"
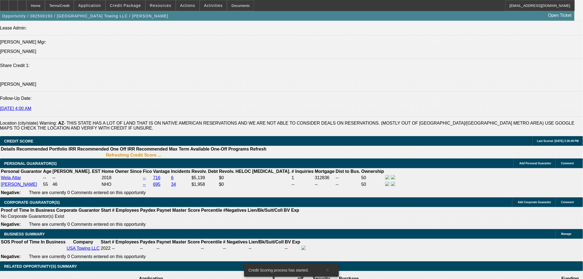
scroll to position [715, 0]
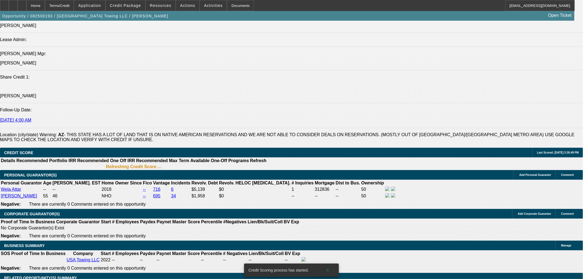
type input "18"
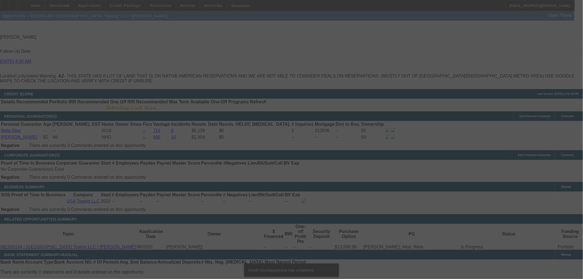
scroll to position [776, 0]
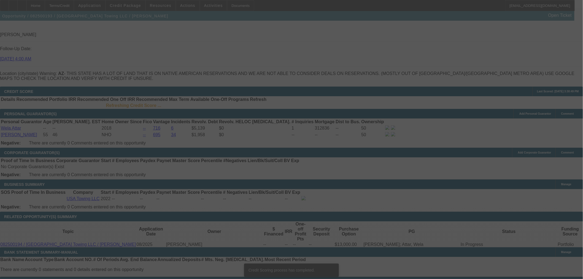
select select "0.1"
select select "0"
select select "2"
select select "0"
select select "6"
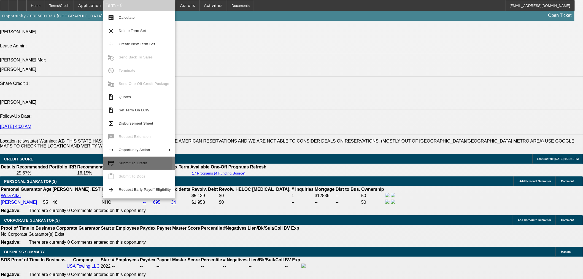
scroll to position [706, 0]
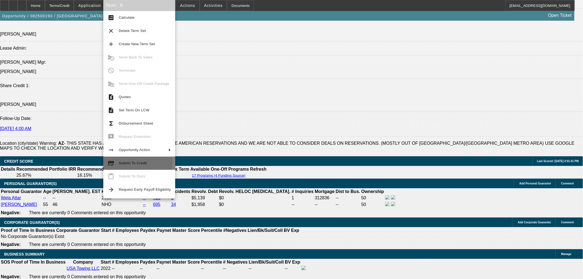
click at [132, 162] on span "Submit To Credit" at bounding box center [133, 163] width 28 height 4
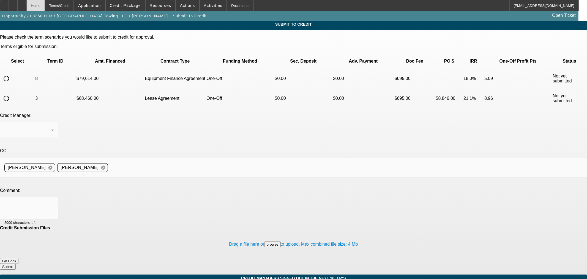
click at [45, 4] on div "Home" at bounding box center [35, 5] width 18 height 11
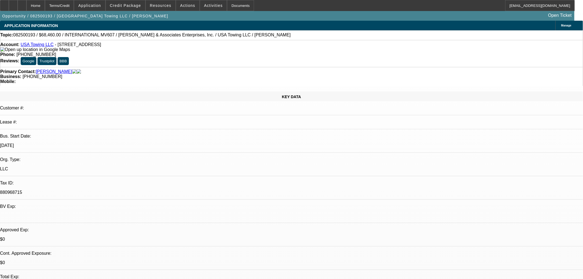
select select "0.1"
select select "0"
select select "2"
select select "0"
select select "6"
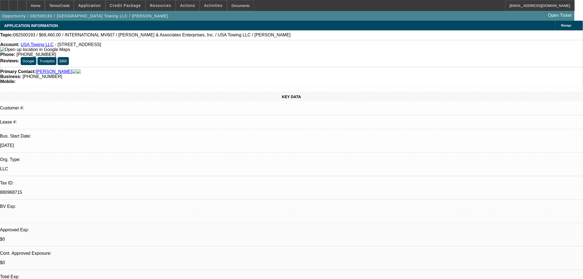
select select "0.1"
select select "2"
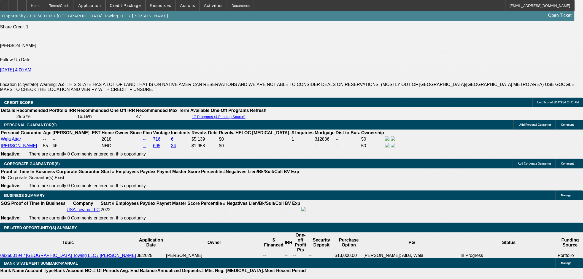
scroll to position [673, 0]
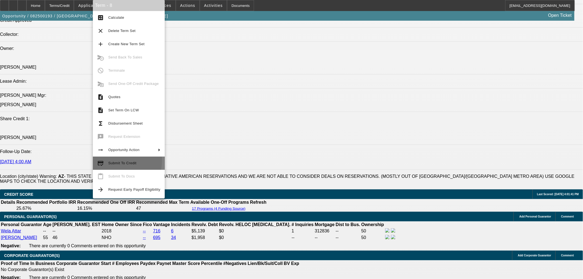
click at [109, 161] on span "Submit To Credit" at bounding box center [134, 163] width 52 height 7
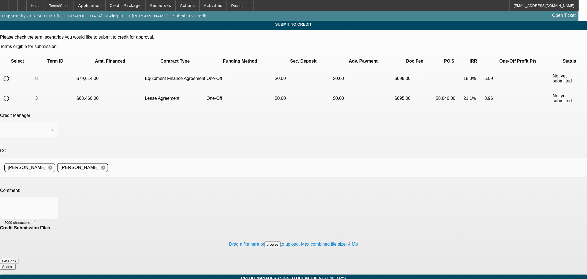
click at [12, 73] on input "radio" at bounding box center [6, 78] width 11 height 11
click at [145, 150] on div at bounding box center [293, 139] width 587 height 279
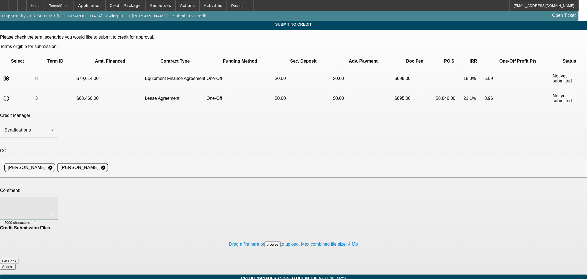
click at [54, 202] on textarea at bounding box center [29, 208] width 50 height 13
click at [16, 264] on button "Submit" at bounding box center [8, 267] width 16 height 6
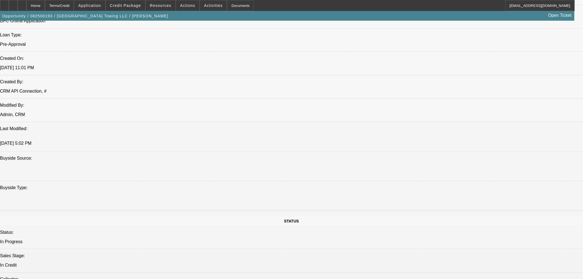
scroll to position [673, 0]
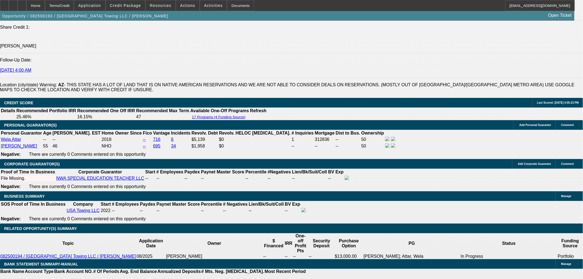
scroll to position [765, 0]
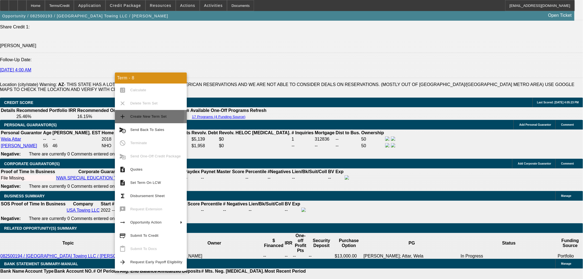
click at [135, 113] on span "Create New Term Set" at bounding box center [156, 116] width 52 height 7
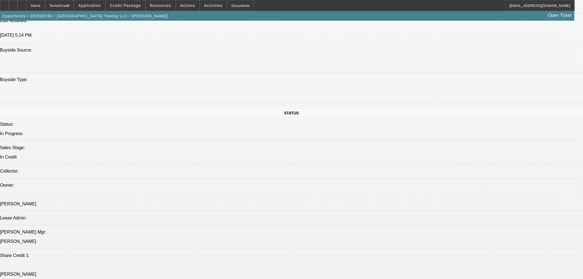
select select "0.1"
select select "0"
select select "2"
select select "0"
select select "6"
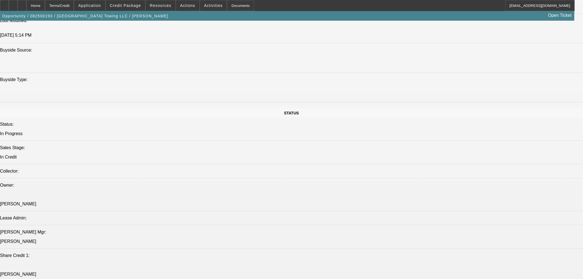
select select "0.1"
select select "0"
select select "2"
select select "0"
select select "6"
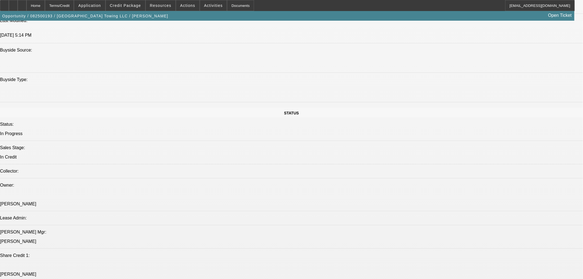
select select "0.1"
select select "2"
select select "0"
select select "6"
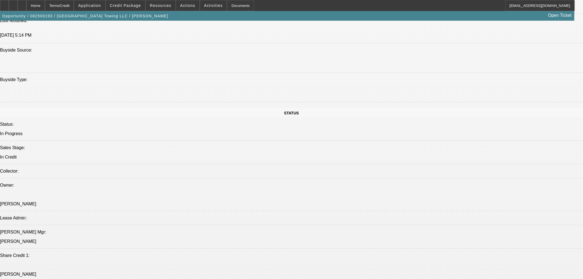
select select "0.1"
select select "2"
select select "0"
select select "6"
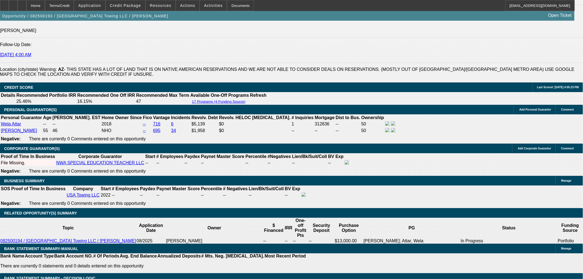
scroll to position [787, 0]
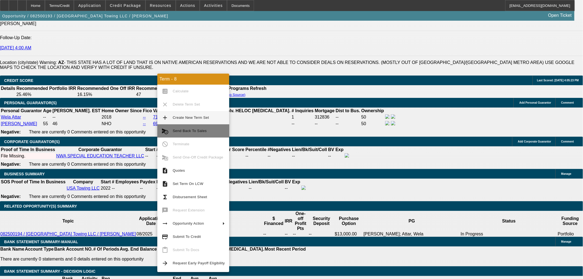
click at [180, 126] on button "cancel_schedule_send Send Back To Sales" at bounding box center [193, 130] width 72 height 13
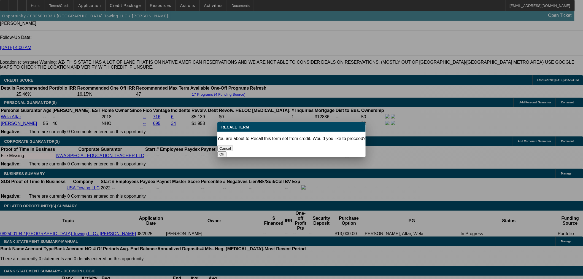
scroll to position [0, 0]
drag, startPoint x: 320, startPoint y: 145, endPoint x: 285, endPoint y: 171, distance: 42.9
click at [226, 151] on button "Ok" at bounding box center [221, 154] width 9 height 6
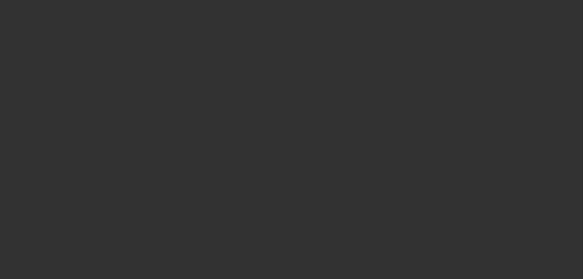
select select "0.1"
select select "0"
select select "2"
select select "0"
select select "6"
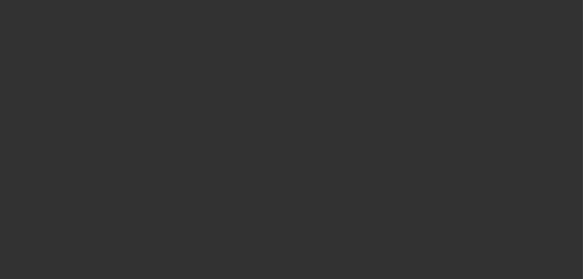
select select "0.1"
select select "0"
select select "2"
select select "0"
select select "6"
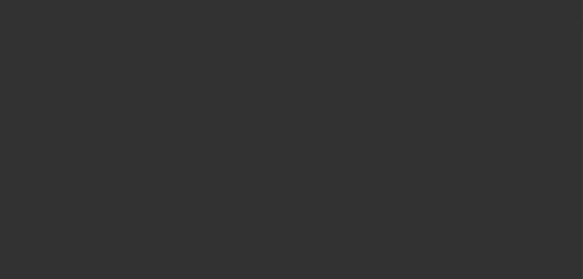
select select "0.1"
select select "0"
select select "2"
select select "0"
select select "6"
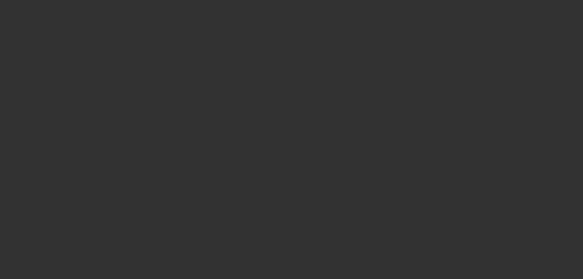
select select "0.1"
select select "2"
select select "0"
select select "6"
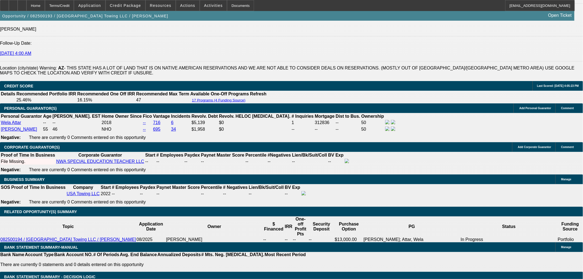
scroll to position [765, 0]
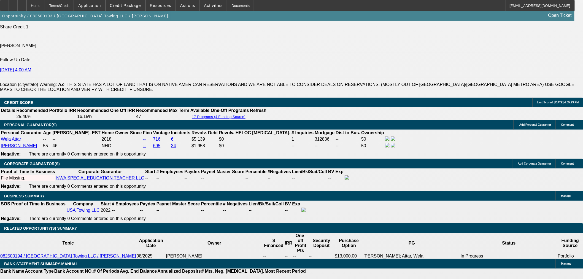
drag, startPoint x: 106, startPoint y: 107, endPoint x: 172, endPoint y: 101, distance: 66.4
type input "$11,057.50"
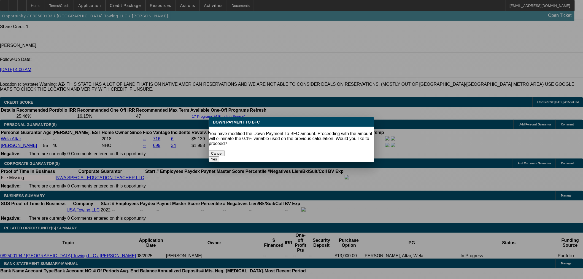
scroll to position [0, 0]
click at [219, 156] on button "Yes" at bounding box center [214, 159] width 10 height 6
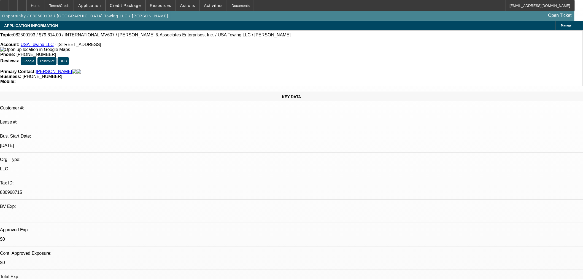
select select "0"
type input "UNKNOWN"
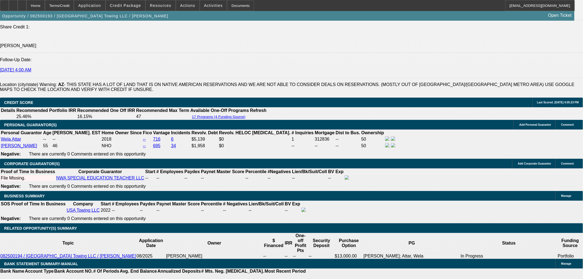
type input "$2,101.58"
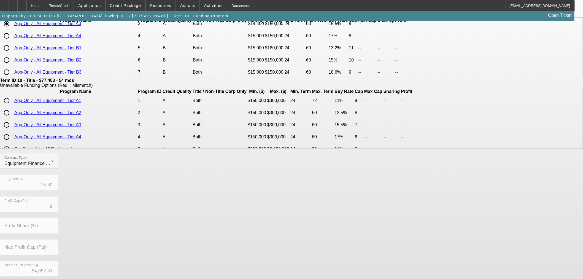
scroll to position [98, 0]
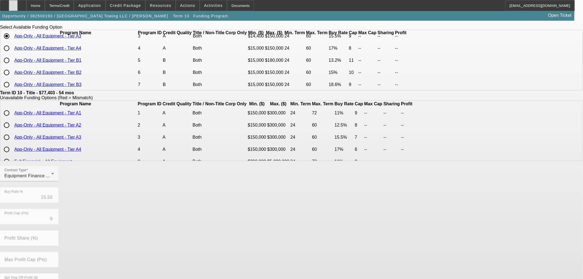
scroll to position [0, 0]
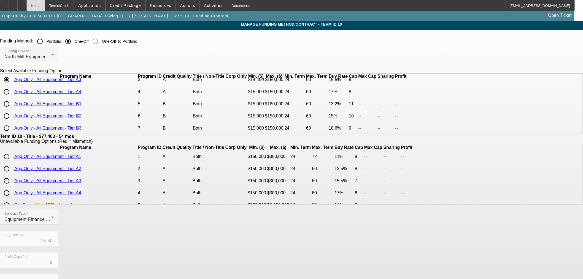
click at [45, 4] on div "Home" at bounding box center [35, 5] width 18 height 11
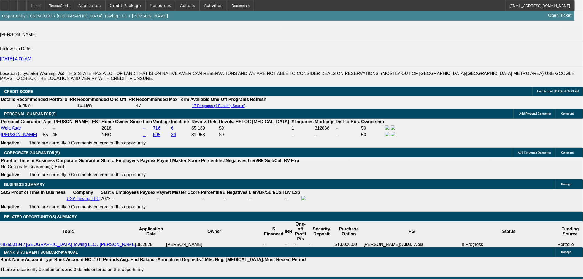
select select "0"
select select "2"
select select "0"
select select "6"
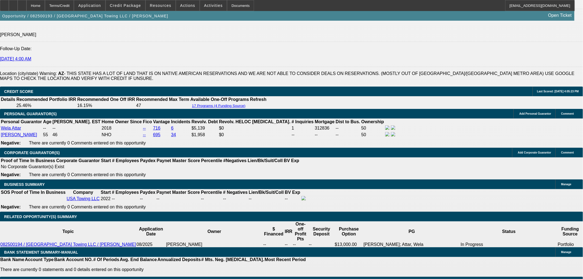
select select "0.1"
select select "0"
select select "2"
select select "0"
select select "6"
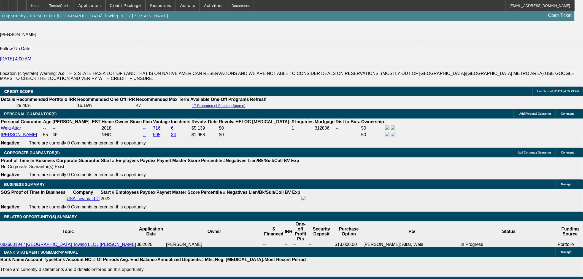
select select "0.1"
select select "0"
select select "2"
select select "0"
select select "6"
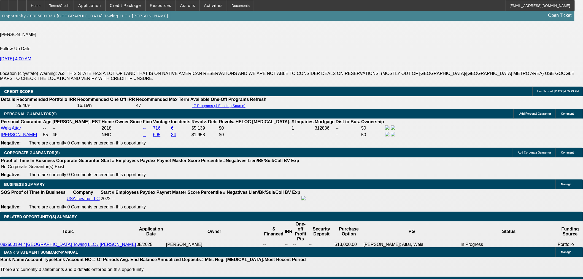
select select "0.1"
select select "2"
select select "0"
select select "6"
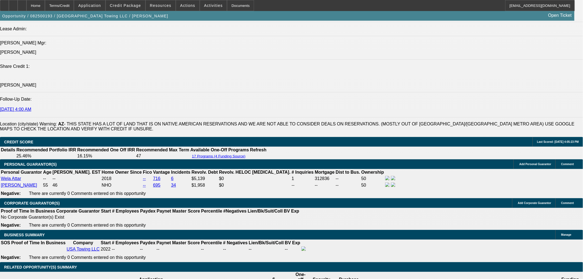
scroll to position [715, 0]
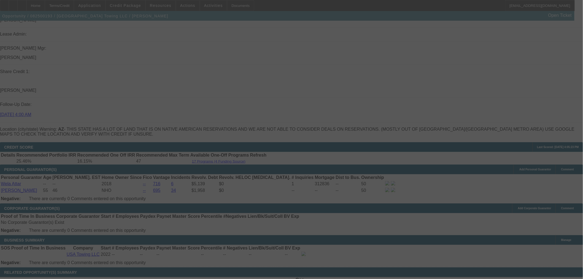
scroll to position [868, 0]
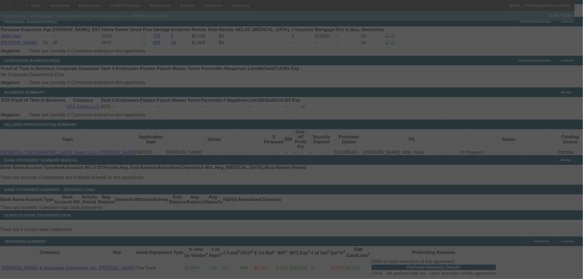
select select "0"
select select "2"
select select "0"
select select "6"
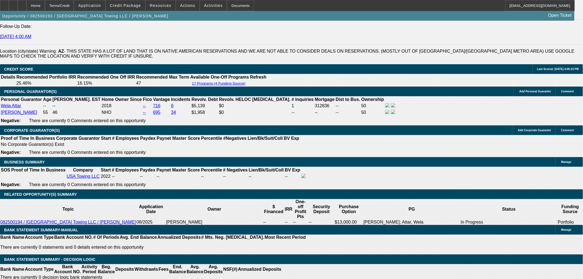
scroll to position [715, 0]
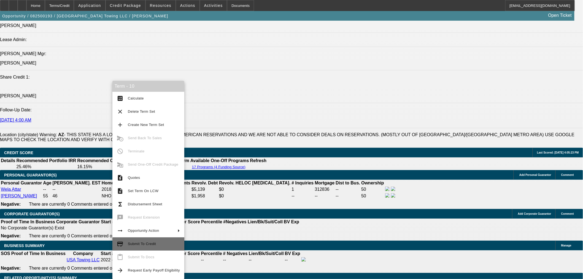
drag, startPoint x: 154, startPoint y: 243, endPoint x: 157, endPoint y: 247, distance: 4.5
click at [156, 247] on span "Submit To Credit" at bounding box center [154, 243] width 52 height 7
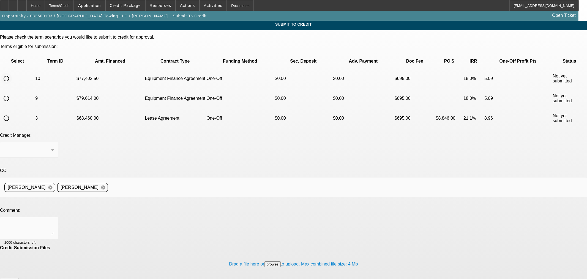
click at [12, 73] on input "radio" at bounding box center [6, 78] width 11 height 11
radio input "true"
drag, startPoint x: 143, startPoint y: 165, endPoint x: 146, endPoint y: 166, distance: 3.0
click at [54, 221] on textarea at bounding box center [29, 227] width 50 height 13
type textarea "Please ok to [GEOGRAPHIC_DATA]. Thanks"
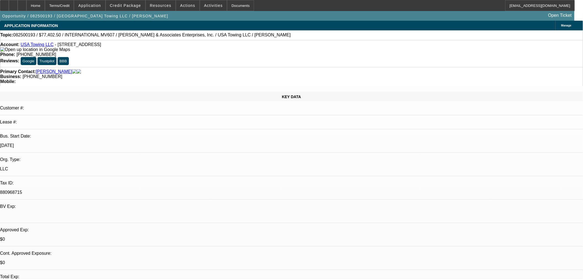
select select "0"
select select "2"
select select "0"
select select "6"
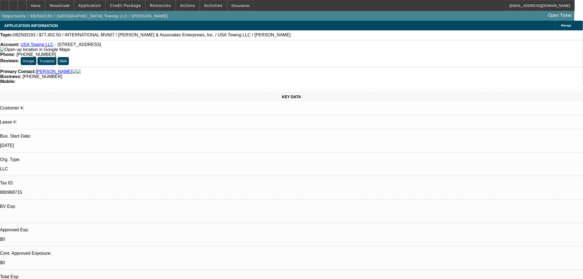
select select "0.1"
select select "0"
select select "2"
select select "0"
select select "6"
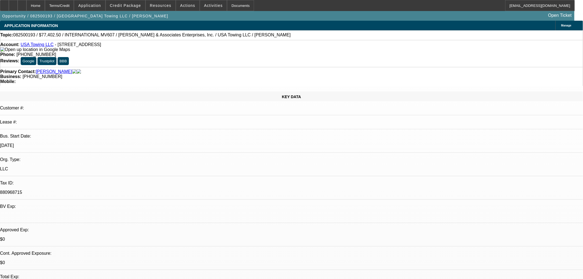
select select "0.1"
select select "0"
select select "2"
select select "0"
select select "6"
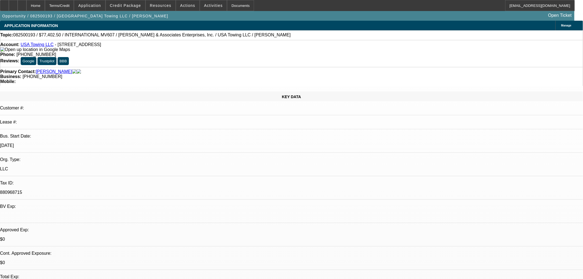
select select "0.1"
select select "2"
select select "0"
select select "6"
